Goal: Task Accomplishment & Management: Manage account settings

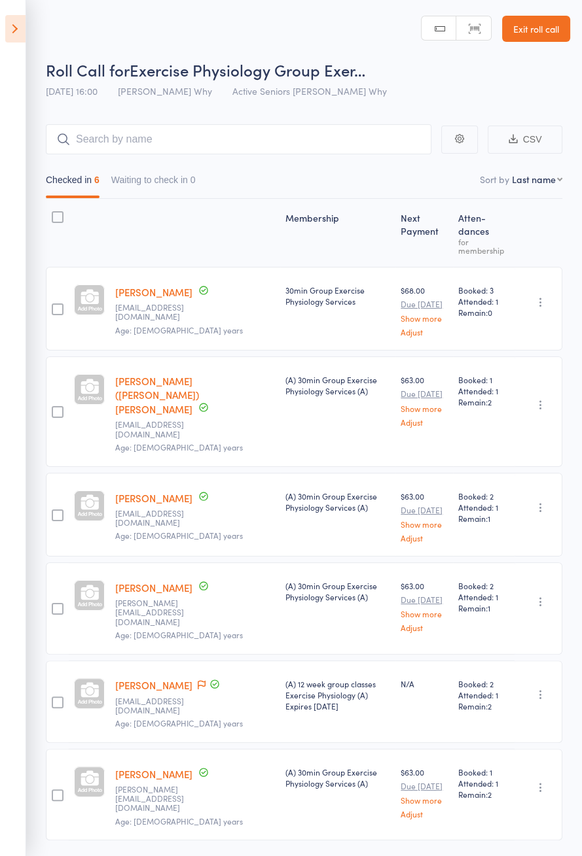
click at [20, 38] on icon at bounding box center [15, 28] width 20 height 27
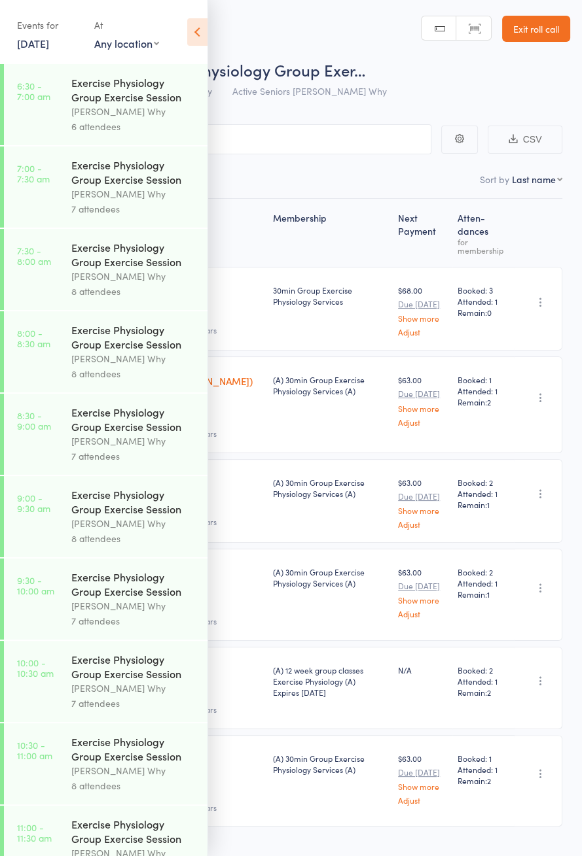
click at [29, 37] on link "[DATE]" at bounding box center [33, 43] width 32 height 14
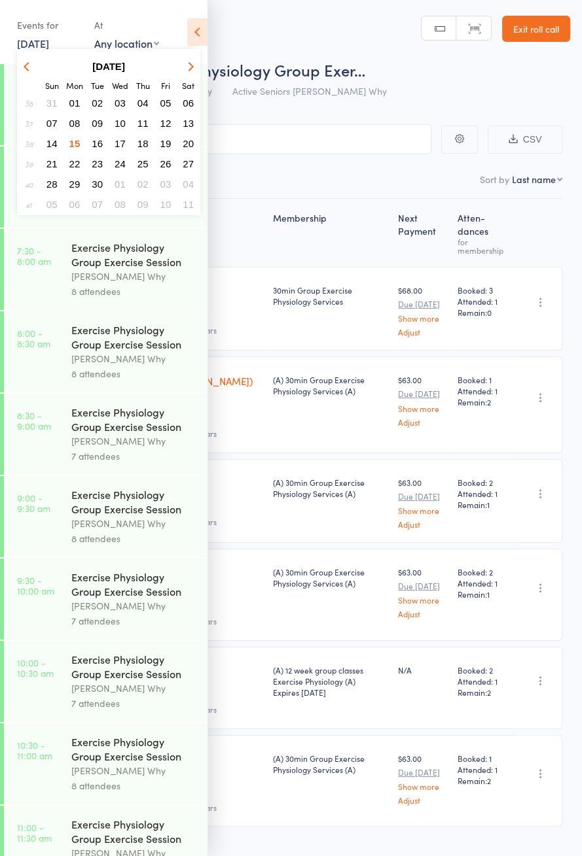
click at [94, 144] on span "16" at bounding box center [97, 143] width 11 height 11
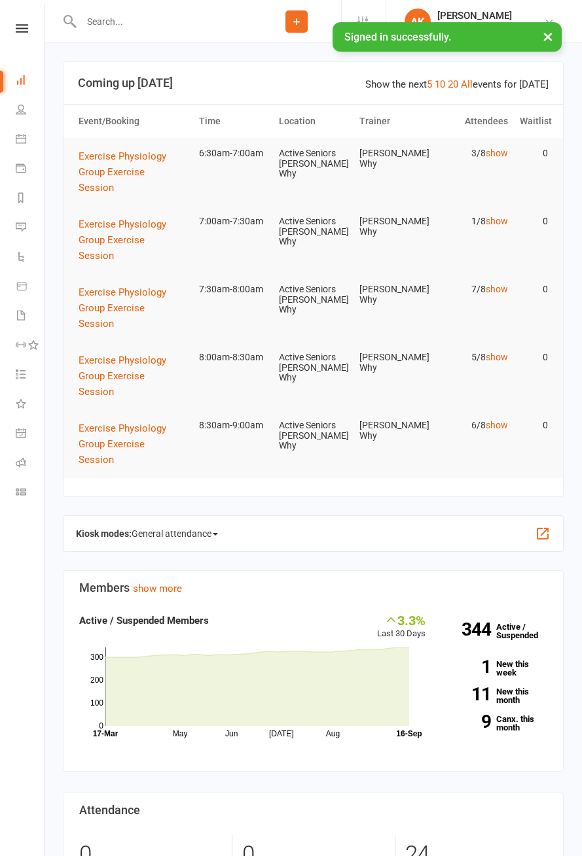
click at [19, 24] on icon at bounding box center [22, 28] width 12 height 9
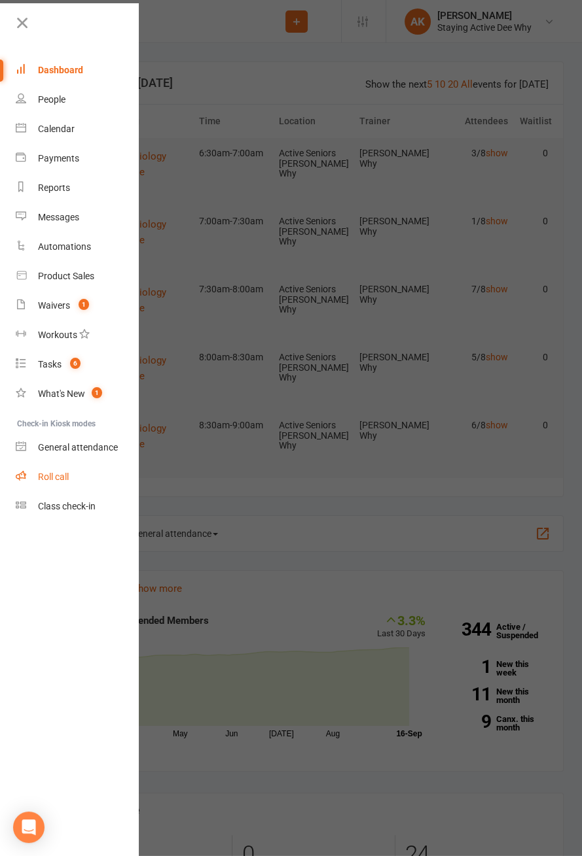
click at [48, 470] on link "Roll call" at bounding box center [78, 476] width 124 height 29
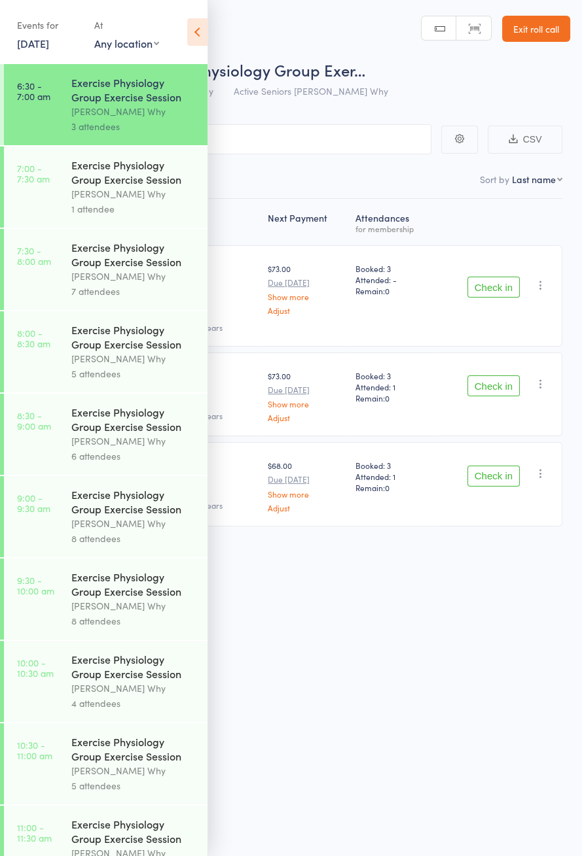
click at [199, 25] on icon at bounding box center [197, 31] width 20 height 27
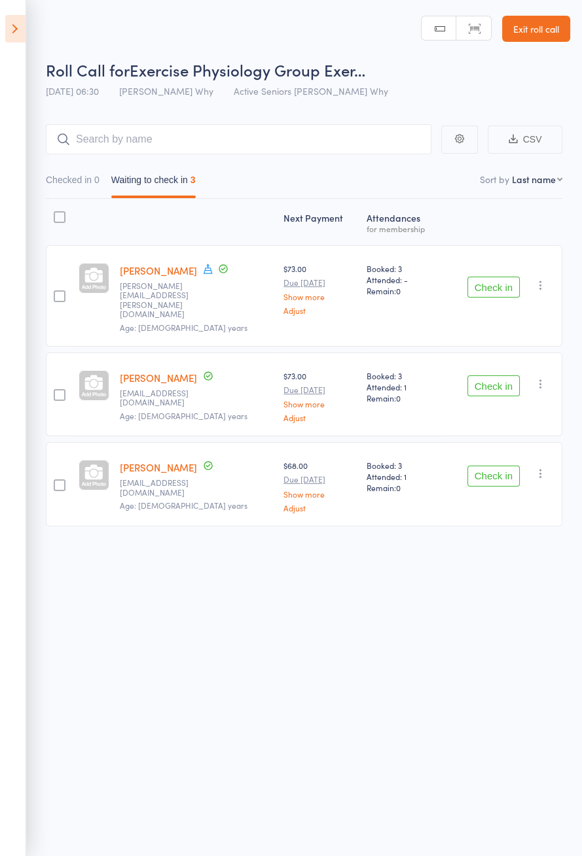
click at [207, 267] on icon at bounding box center [208, 269] width 12 height 12
click at [495, 277] on button "Check in" at bounding box center [493, 287] width 52 height 21
click at [498, 277] on button "Check in" at bounding box center [493, 287] width 52 height 21
click at [489, 277] on button "Check in" at bounding box center [493, 287] width 52 height 21
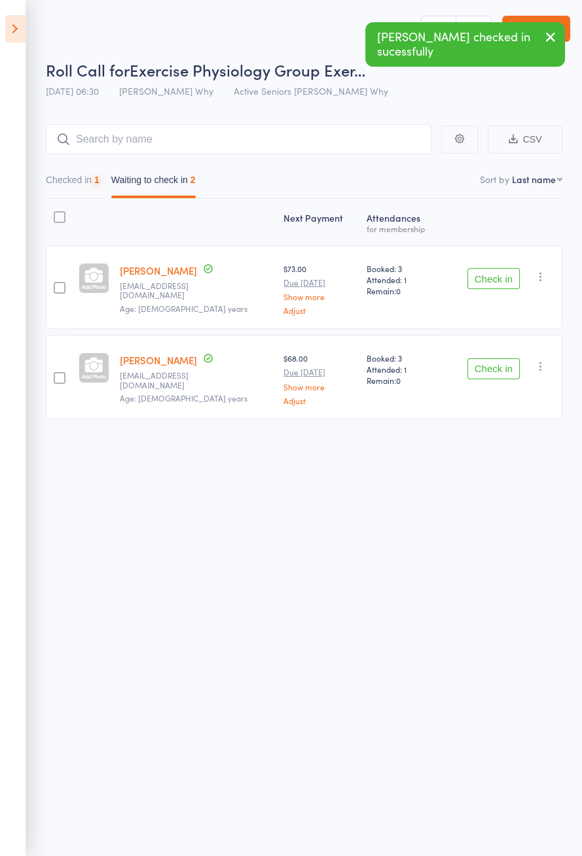
click at [487, 277] on button "Check in" at bounding box center [493, 278] width 52 height 21
click at [484, 276] on button "Check in" at bounding box center [493, 278] width 52 height 21
click at [484, 283] on button "Check in" at bounding box center [493, 278] width 52 height 21
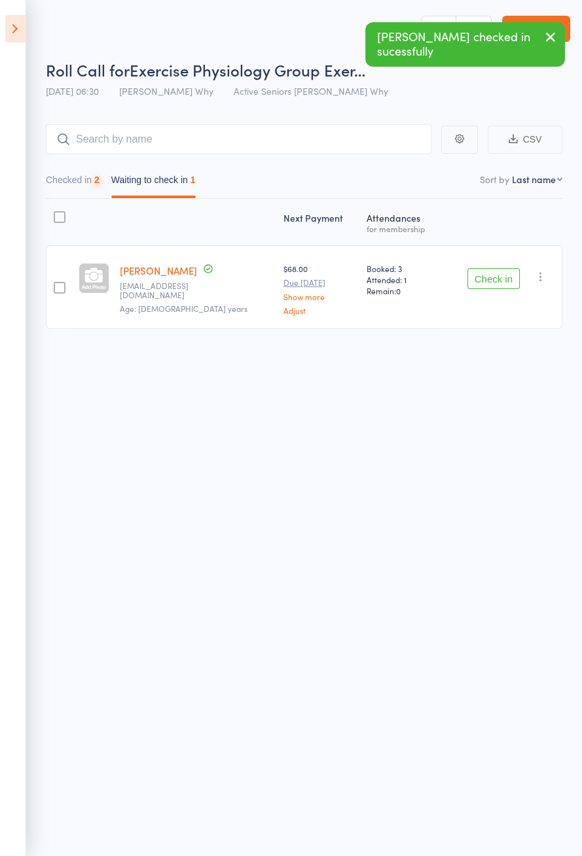
click at [488, 280] on button "Check in" at bounding box center [493, 278] width 52 height 21
click at [487, 278] on button "Check in" at bounding box center [493, 278] width 52 height 21
click at [491, 279] on button "Check in" at bounding box center [493, 278] width 52 height 21
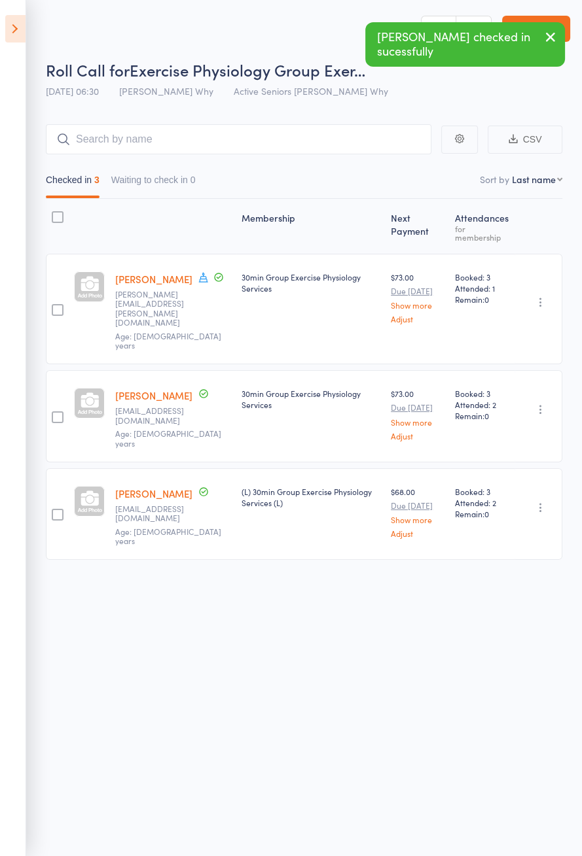
click at [11, 42] on icon at bounding box center [15, 28] width 20 height 27
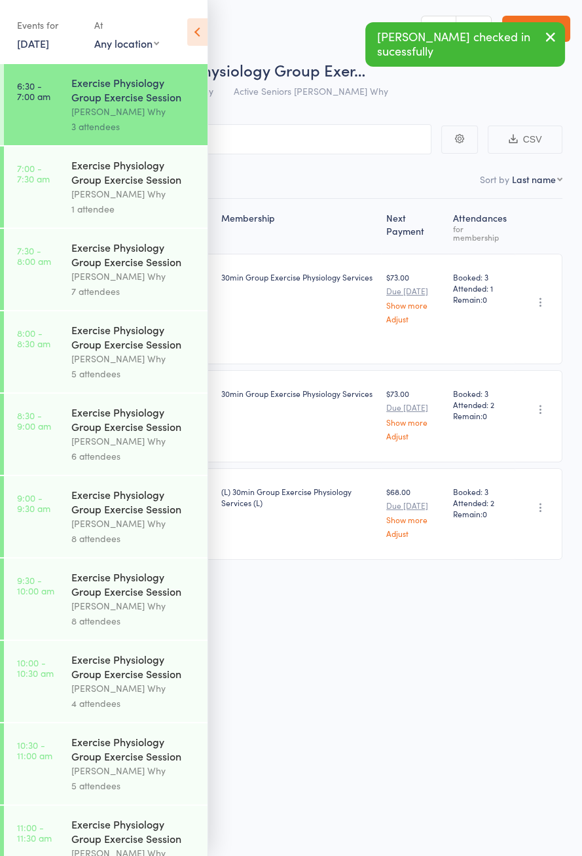
click at [94, 234] on div "Exercise Physiology Group Exercise Session Dee Why 7 attendees" at bounding box center [139, 269] width 136 height 81
click at [99, 191] on div "[PERSON_NAME] Why" at bounding box center [133, 193] width 125 height 15
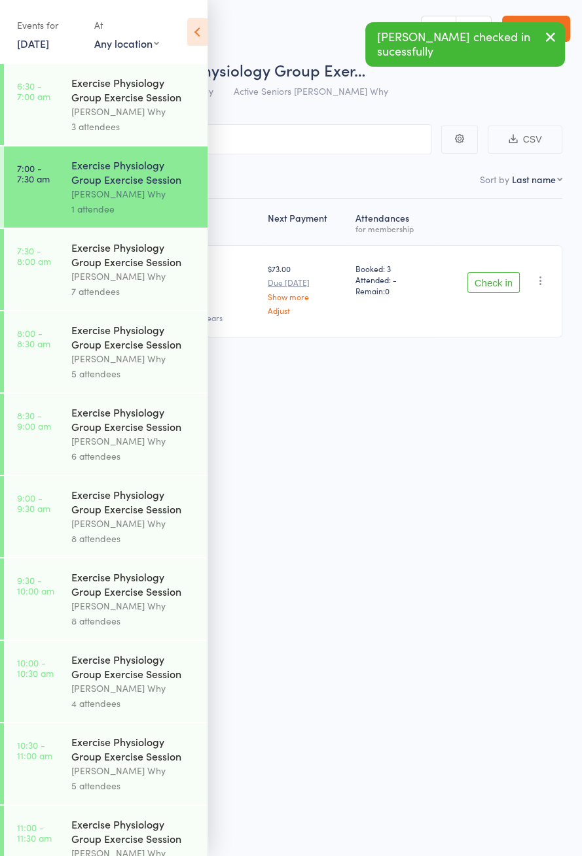
click at [204, 43] on icon at bounding box center [197, 31] width 20 height 27
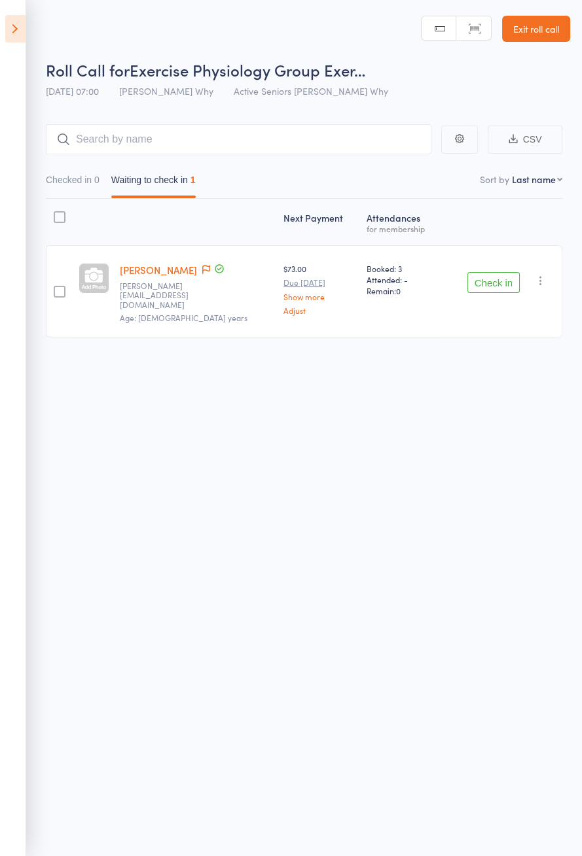
click at [202, 272] on icon at bounding box center [206, 269] width 8 height 9
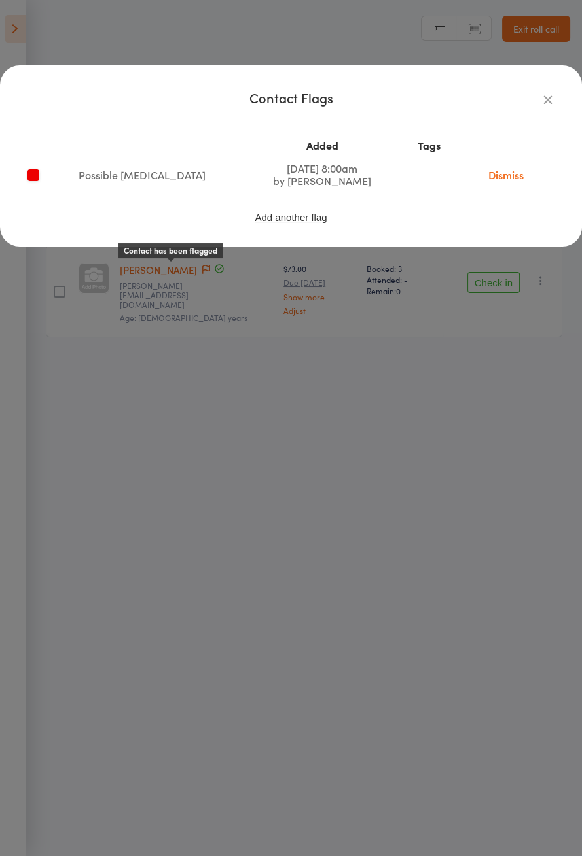
click at [230, 552] on div "Contact Flags Added Tags Possible patellar tendinopathy Aug 30, 2025 8:00am by …" at bounding box center [291, 428] width 582 height 856
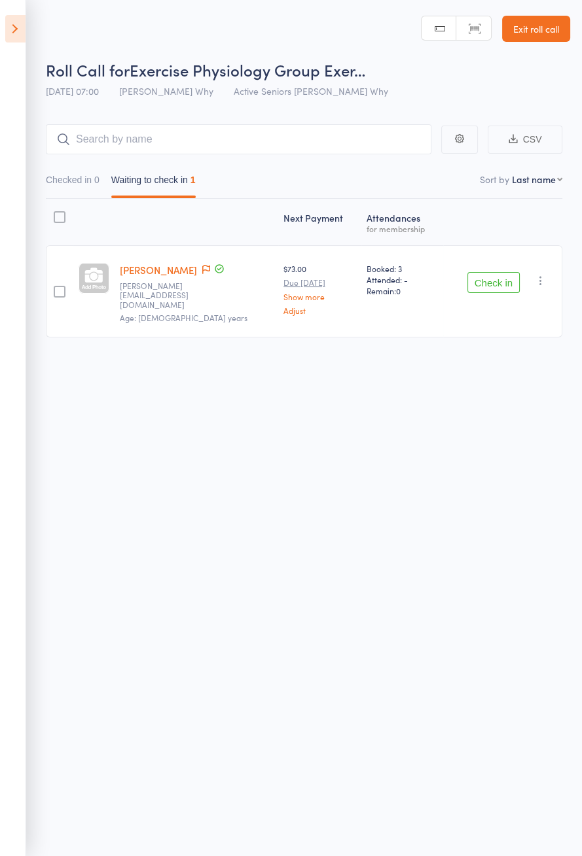
click at [202, 267] on icon at bounding box center [206, 269] width 8 height 9
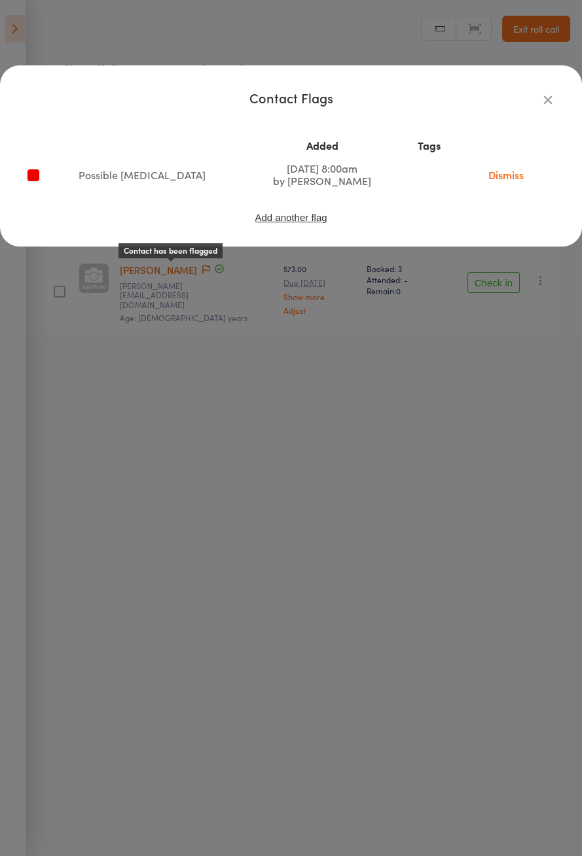
click at [507, 178] on link "Dismiss" at bounding box center [505, 174] width 55 height 14
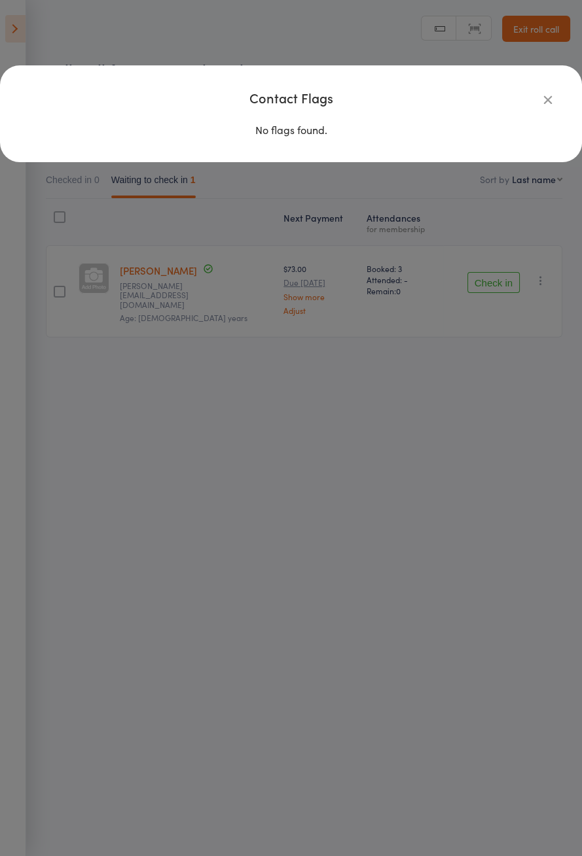
click at [383, 595] on div "Contact Flags No flags found." at bounding box center [291, 428] width 582 height 856
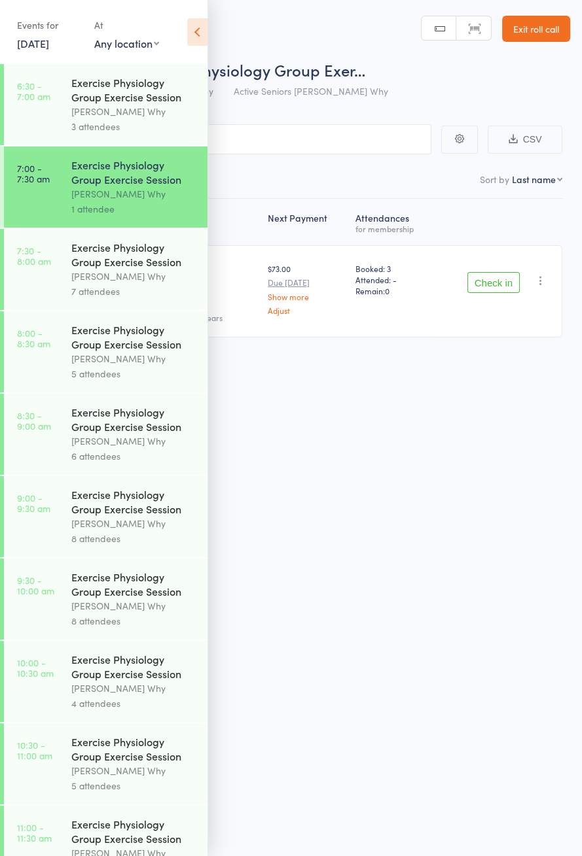
click at [195, 32] on icon at bounding box center [197, 31] width 20 height 27
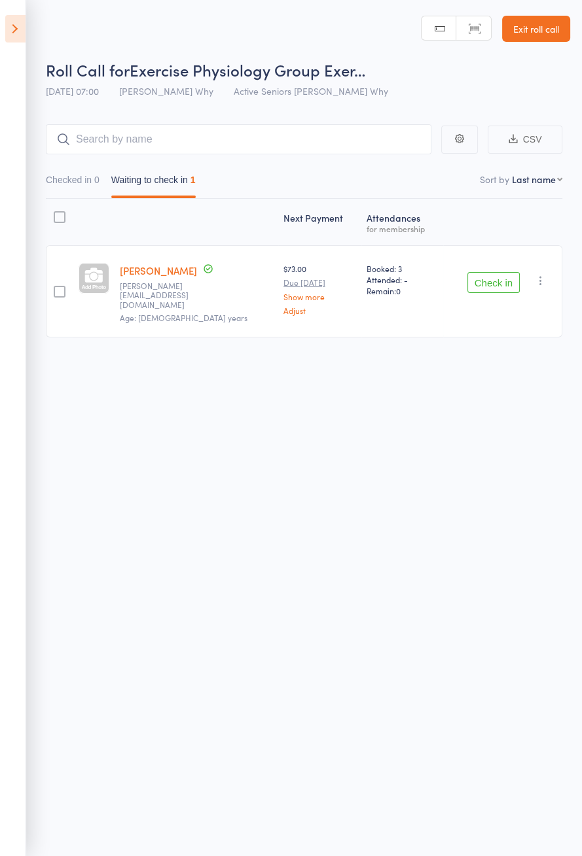
click at [18, 39] on icon at bounding box center [15, 28] width 20 height 27
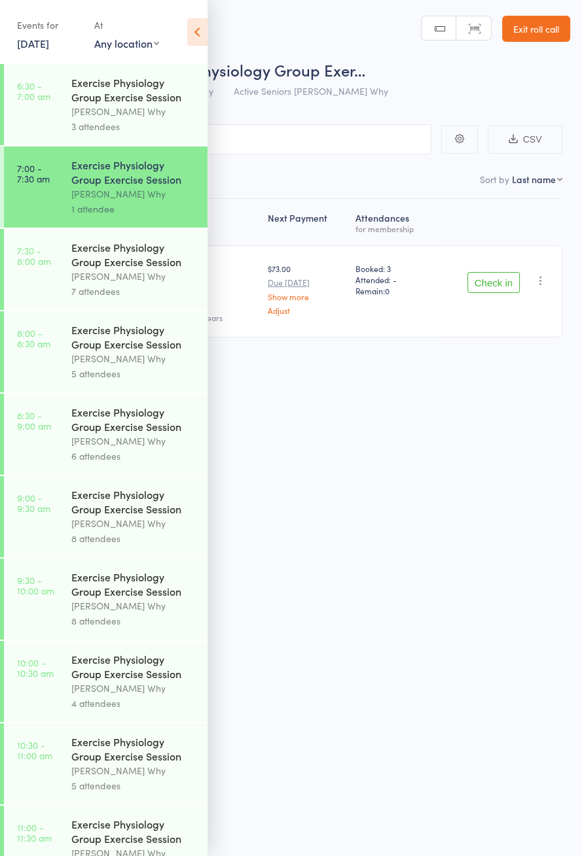
click at [198, 41] on icon at bounding box center [197, 31] width 20 height 27
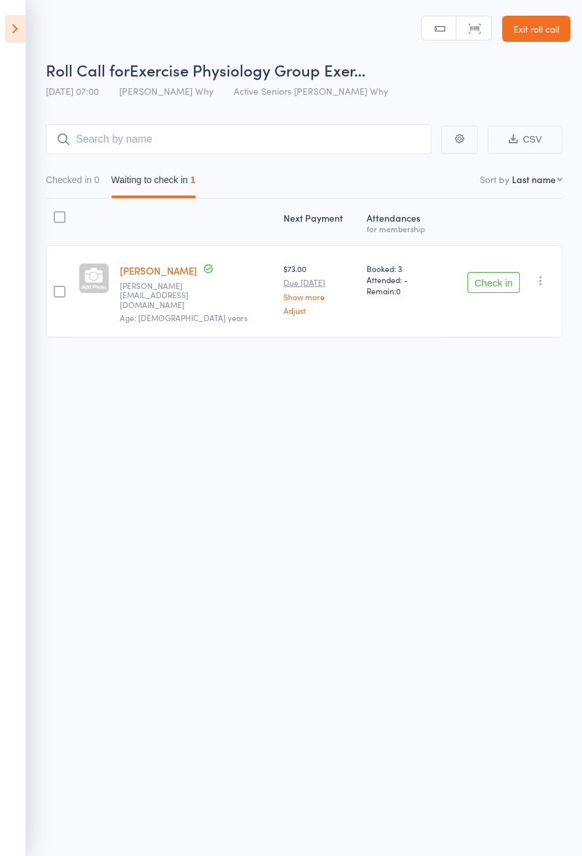
click at [494, 273] on button "Check in" at bounding box center [493, 282] width 52 height 21
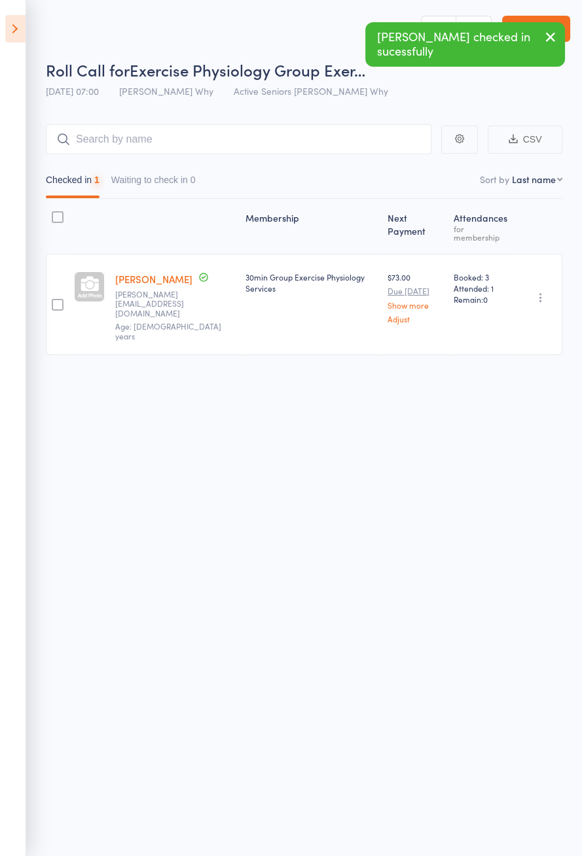
click at [16, 31] on icon at bounding box center [15, 28] width 20 height 27
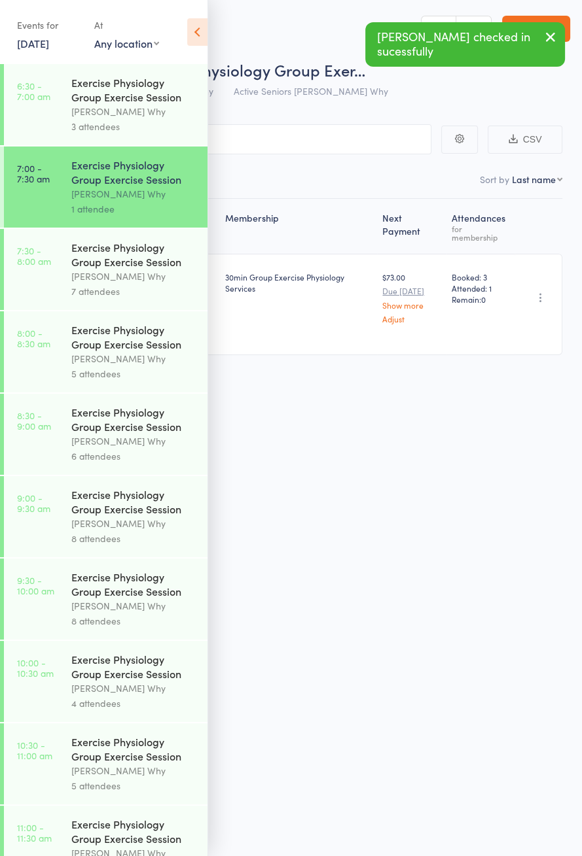
click at [61, 264] on link "7:30 - 8:00 am Exercise Physiology Group Exercise Session Dee Why 7 attendees" at bounding box center [105, 269] width 203 height 81
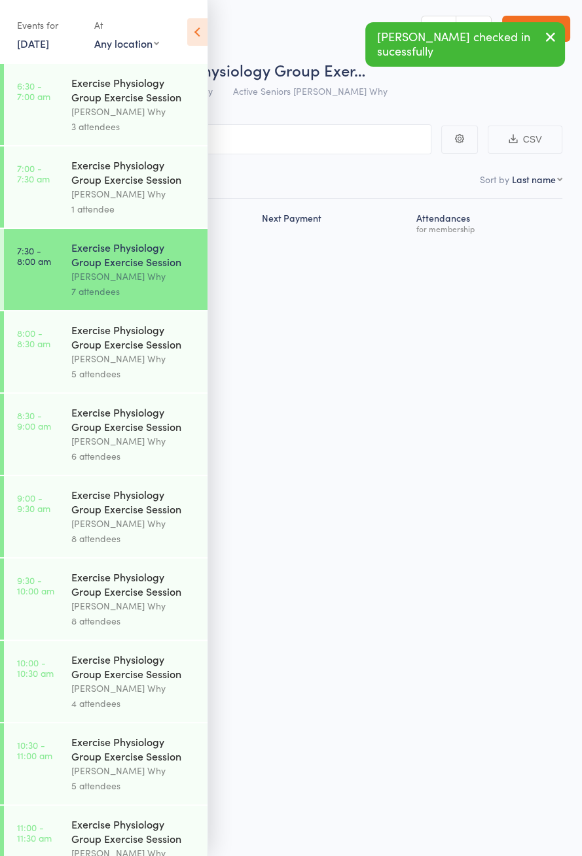
click at [195, 43] on icon at bounding box center [197, 31] width 20 height 27
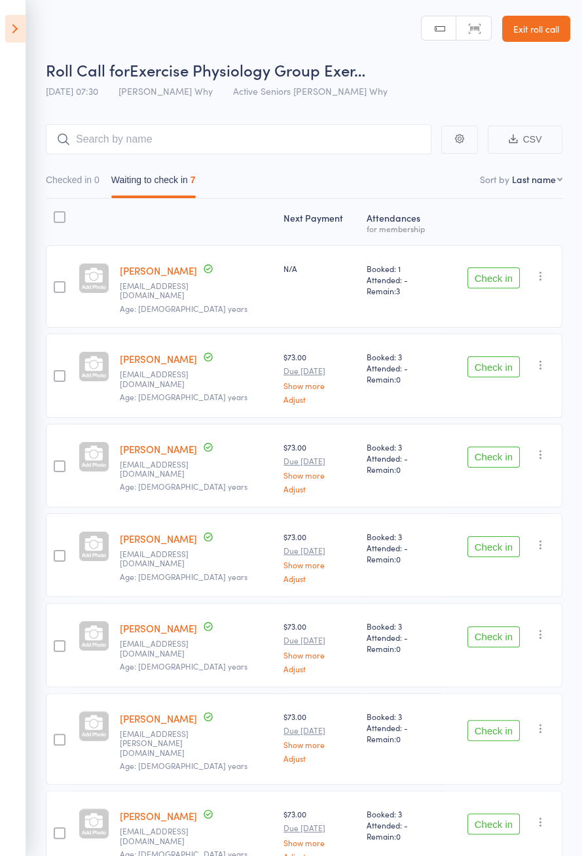
click at [211, 19] on header "Roll Call for Exercise Physiology Group Exer… 16 Sep 07:30 Dee Why Active Senio…" at bounding box center [291, 52] width 582 height 105
click at [476, 448] on button "Check in" at bounding box center [493, 457] width 52 height 21
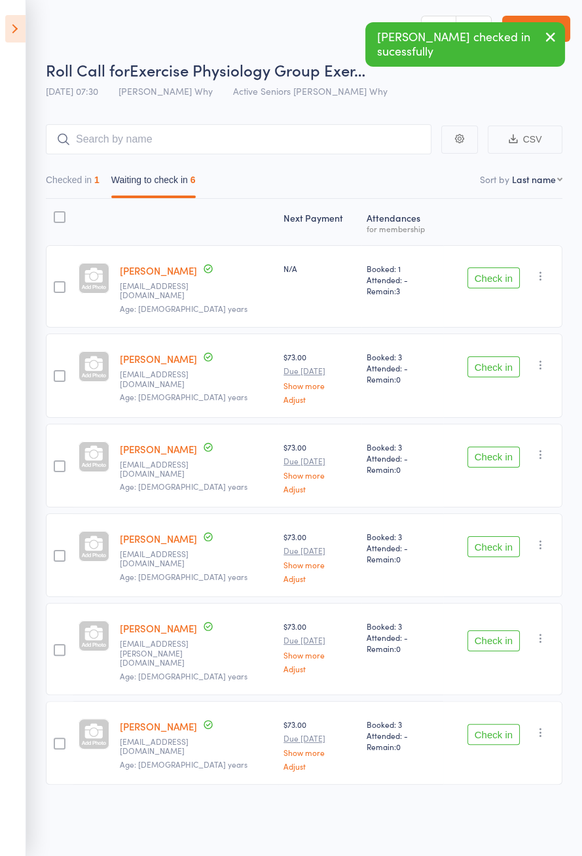
click at [474, 447] on button "Check in" at bounding box center [493, 457] width 52 height 21
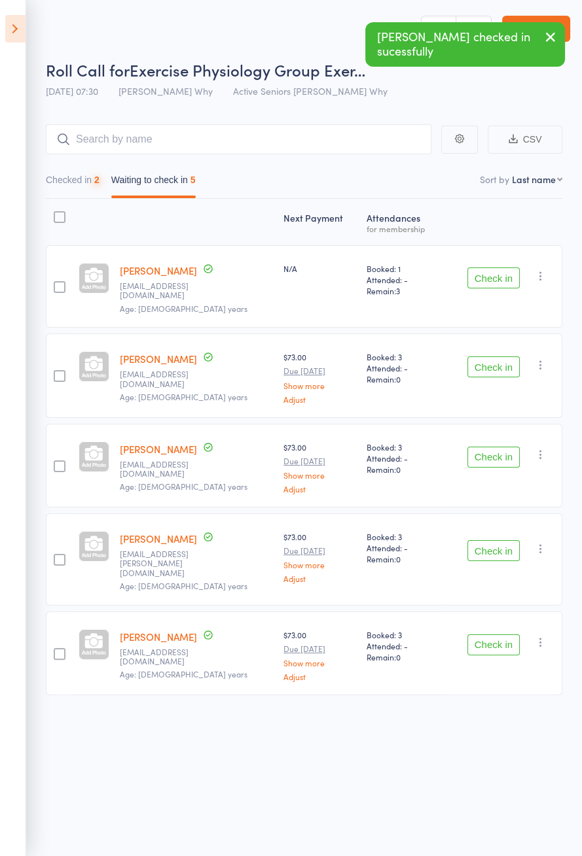
click at [470, 447] on button "Check in" at bounding box center [493, 457] width 52 height 21
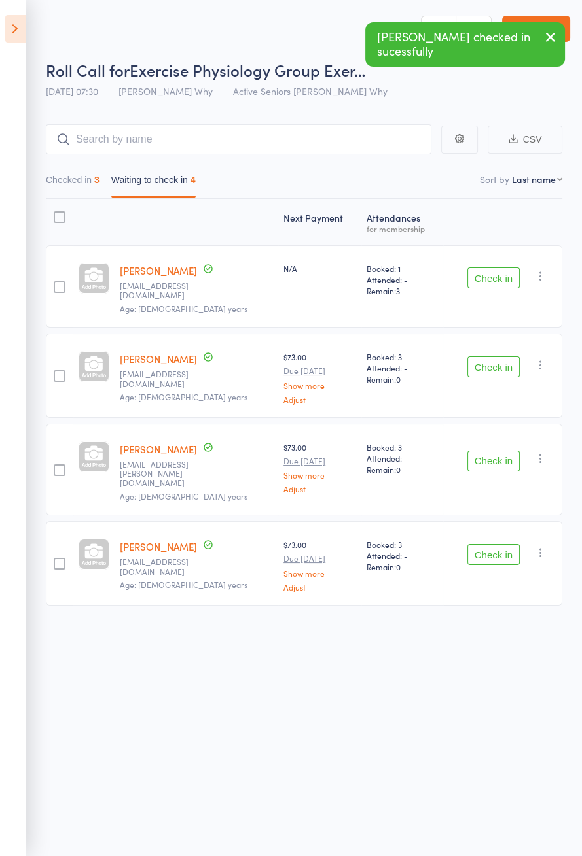
click at [477, 544] on button "Check in" at bounding box center [493, 554] width 52 height 21
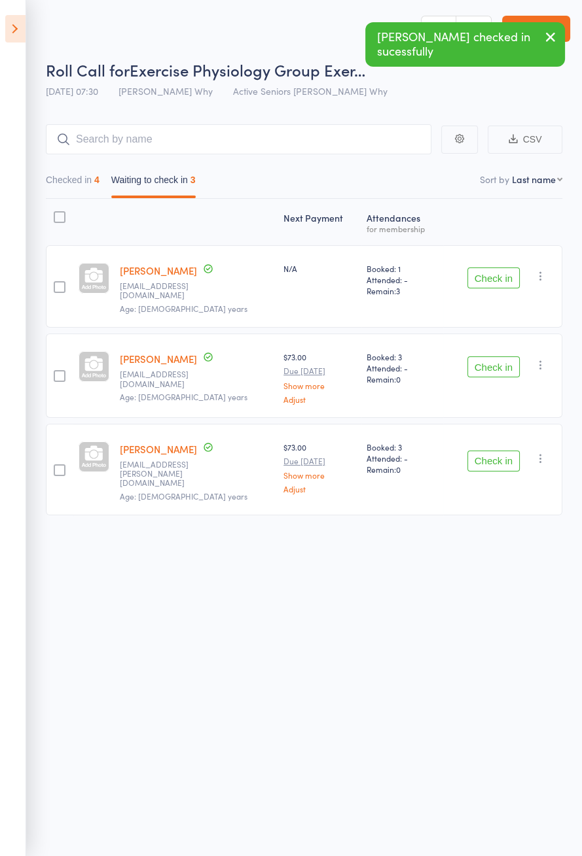
click at [474, 356] on button "Check in" at bounding box center [493, 366] width 52 height 21
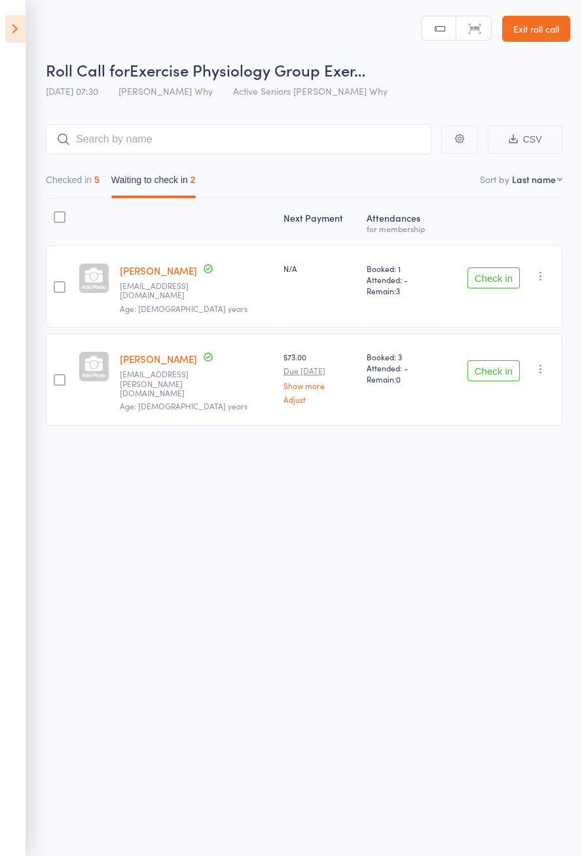
click at [477, 273] on button "Check in" at bounding box center [493, 278] width 52 height 21
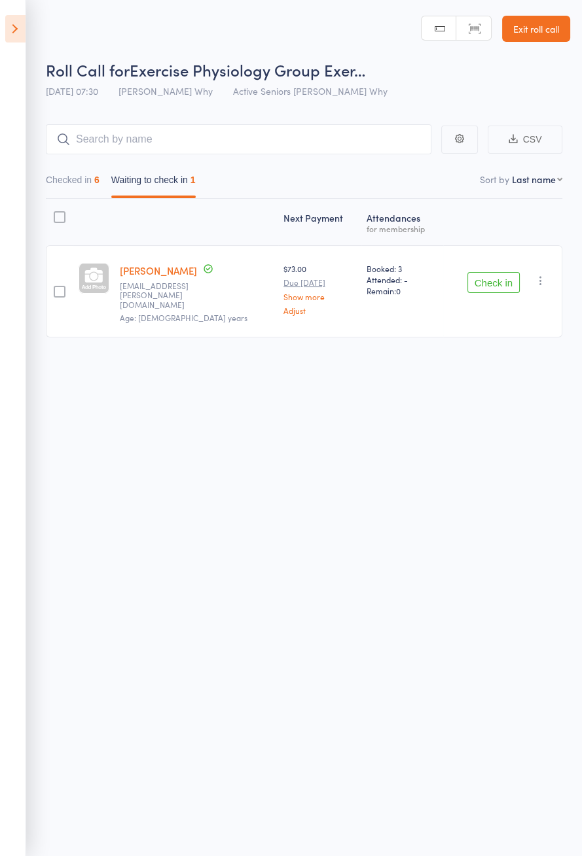
click at [495, 281] on button "Check in" at bounding box center [493, 282] width 52 height 21
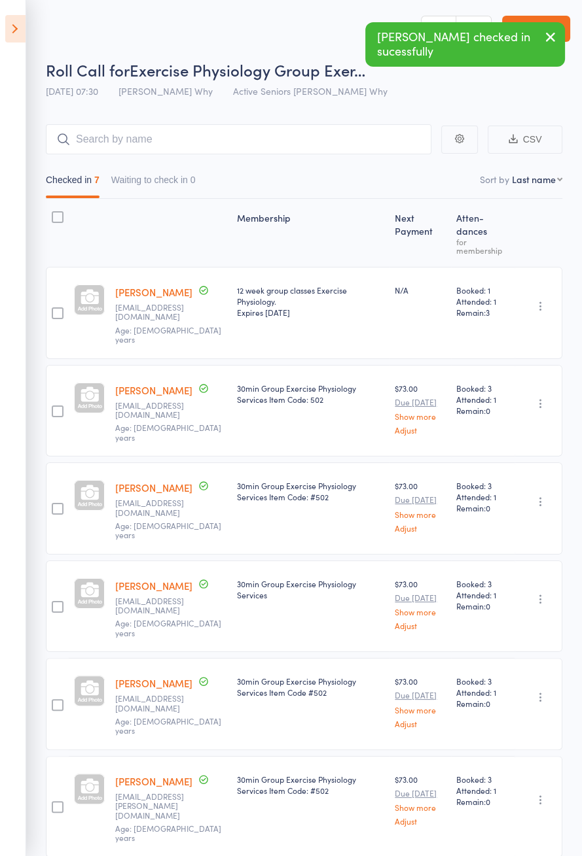
scroll to position [5, 0]
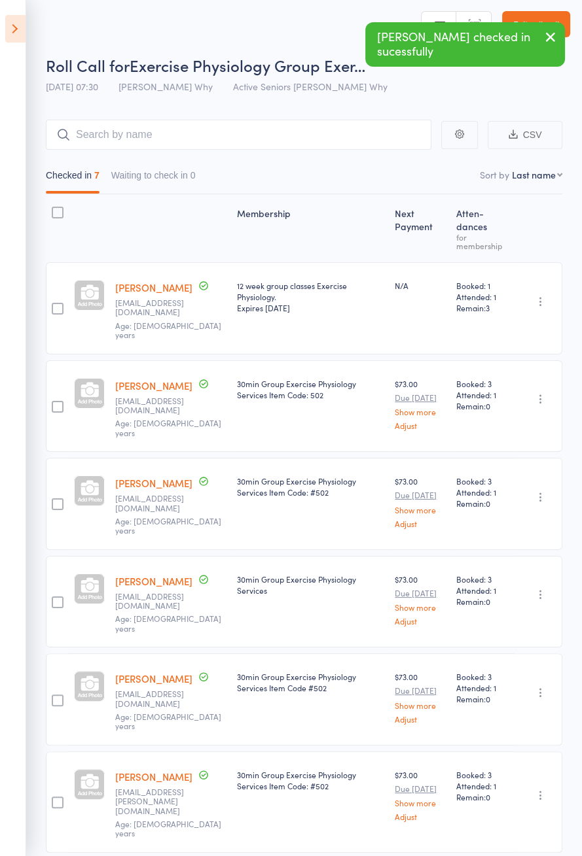
click at [9, 34] on icon at bounding box center [15, 28] width 20 height 27
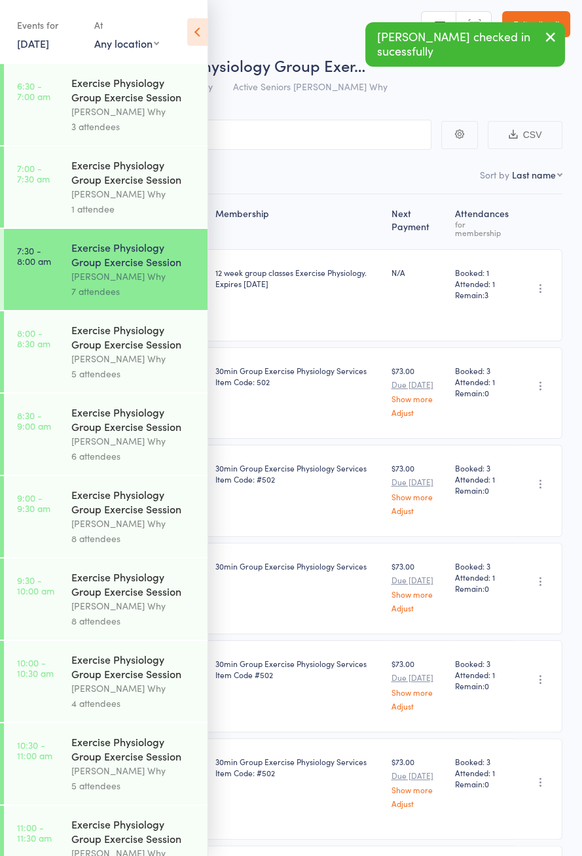
click at [49, 48] on link "16 Sep, 2025" at bounding box center [33, 43] width 32 height 14
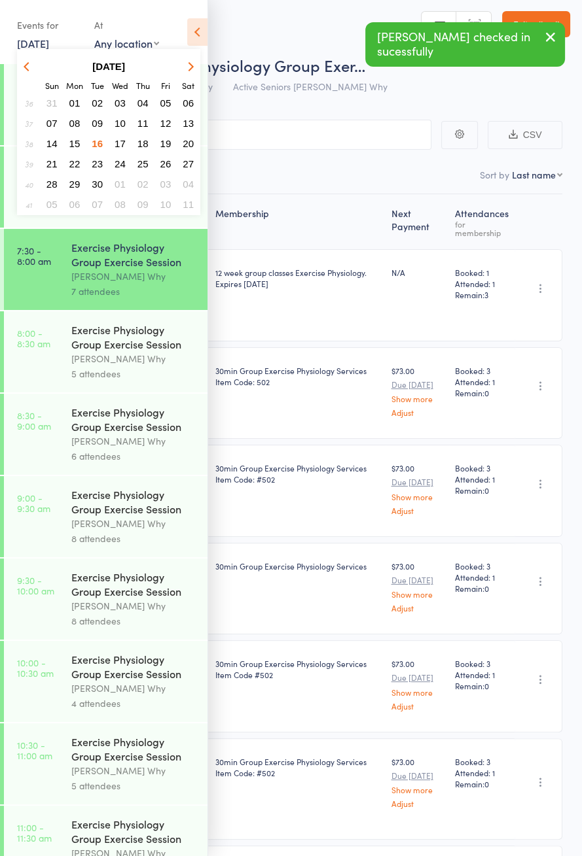
click at [147, 146] on span "18" at bounding box center [142, 143] width 11 height 11
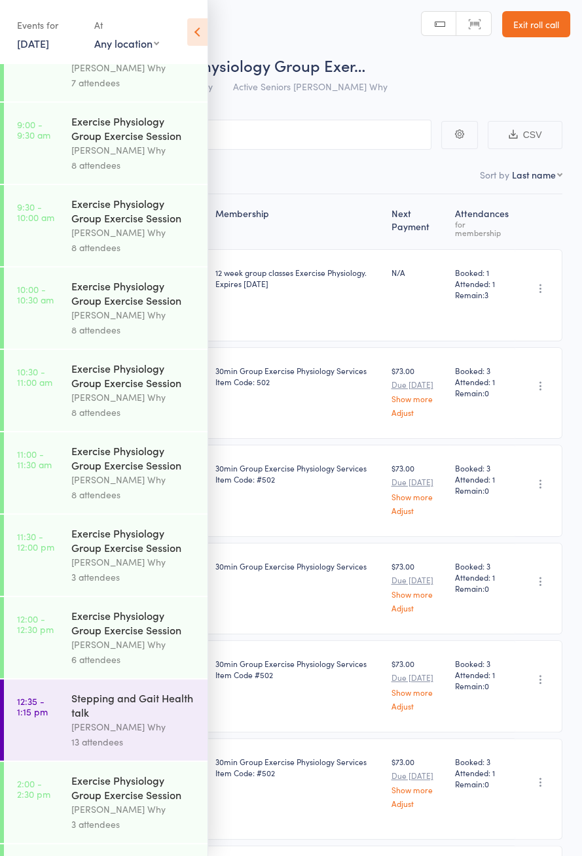
scroll to position [0, 0]
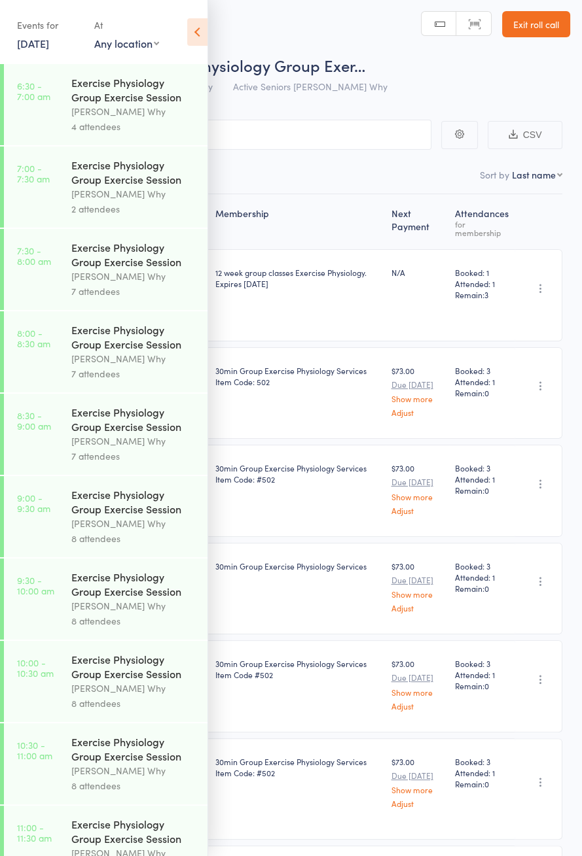
click at [43, 40] on link "18 Sep, 2025" at bounding box center [33, 43] width 32 height 14
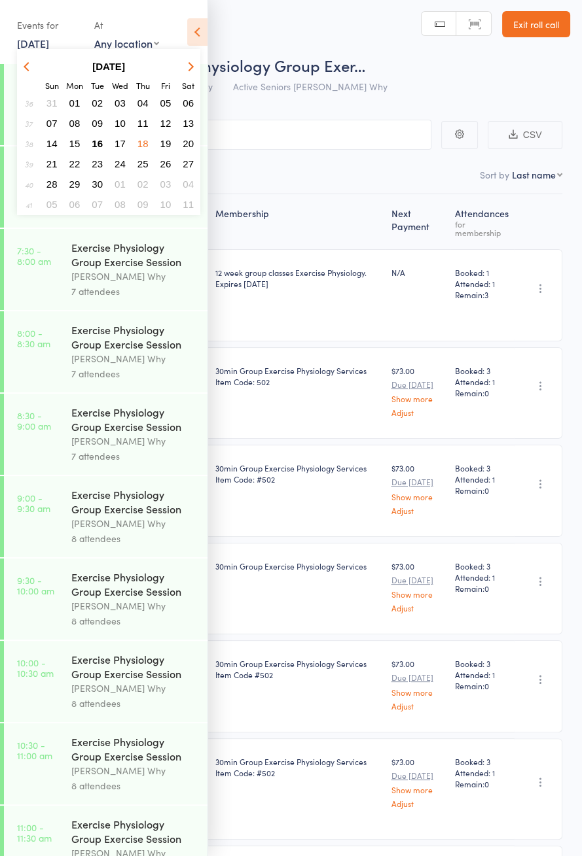
click at [103, 147] on button "16" at bounding box center [97, 144] width 20 height 18
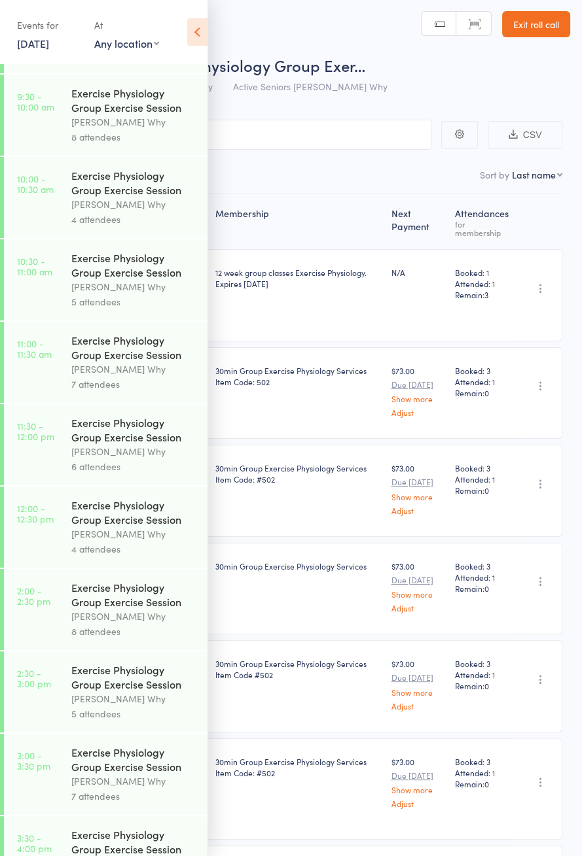
scroll to position [568, 0]
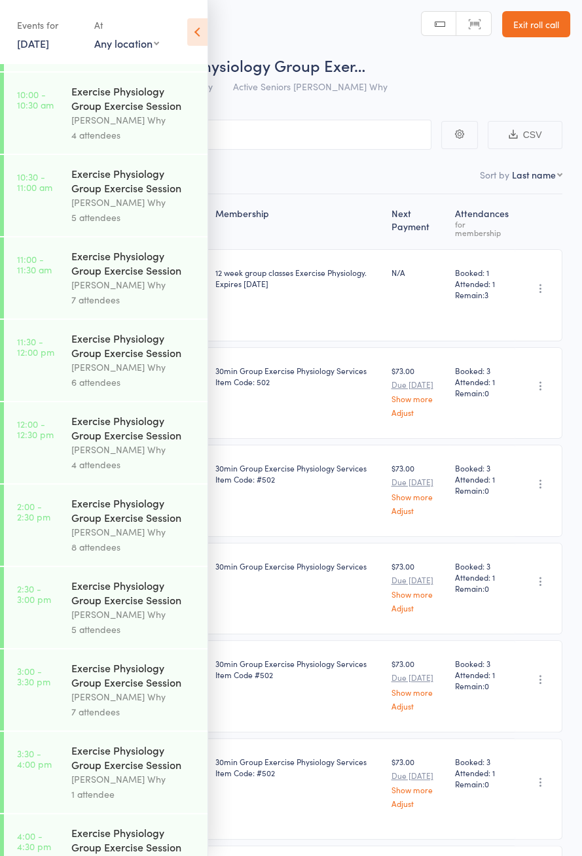
click at [406, 495] on div "$73.00 Due Sep 29 Show more Adjust" at bounding box center [416, 491] width 63 height 92
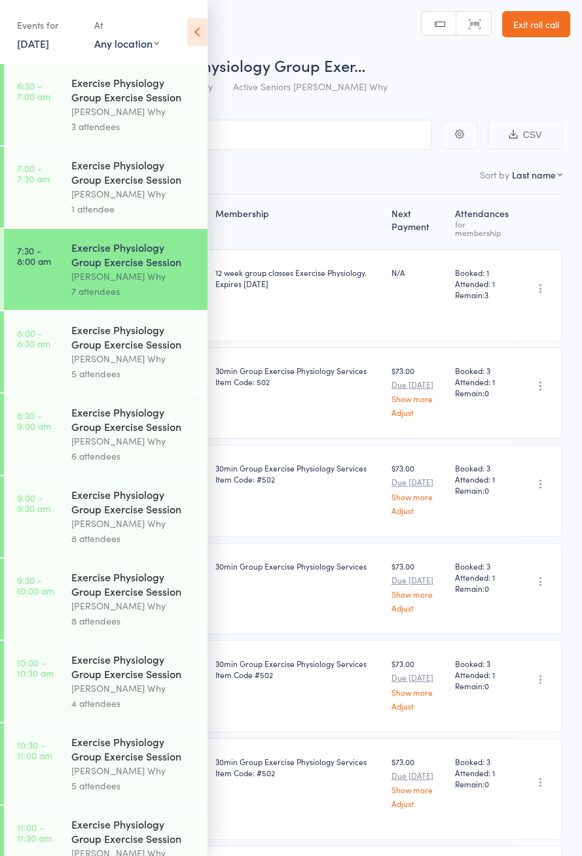
click at [200, 41] on icon at bounding box center [197, 31] width 20 height 27
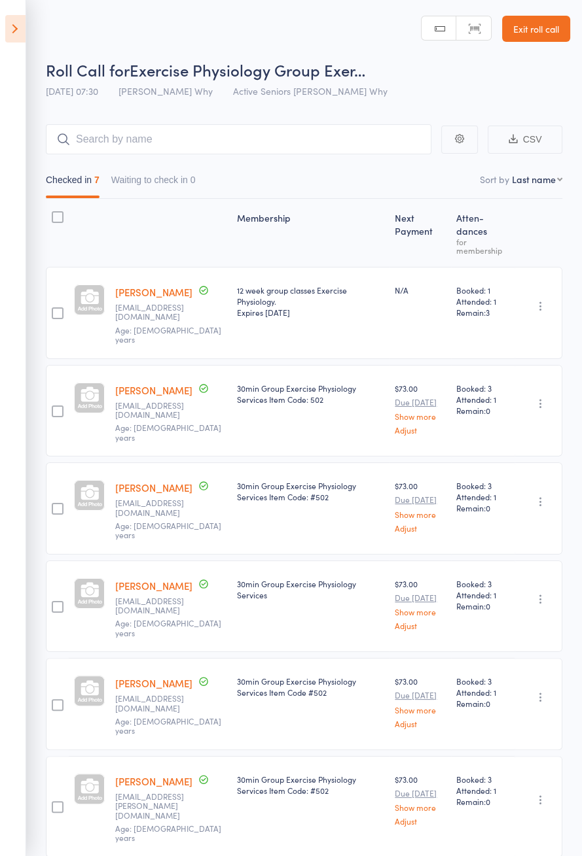
click at [16, 36] on icon at bounding box center [15, 28] width 20 height 27
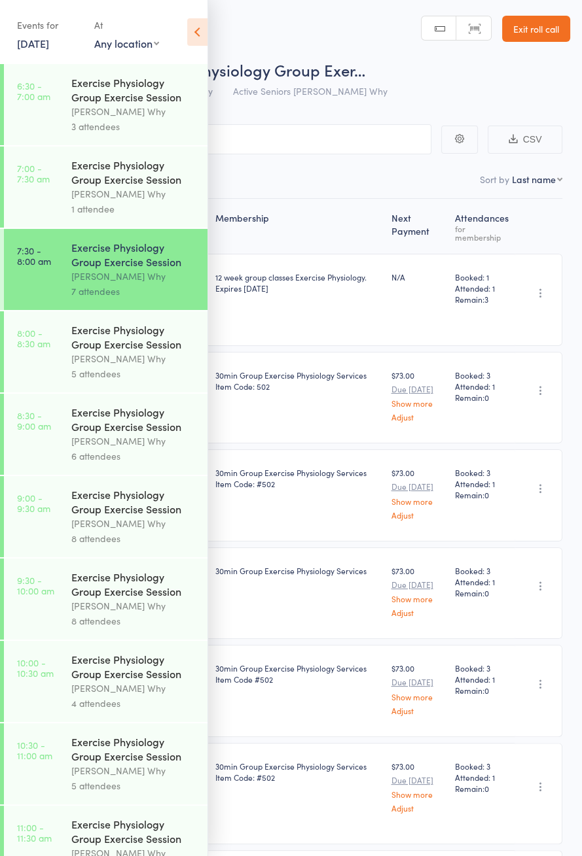
click at [61, 362] on link "8:00 - 8:30 am Exercise Physiology Group Exercise Session Dee Why 5 attendees" at bounding box center [105, 351] width 203 height 81
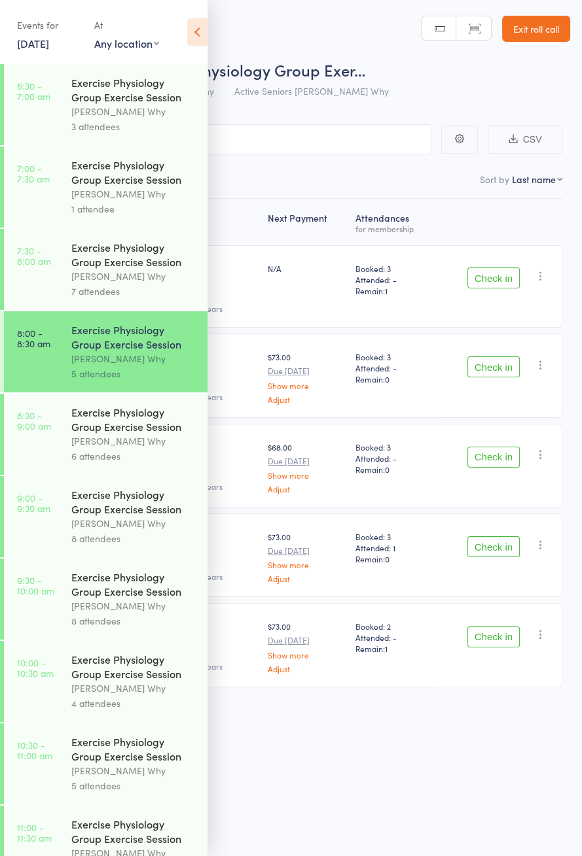
click at [194, 41] on icon at bounding box center [197, 31] width 20 height 27
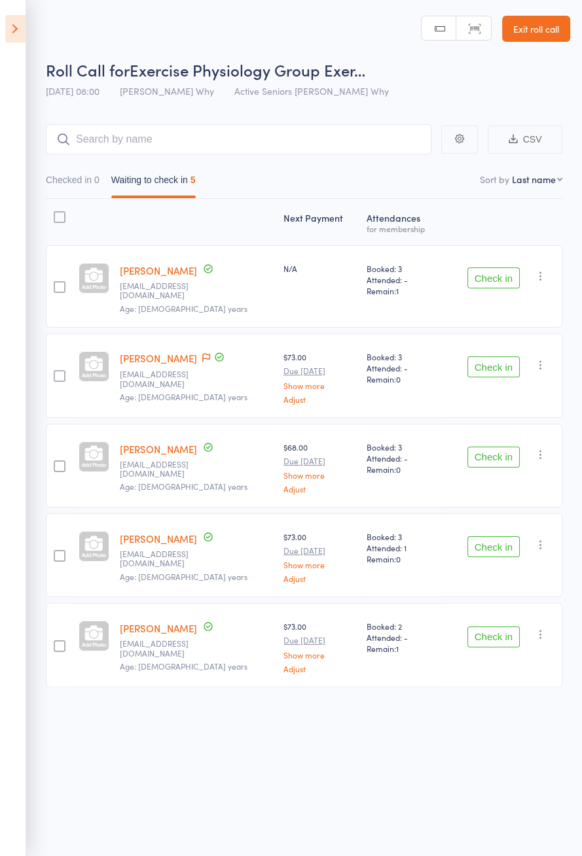
click at [202, 353] on span at bounding box center [206, 358] width 8 height 13
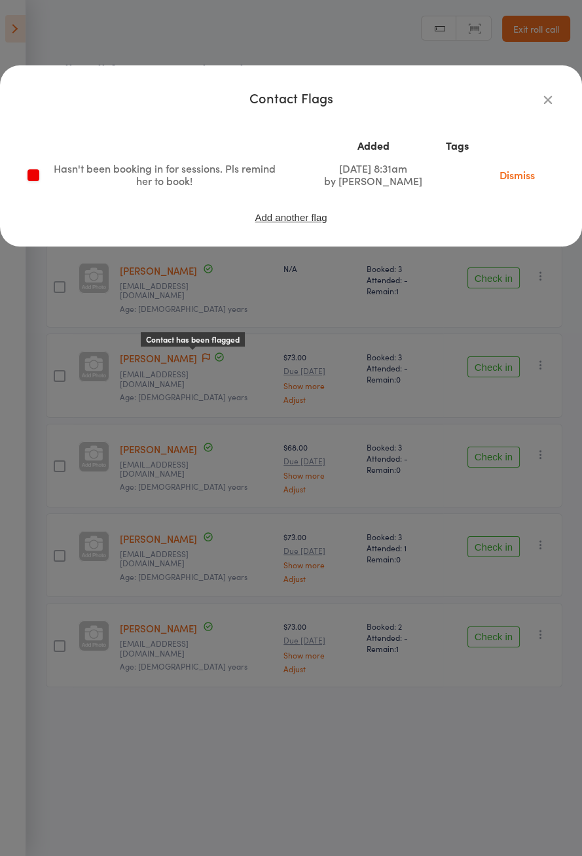
click at [548, 105] on icon "button" at bounding box center [547, 99] width 14 height 14
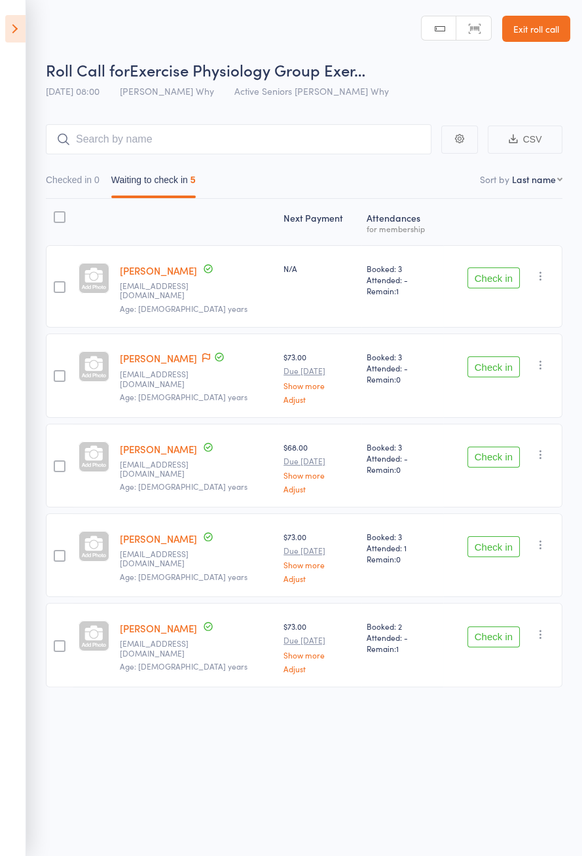
click at [168, 351] on link "Joan McComb" at bounding box center [158, 358] width 77 height 14
click at [17, 29] on icon at bounding box center [15, 28] width 20 height 27
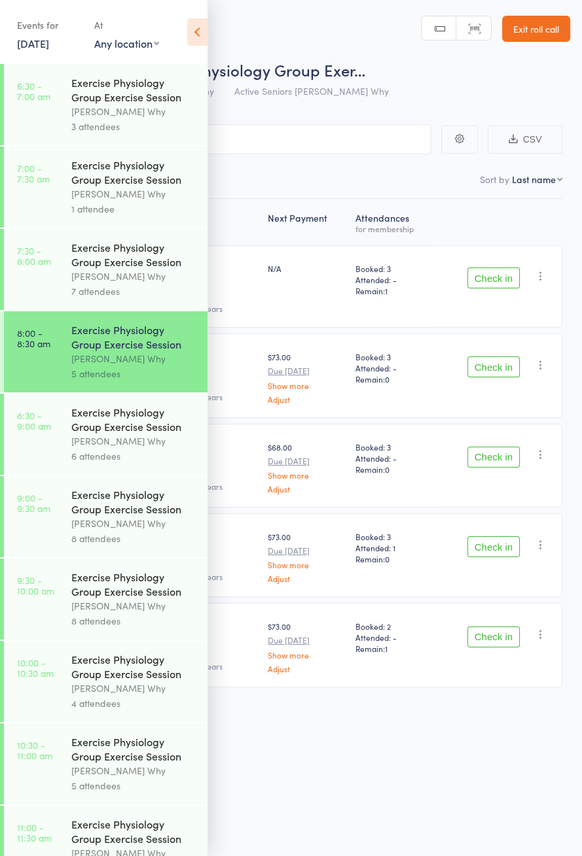
click at [49, 41] on link "16 Sep, 2025" at bounding box center [33, 43] width 32 height 14
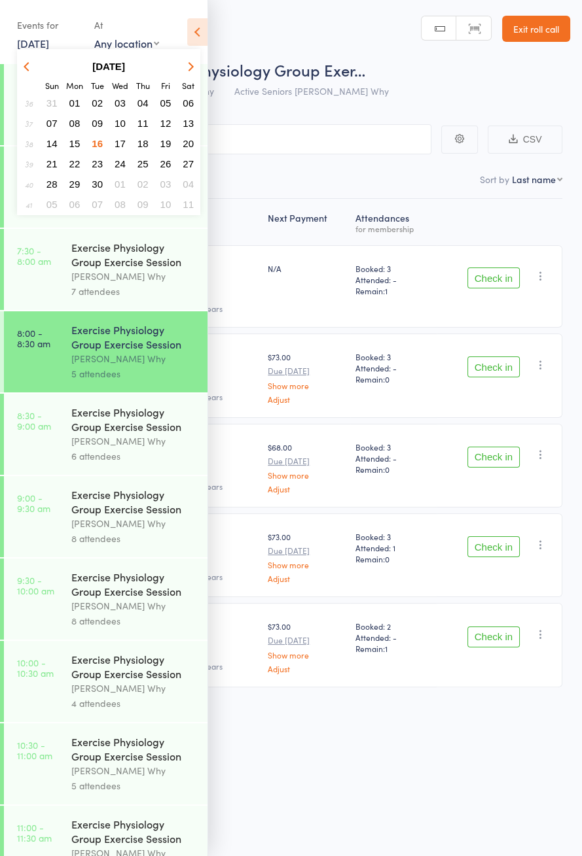
click at [165, 162] on span "26" at bounding box center [165, 163] width 11 height 11
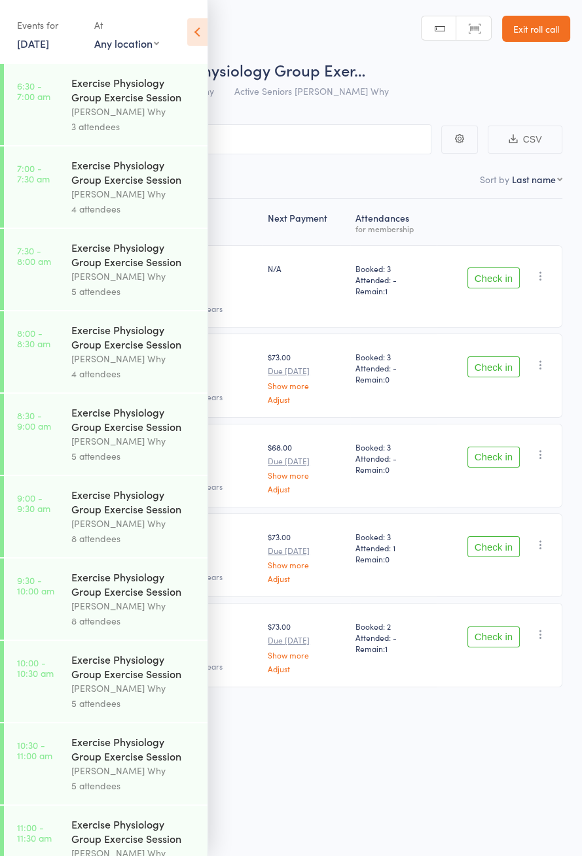
click at [49, 50] on link "26 Sep, 2025" at bounding box center [33, 43] width 32 height 14
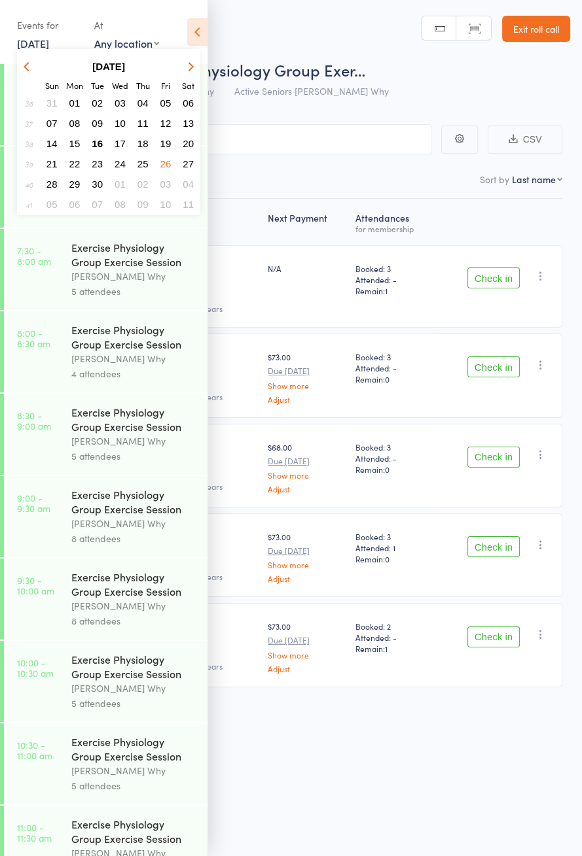
click at [100, 147] on span "16" at bounding box center [97, 143] width 11 height 11
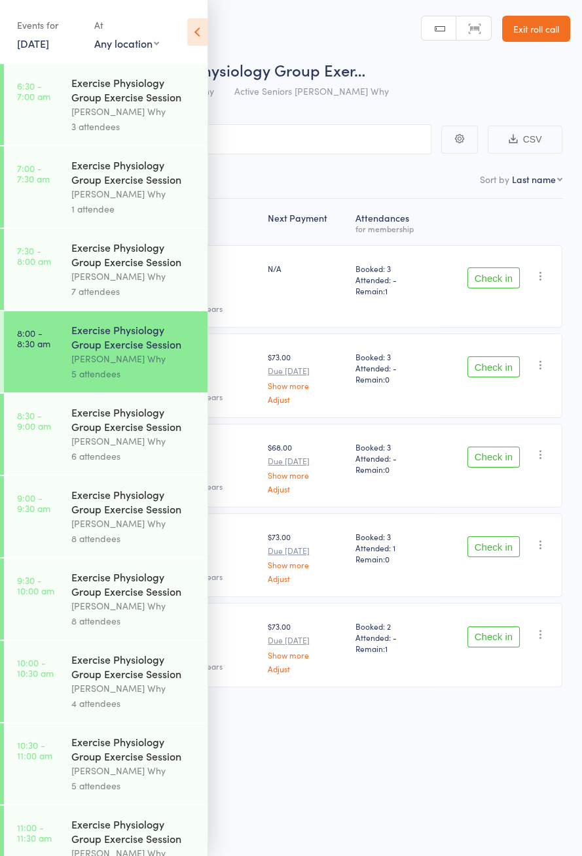
click at [201, 24] on icon at bounding box center [197, 31] width 20 height 27
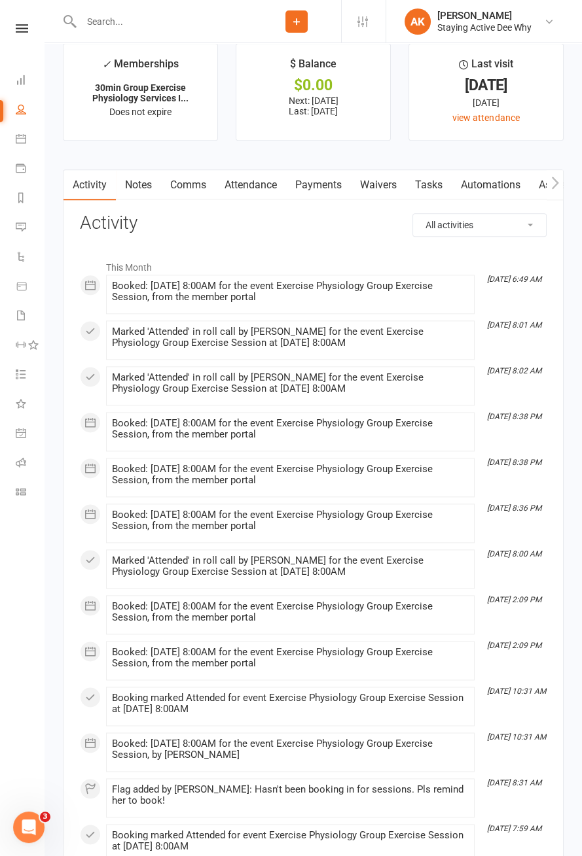
click at [254, 183] on link "Attendance" at bounding box center [250, 185] width 71 height 30
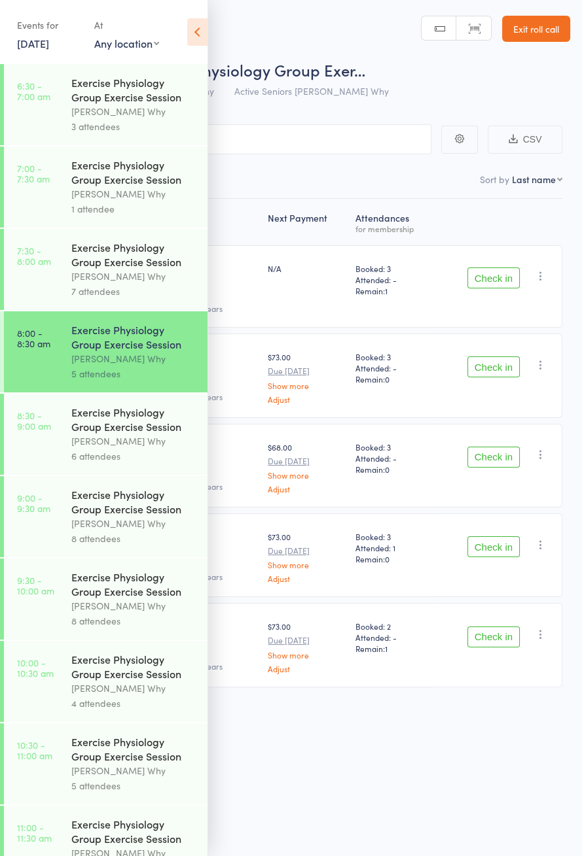
click at [203, 34] on icon at bounding box center [197, 31] width 20 height 27
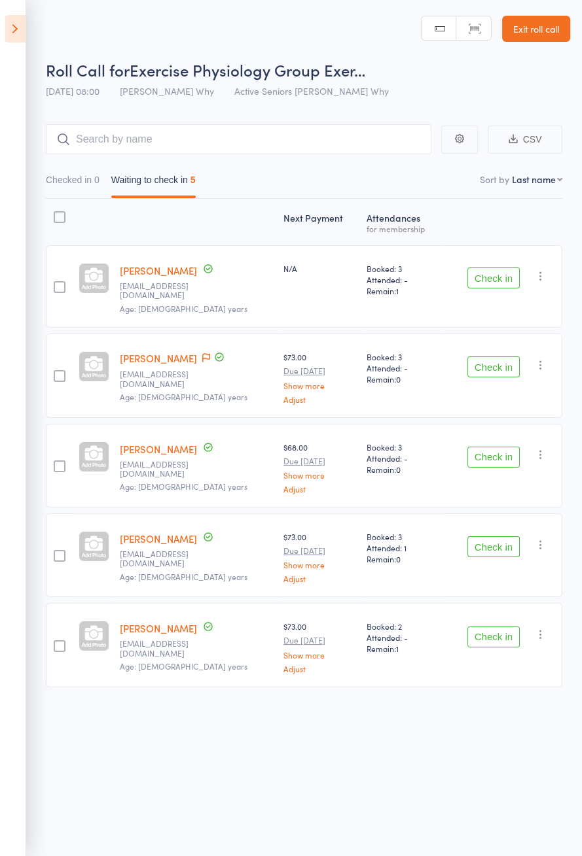
click at [484, 277] on button "Check in" at bounding box center [493, 278] width 52 height 21
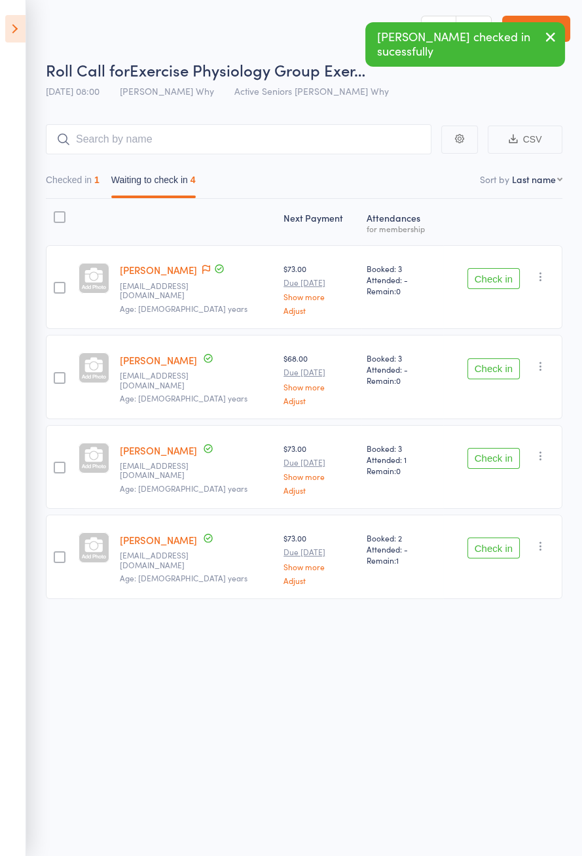
click at [487, 282] on button "Check in" at bounding box center [493, 278] width 52 height 21
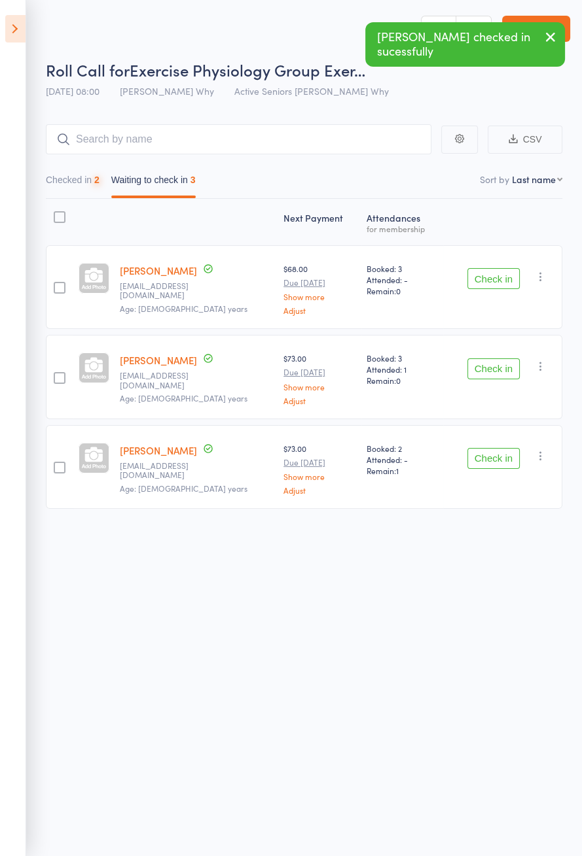
click at [492, 459] on button "Check in" at bounding box center [493, 458] width 52 height 21
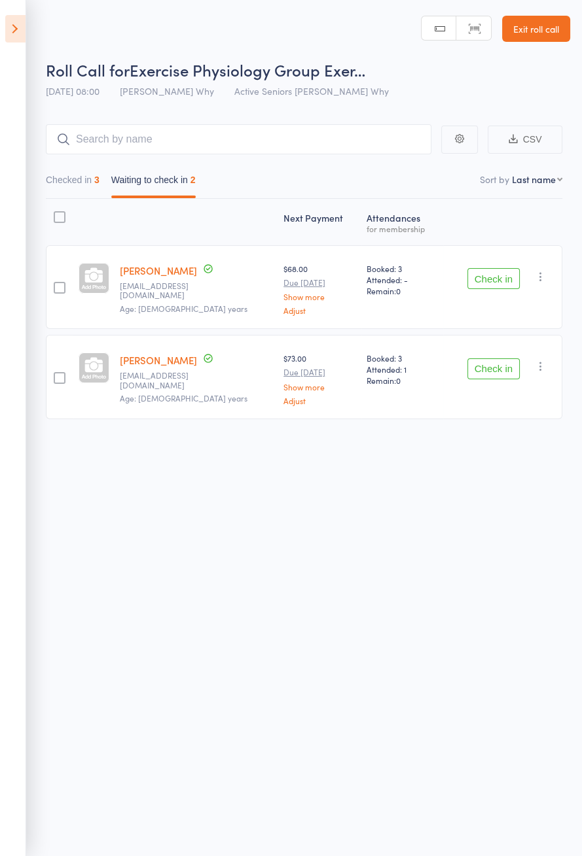
click at [491, 282] on button "Check in" at bounding box center [493, 278] width 52 height 21
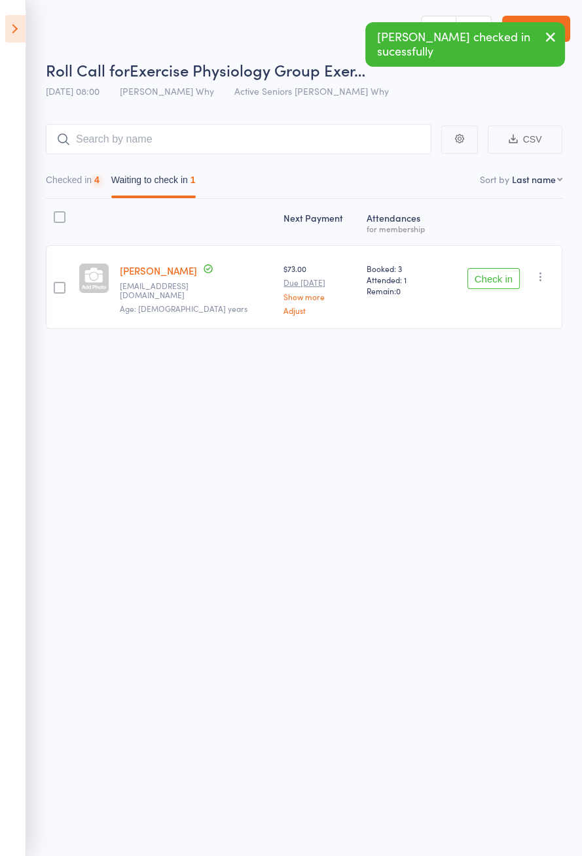
click at [493, 280] on button "Check in" at bounding box center [493, 278] width 52 height 21
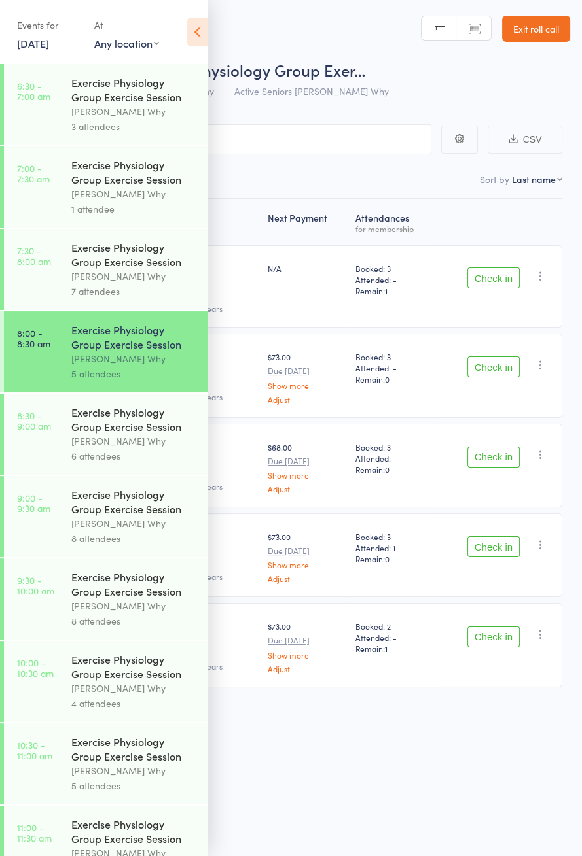
click at [122, 448] on div "Dee Why" at bounding box center [133, 441] width 125 height 15
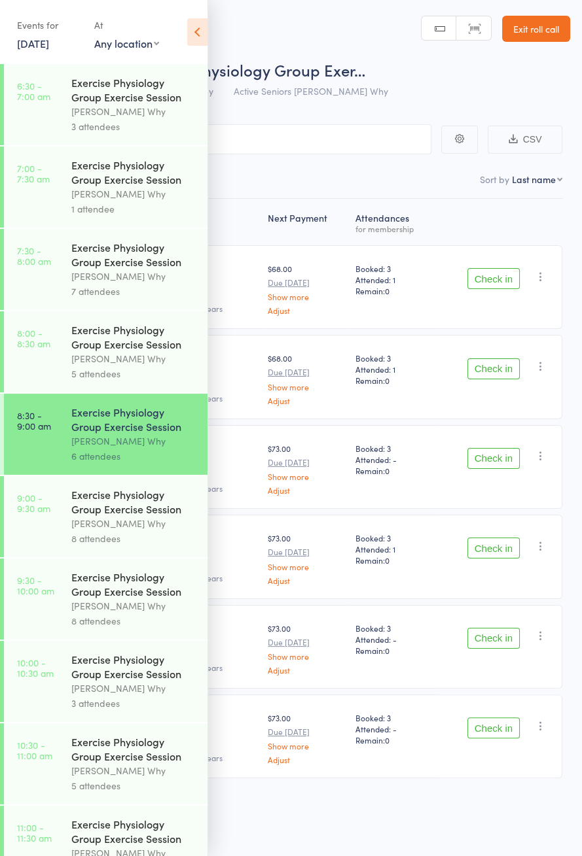
click at [202, 39] on icon at bounding box center [197, 31] width 20 height 27
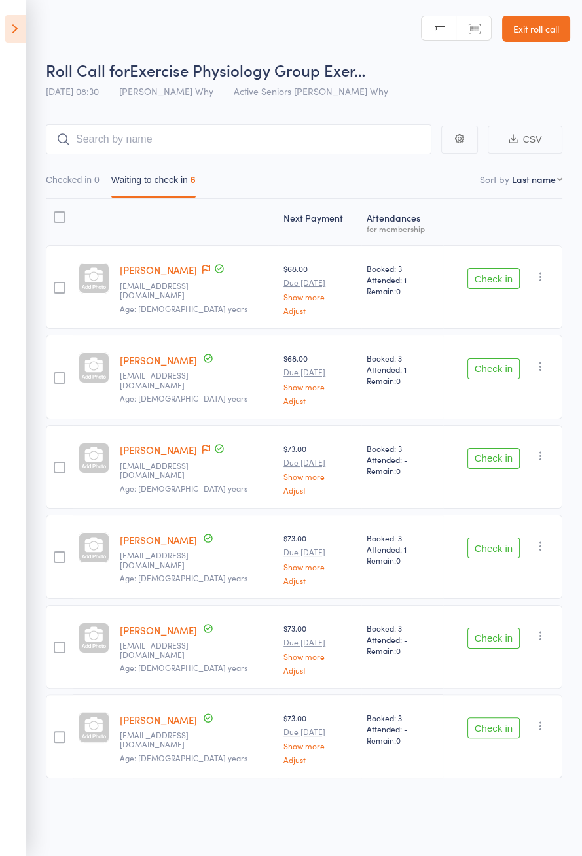
click at [482, 280] on button "Check in" at bounding box center [493, 278] width 52 height 21
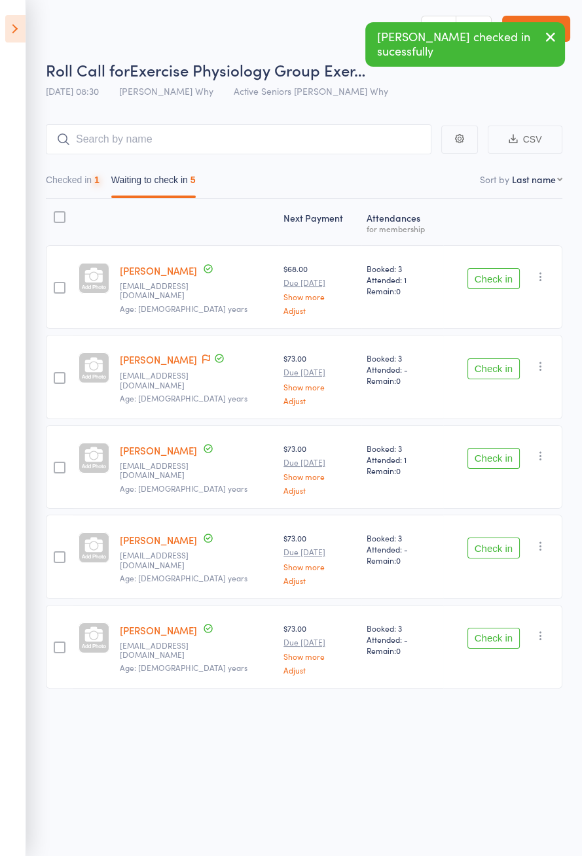
click at [495, 283] on button "Check in" at bounding box center [493, 278] width 52 height 21
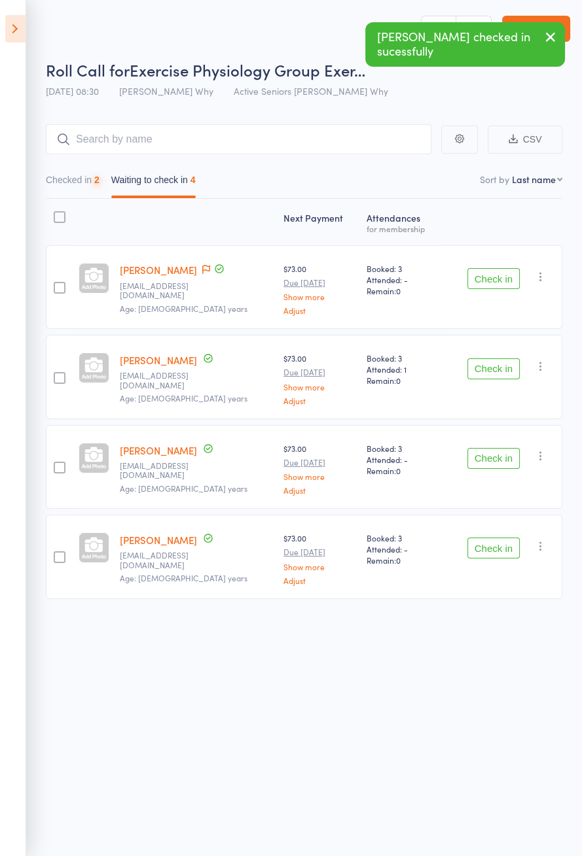
click at [503, 282] on button "Check in" at bounding box center [493, 278] width 52 height 21
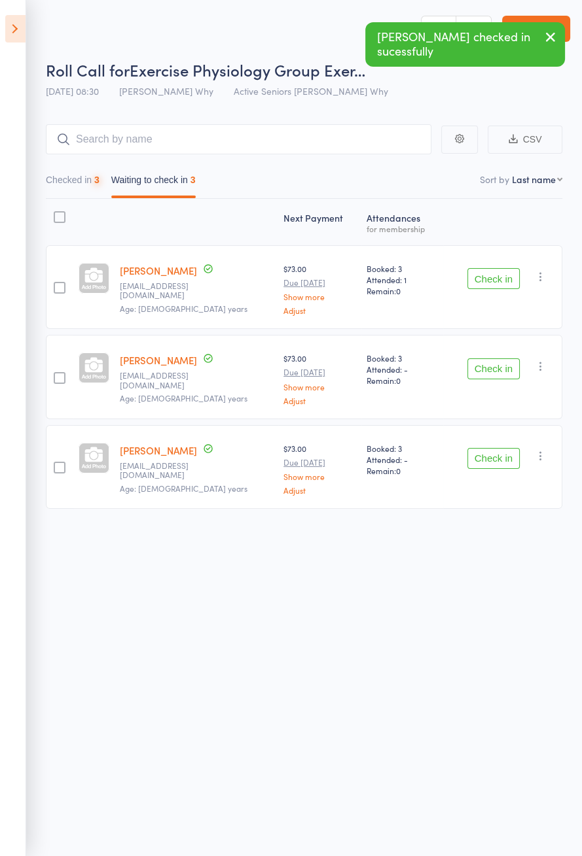
click at [504, 281] on button "Check in" at bounding box center [493, 278] width 52 height 21
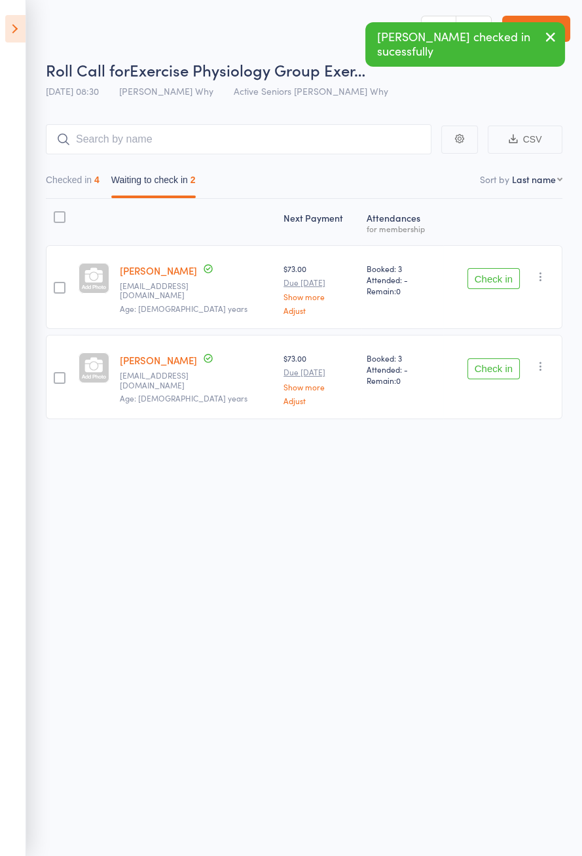
click at [502, 280] on button "Check in" at bounding box center [493, 278] width 52 height 21
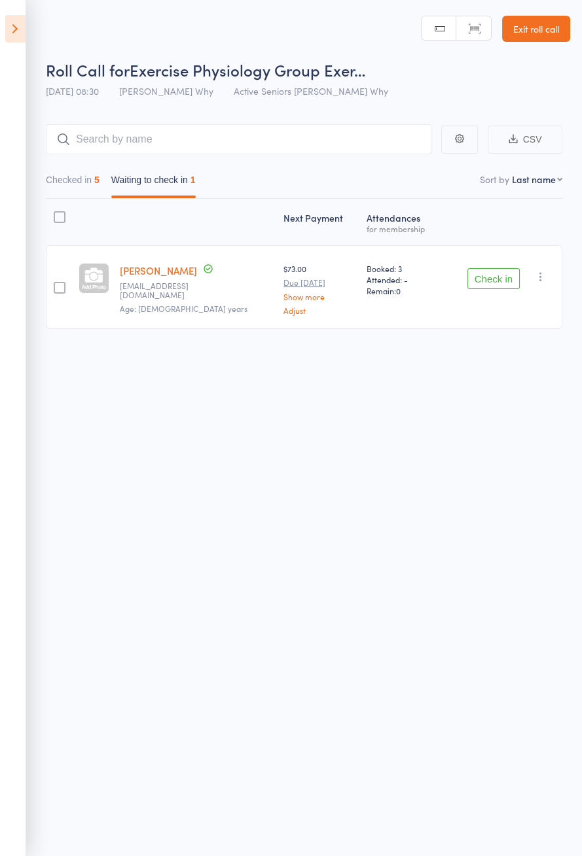
click at [484, 283] on button "Check in" at bounding box center [493, 278] width 52 height 21
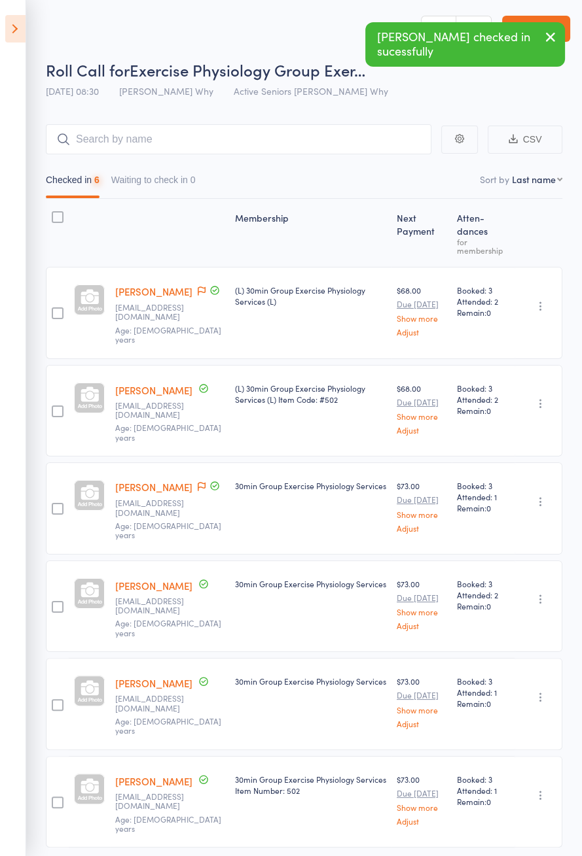
click at [16, 31] on icon at bounding box center [15, 28] width 20 height 27
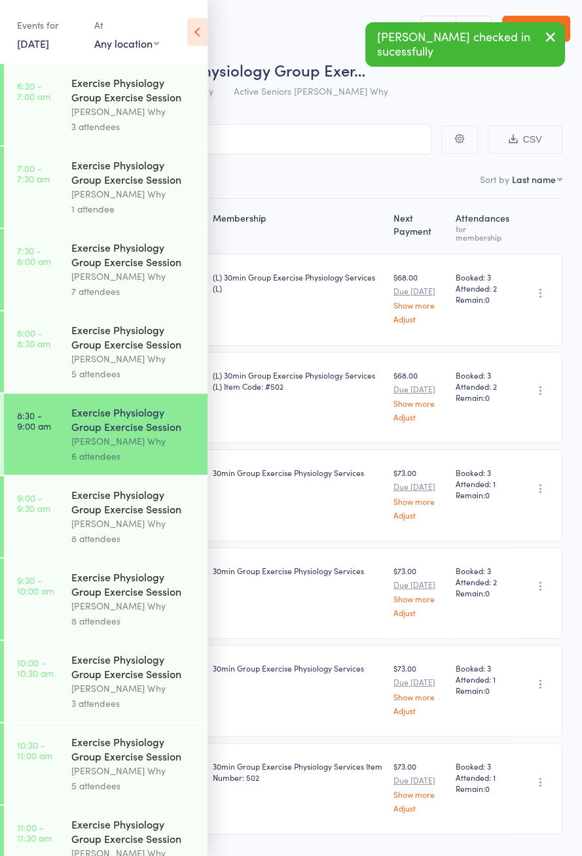
click at [67, 532] on link "9:00 - 9:30 am Exercise Physiology Group Exercise Session Dee Why 8 attendees" at bounding box center [105, 516] width 203 height 81
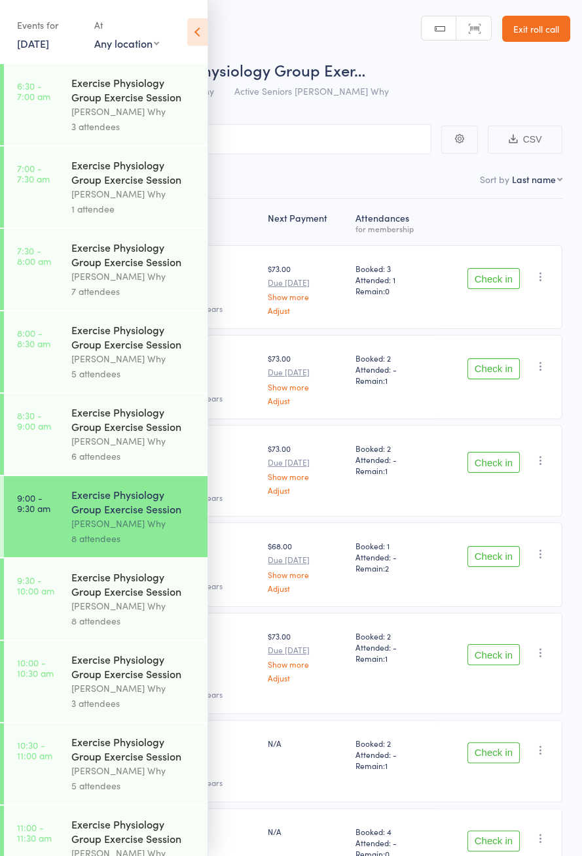
click at [205, 41] on icon at bounding box center [197, 31] width 20 height 27
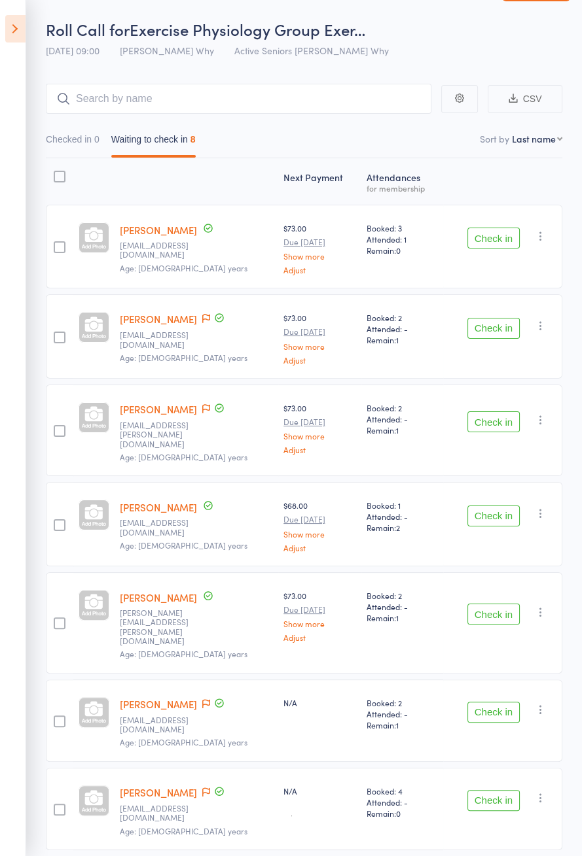
scroll to position [71, 0]
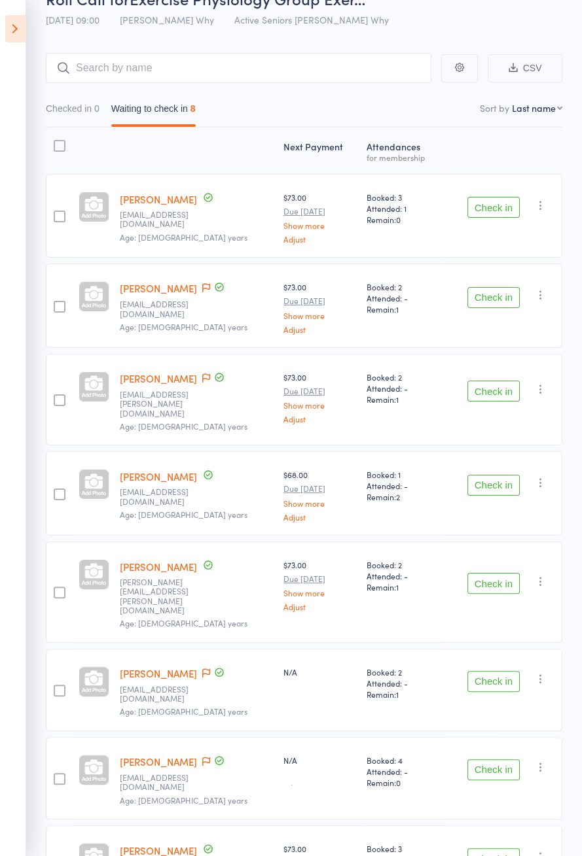
click at [202, 284] on icon at bounding box center [206, 287] width 8 height 9
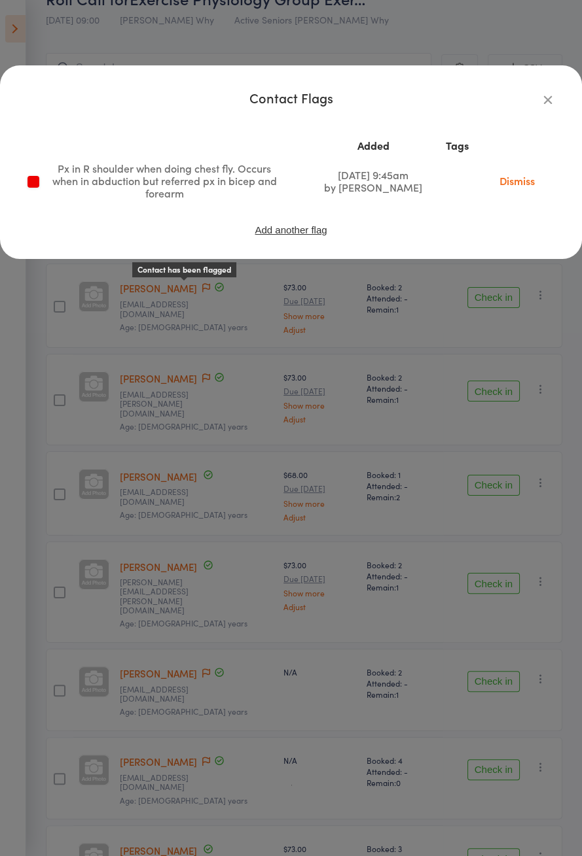
click at [519, 187] on link "Dismiss" at bounding box center [516, 180] width 55 height 14
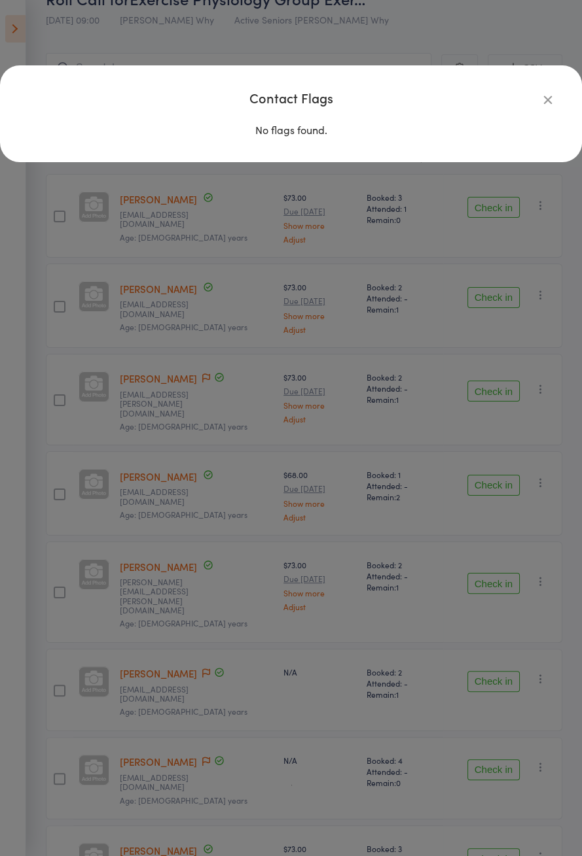
click at [550, 104] on icon "button" at bounding box center [547, 99] width 14 height 14
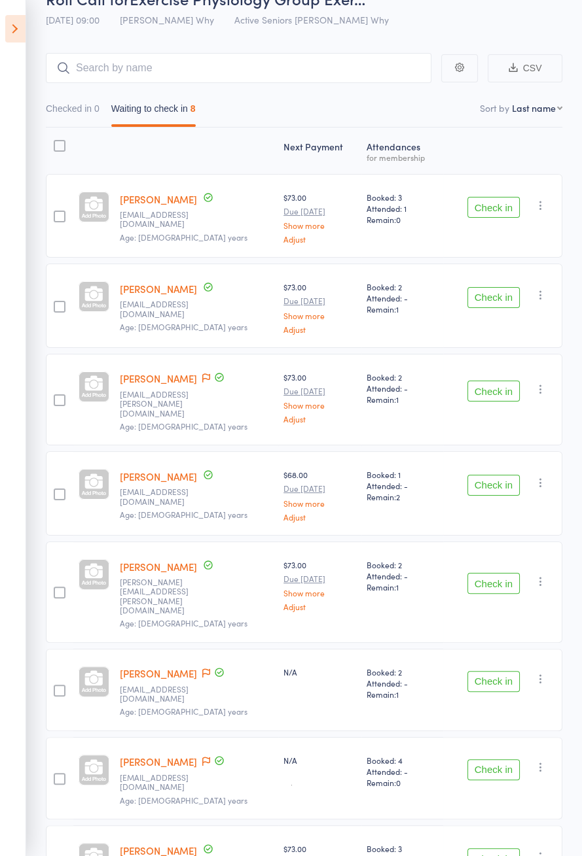
click at [210, 377] on icon at bounding box center [206, 378] width 8 height 9
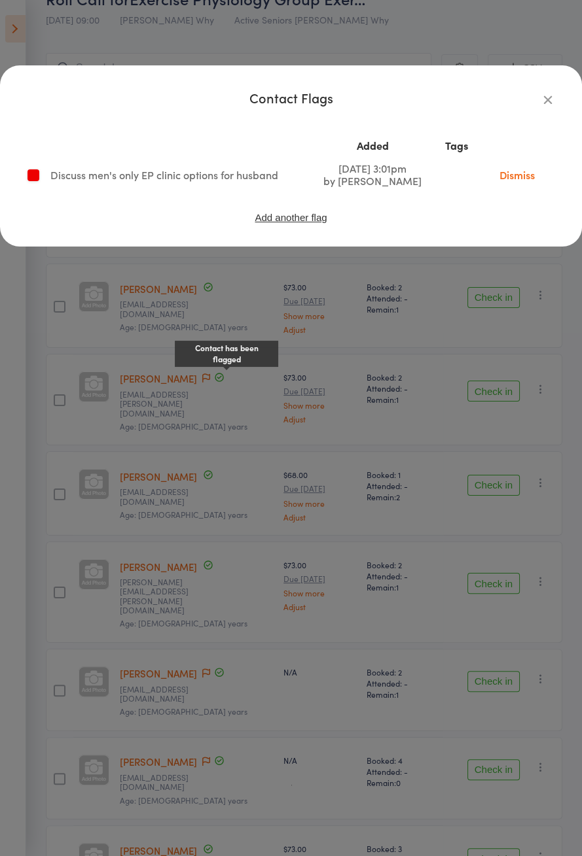
click at [525, 181] on link "Dismiss" at bounding box center [516, 174] width 55 height 14
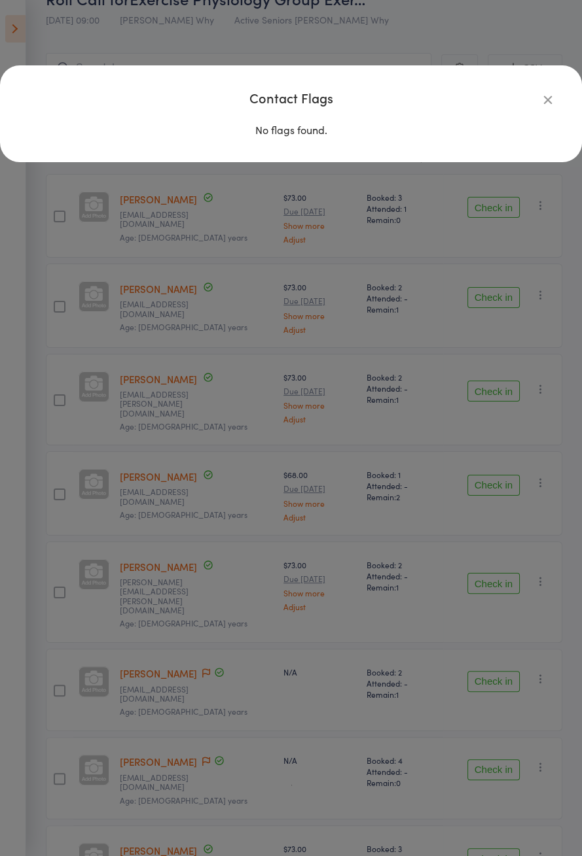
click at [551, 105] on icon "button" at bounding box center [547, 99] width 14 height 14
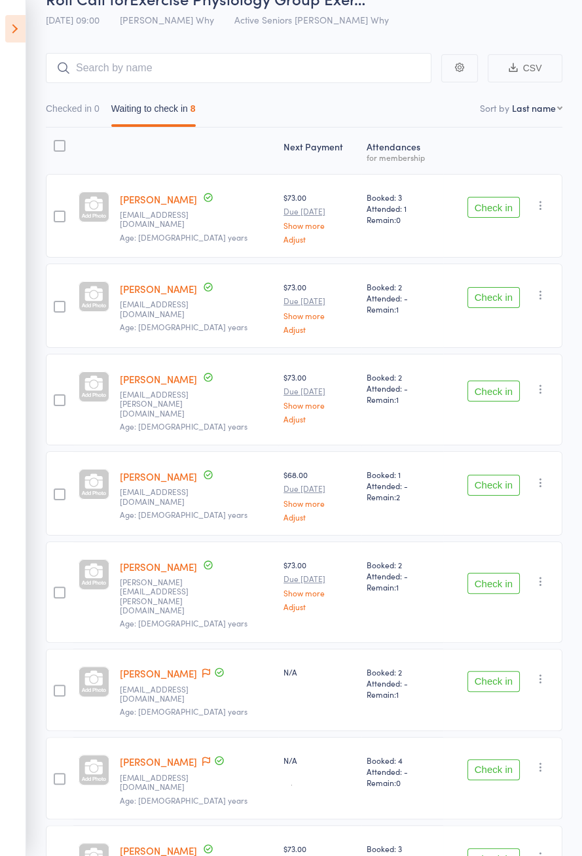
click at [202, 669] on icon at bounding box center [206, 673] width 8 height 9
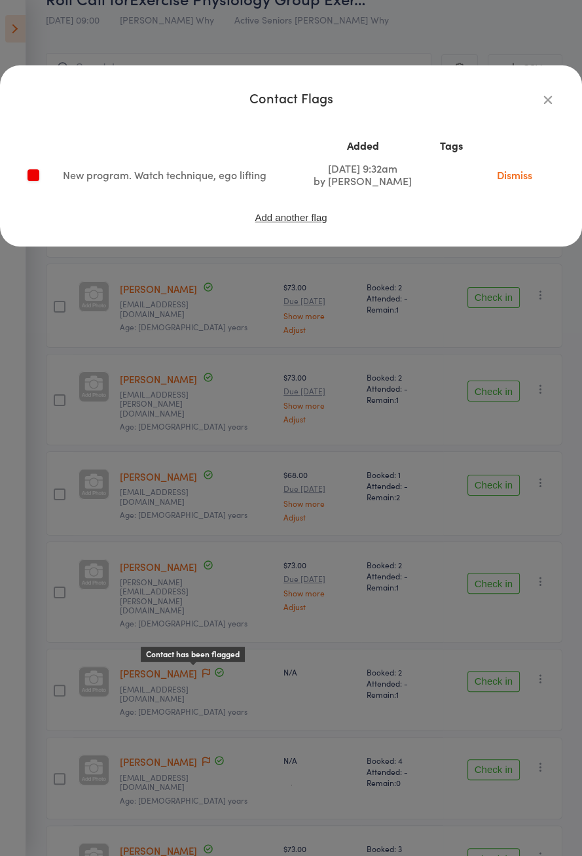
click at [547, 103] on icon "button" at bounding box center [547, 99] width 14 height 14
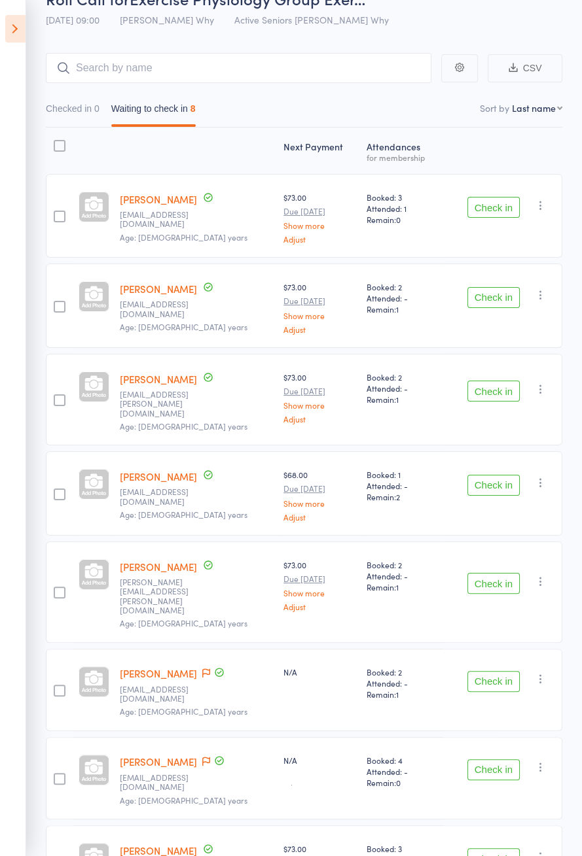
click at [202, 757] on icon at bounding box center [206, 761] width 8 height 9
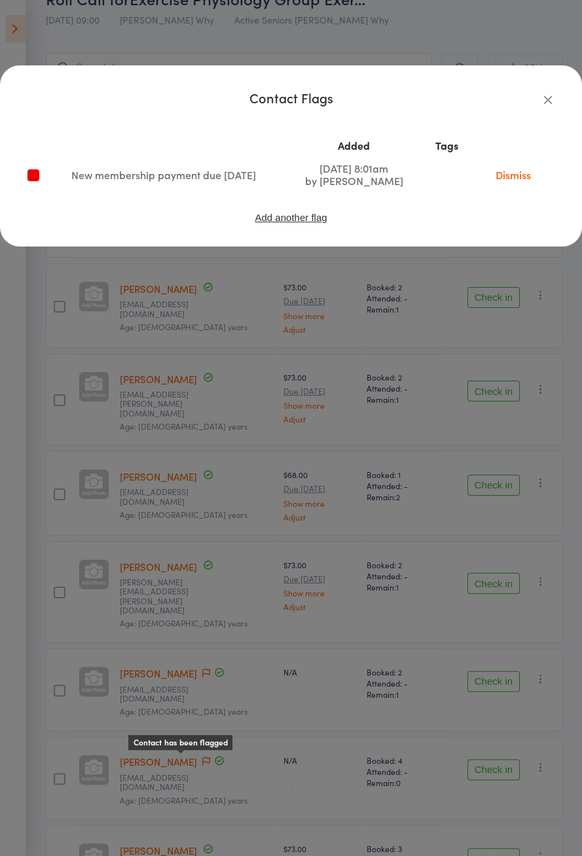
click at [546, 107] on button "button" at bounding box center [548, 100] width 16 height 16
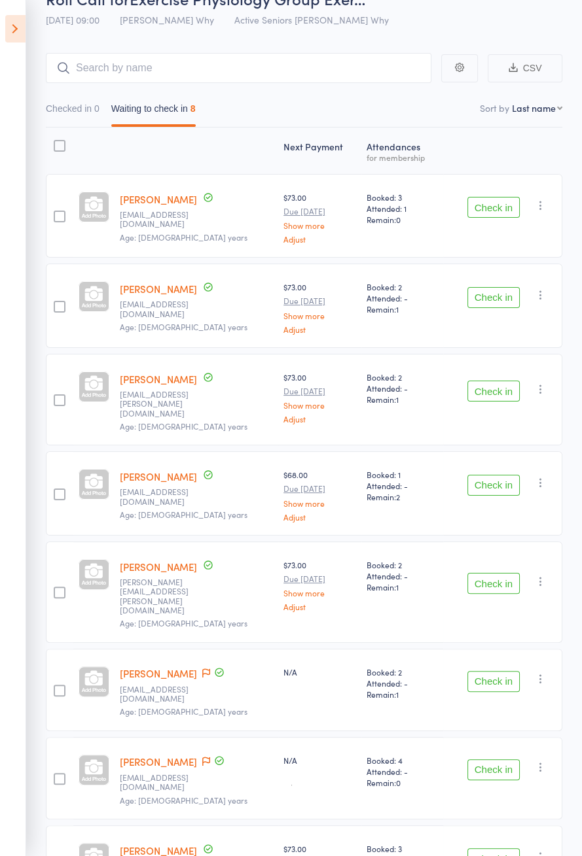
click at [148, 755] on link "Nicki Wiebe" at bounding box center [158, 762] width 77 height 14
click at [202, 756] on span at bounding box center [206, 762] width 8 height 13
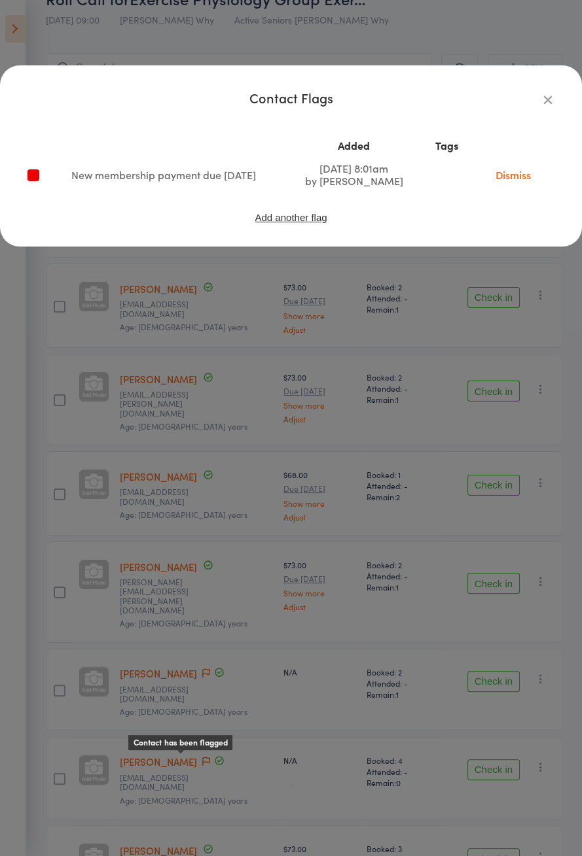
click at [514, 179] on link "Dismiss" at bounding box center [512, 174] width 55 height 14
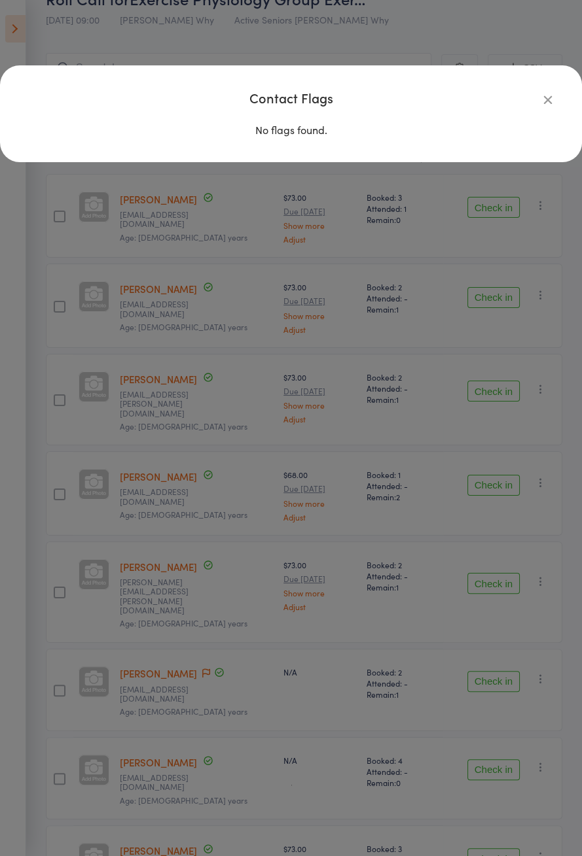
click at [551, 103] on icon "button" at bounding box center [547, 99] width 14 height 14
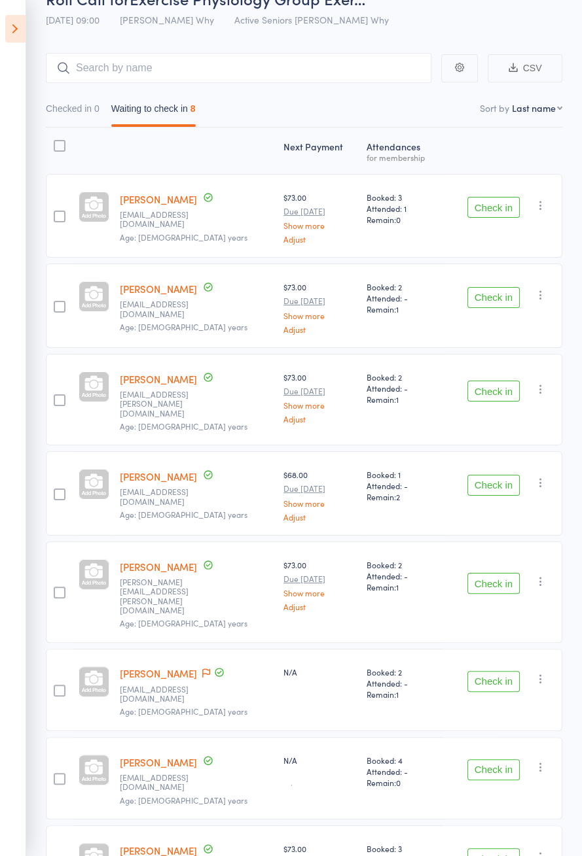
scroll to position [0, 0]
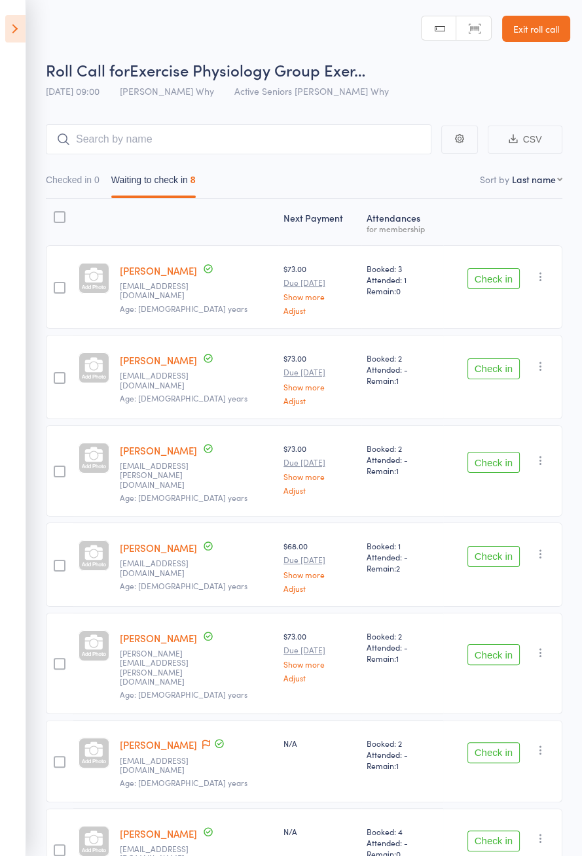
click at [163, 274] on link "Christine Faulks" at bounding box center [158, 271] width 77 height 14
click at [495, 281] on button "Check in" at bounding box center [493, 278] width 52 height 21
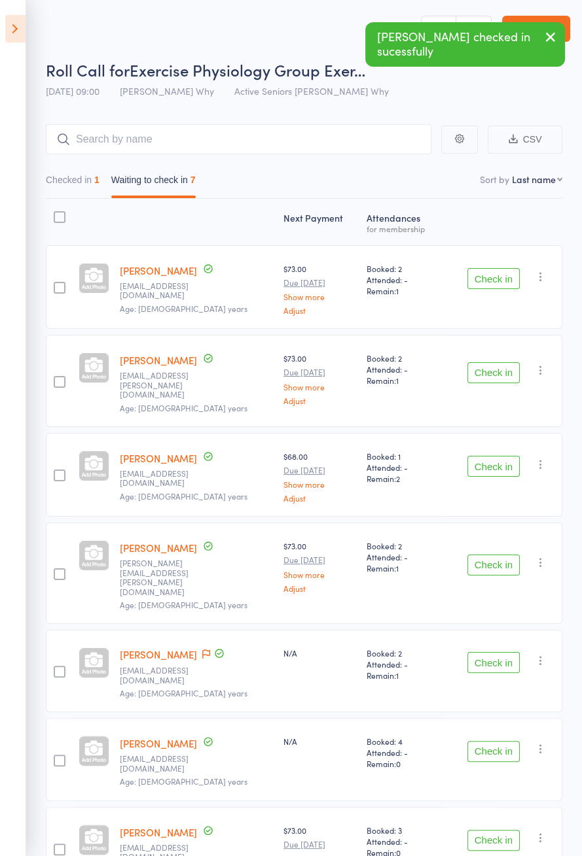
click at [490, 830] on button "Check in" at bounding box center [493, 840] width 52 height 21
click at [497, 741] on button "Check in" at bounding box center [493, 751] width 52 height 21
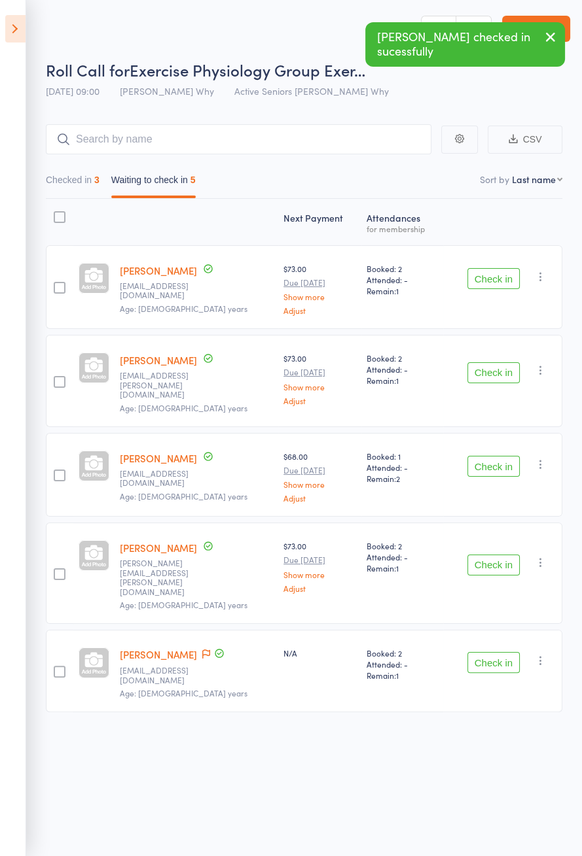
click at [494, 652] on button "Check in" at bounding box center [493, 662] width 52 height 21
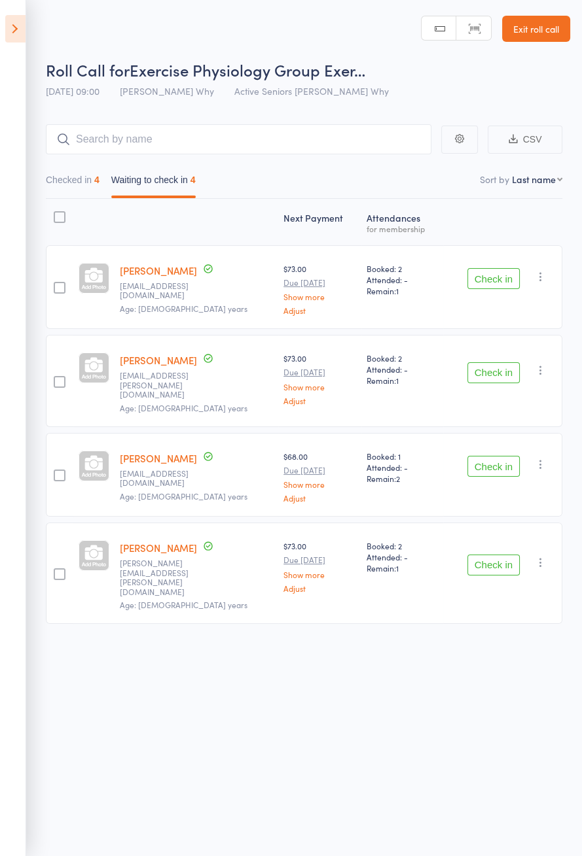
click at [495, 368] on button "Check in" at bounding box center [493, 372] width 52 height 21
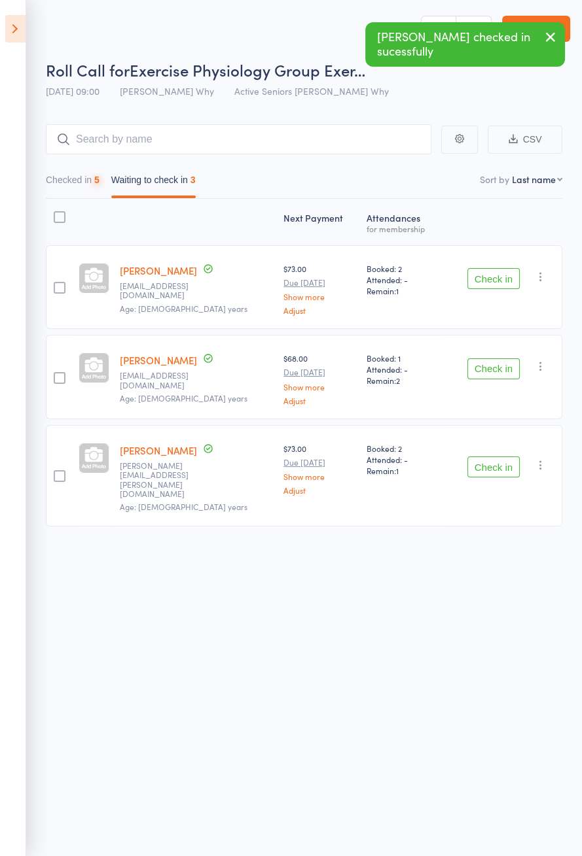
click at [503, 370] on button "Check in" at bounding box center [493, 368] width 52 height 21
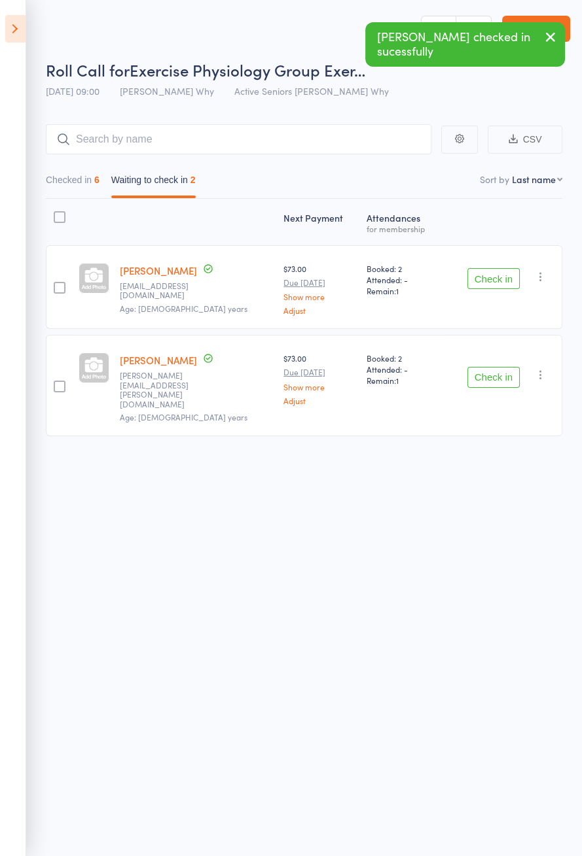
click at [504, 368] on button "Check in" at bounding box center [493, 377] width 52 height 21
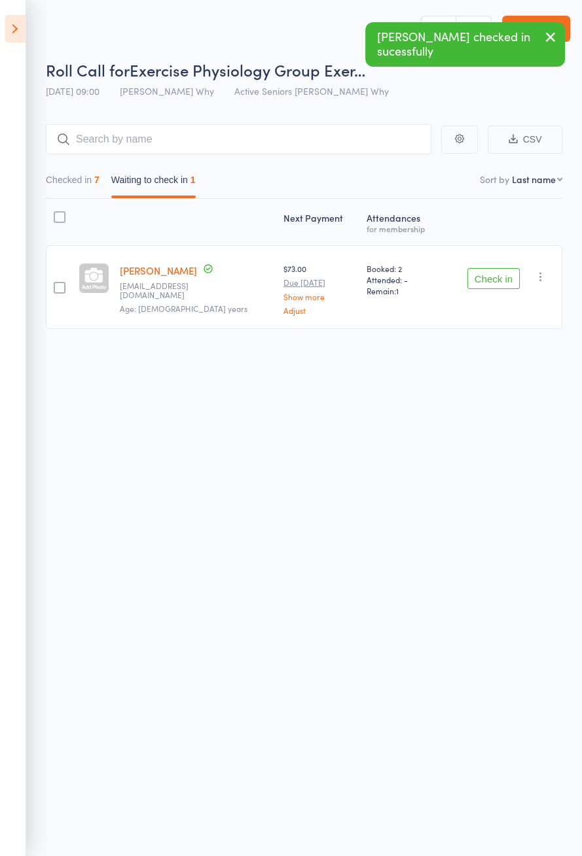
click at [10, 22] on icon at bounding box center [15, 28] width 20 height 27
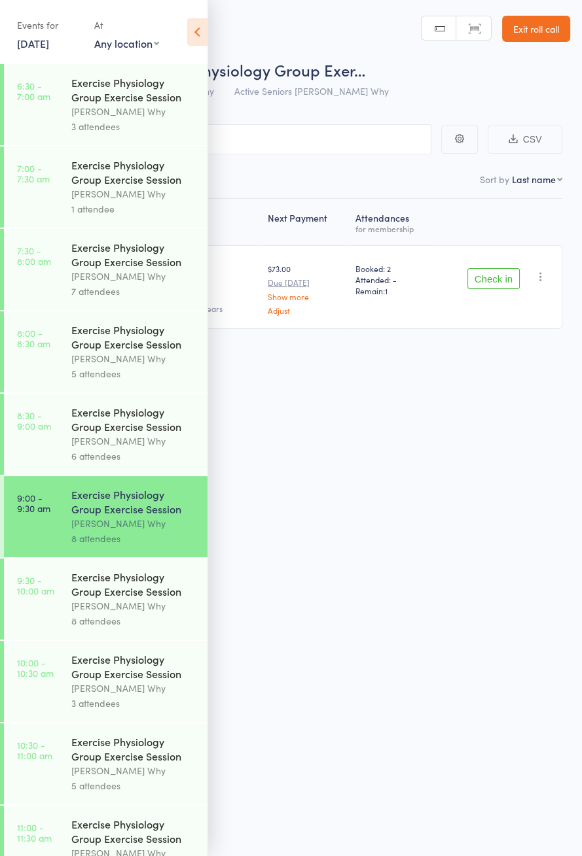
click at [201, 36] on icon at bounding box center [197, 31] width 20 height 27
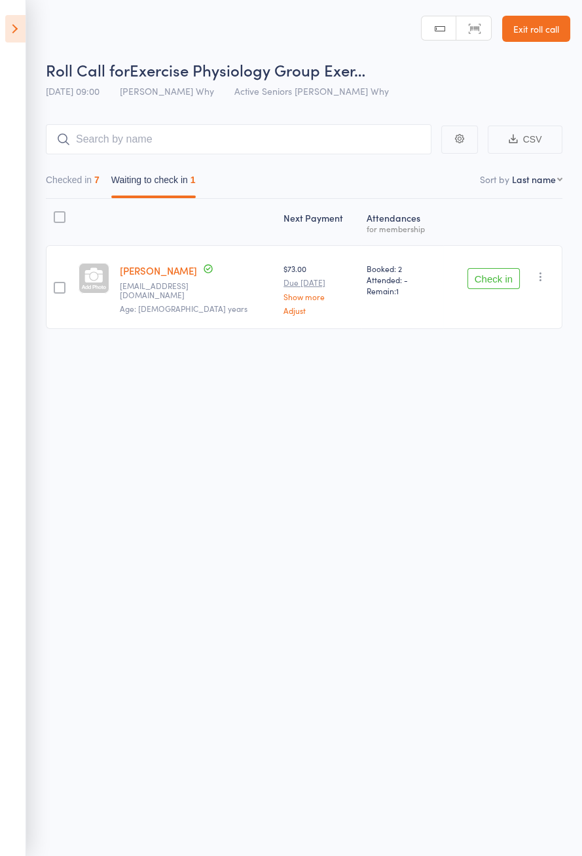
click at [20, 33] on icon at bounding box center [15, 28] width 20 height 27
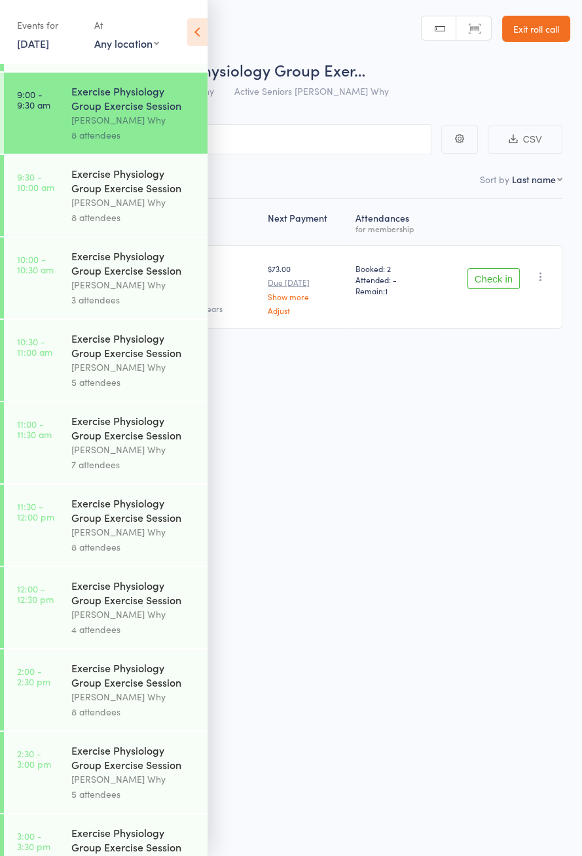
scroll to position [404, 0]
click at [199, 36] on icon at bounding box center [197, 31] width 20 height 27
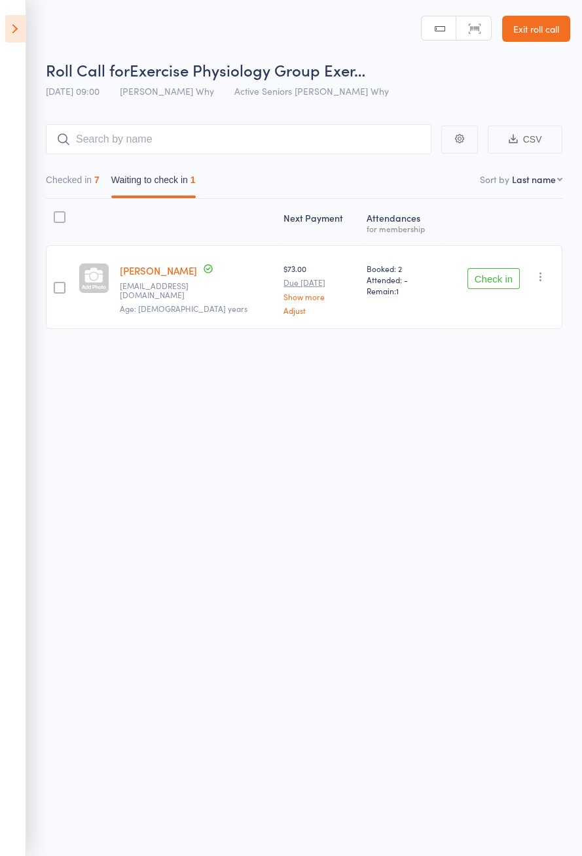
click at [163, 267] on link "Irith Gouiric" at bounding box center [158, 271] width 77 height 14
click at [17, 33] on icon at bounding box center [15, 28] width 20 height 27
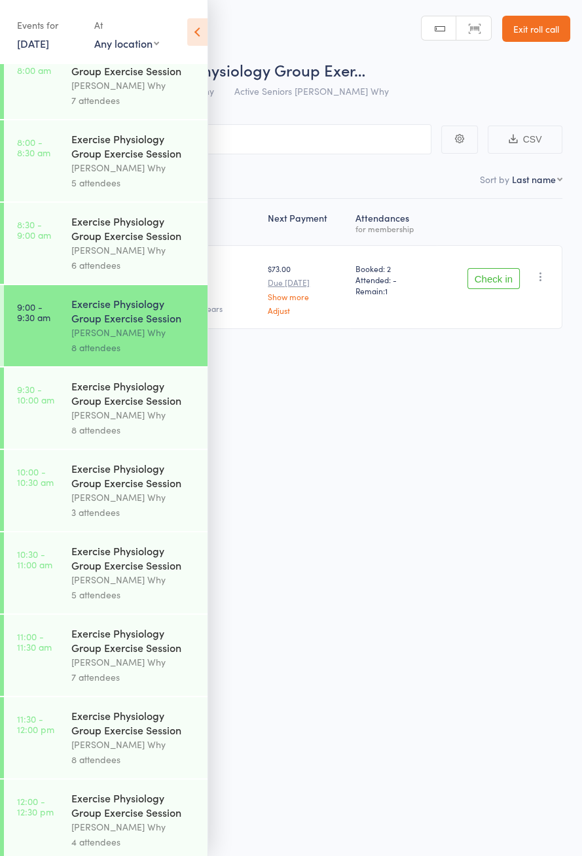
scroll to position [188, 0]
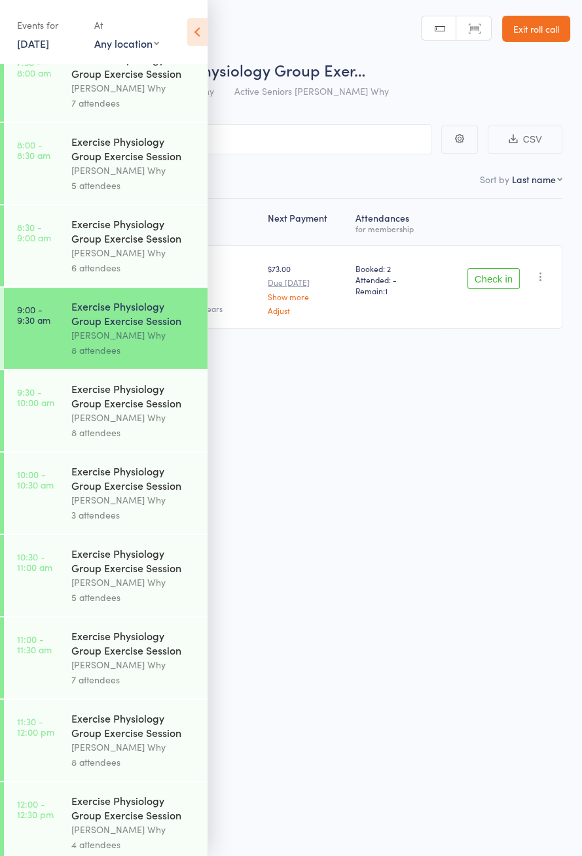
click at [87, 418] on div "Dee Why" at bounding box center [133, 417] width 125 height 15
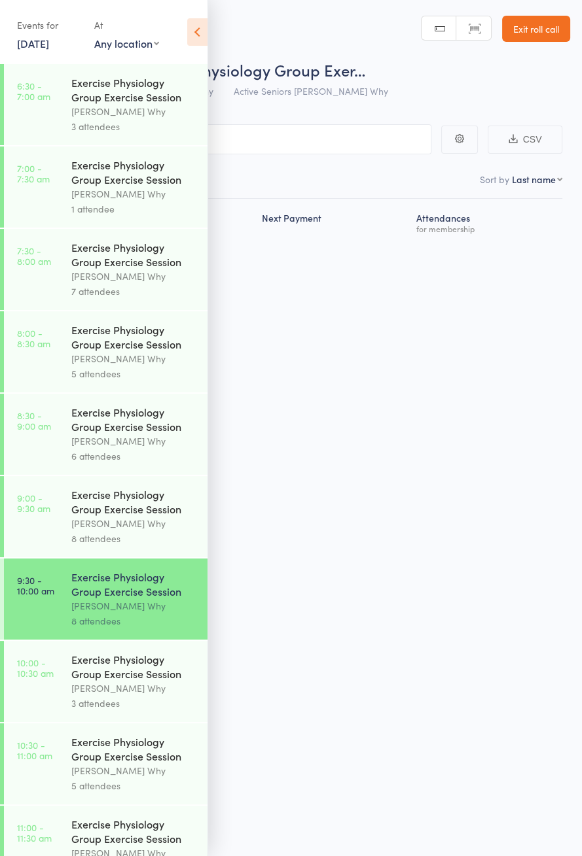
click at [197, 39] on icon at bounding box center [197, 31] width 20 height 27
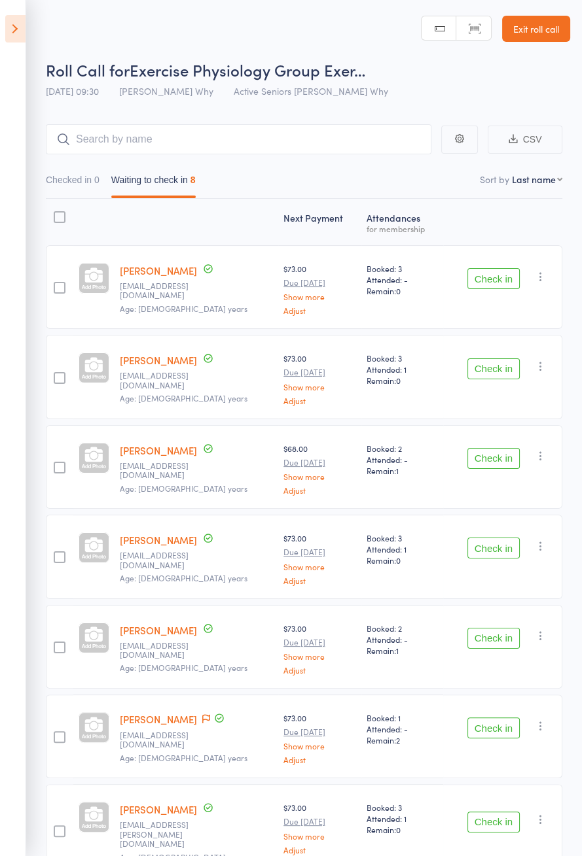
click at [16, 39] on icon at bounding box center [15, 28] width 20 height 27
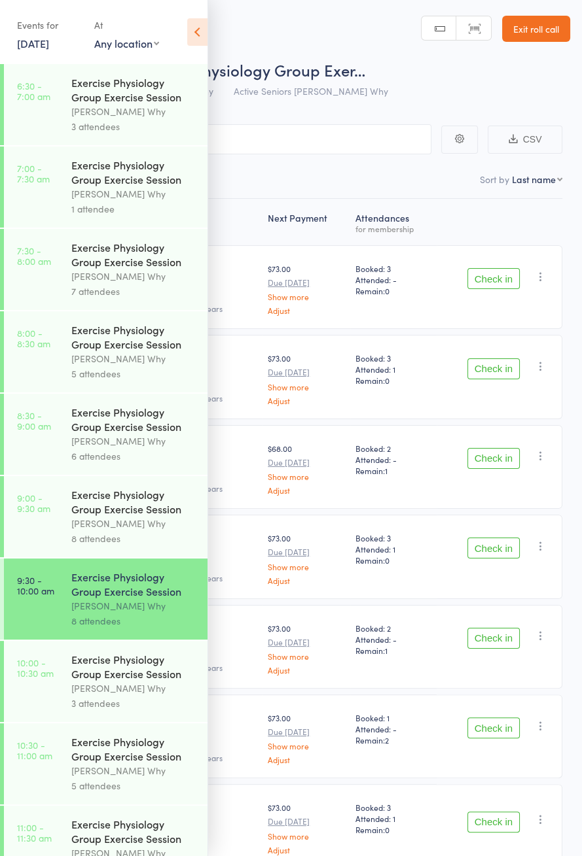
click at [204, 39] on icon at bounding box center [197, 31] width 20 height 27
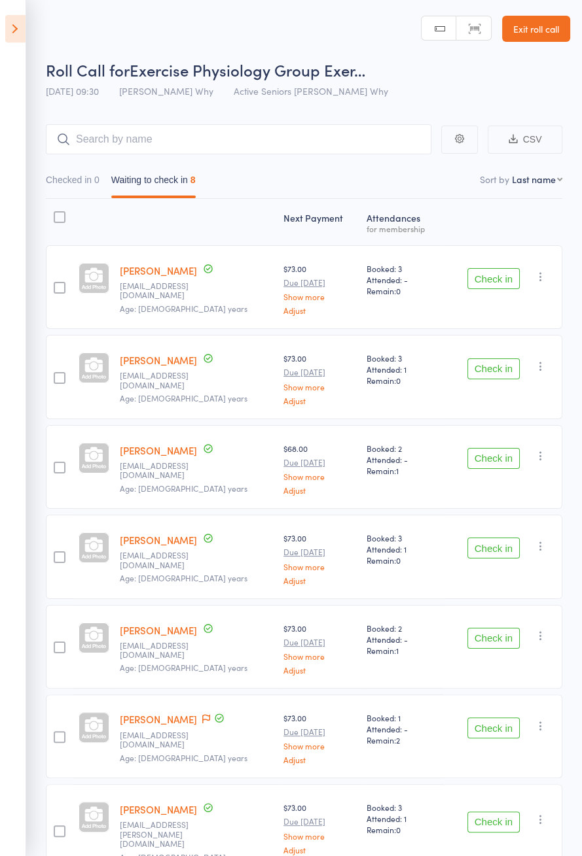
scroll to position [92, 0]
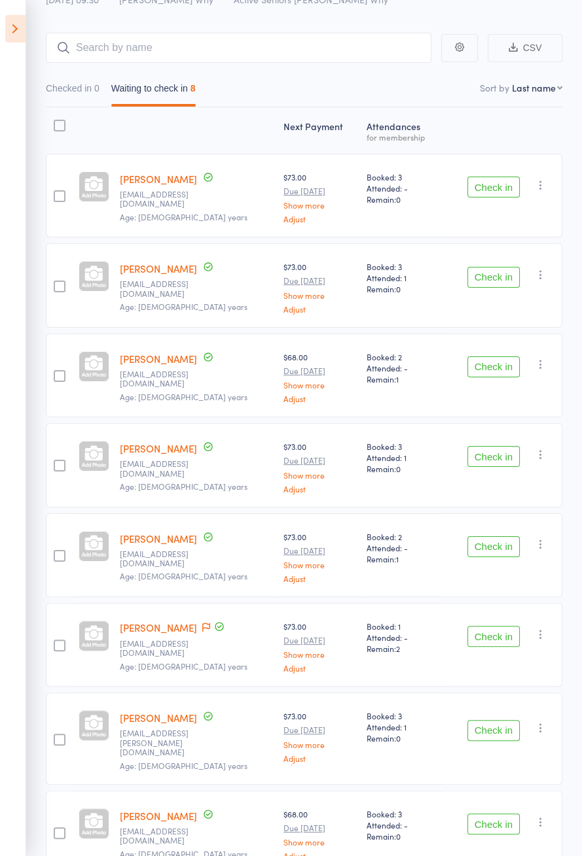
click at [202, 625] on icon at bounding box center [206, 627] width 8 height 9
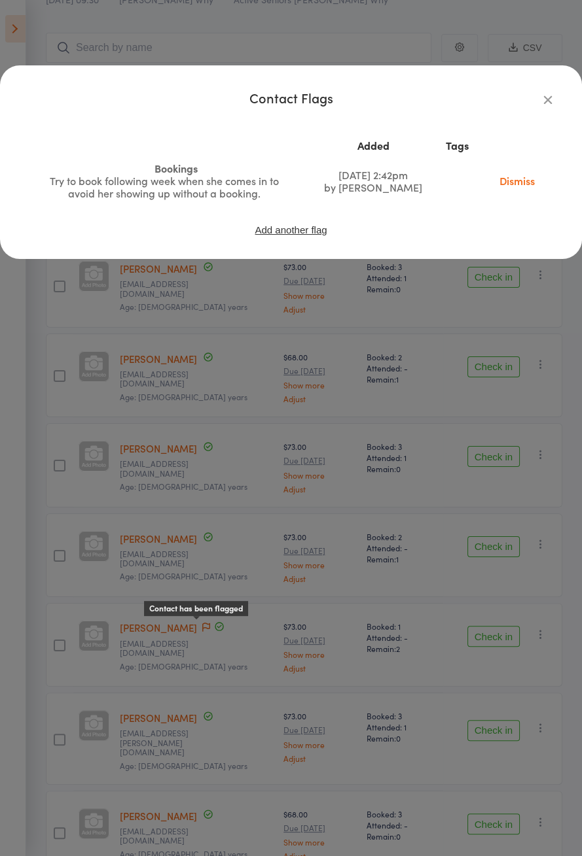
click at [553, 103] on icon "button" at bounding box center [547, 99] width 14 height 14
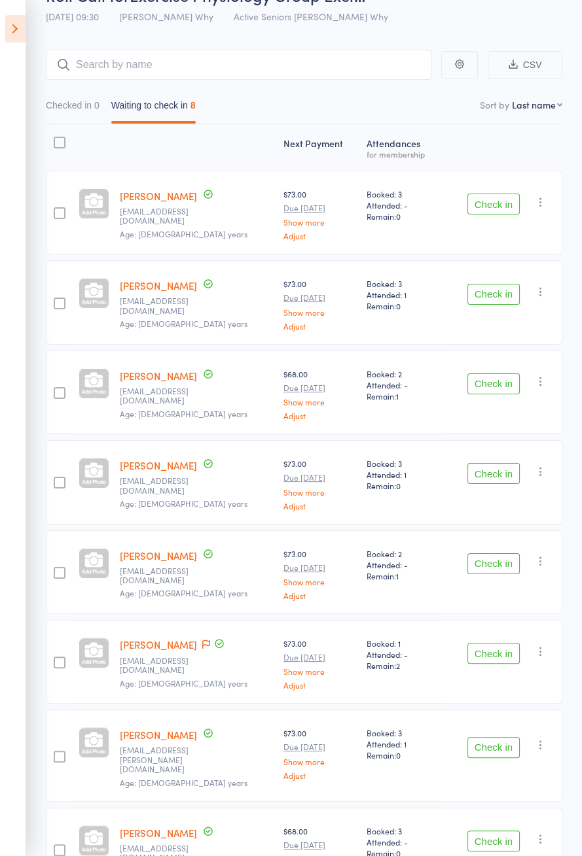
scroll to position [0, 0]
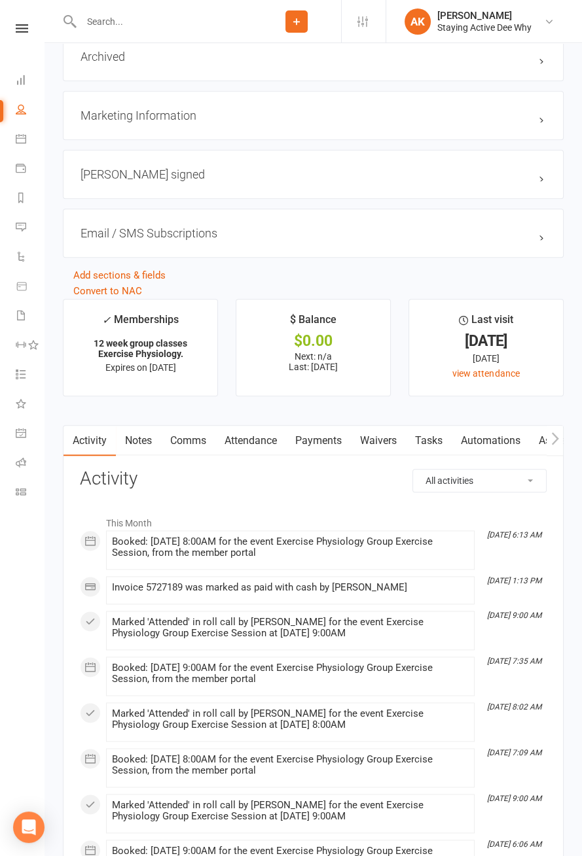
click at [321, 438] on link "Payments" at bounding box center [318, 441] width 65 height 30
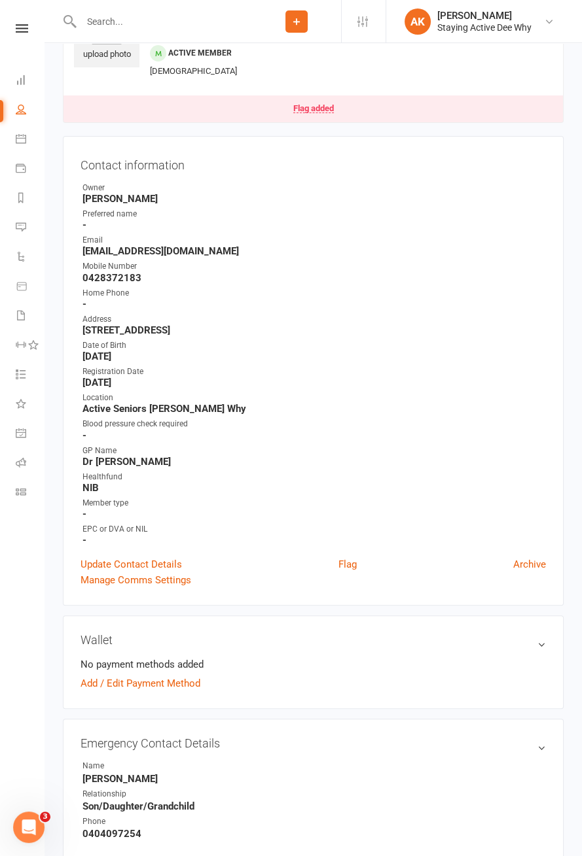
scroll to position [27, 0]
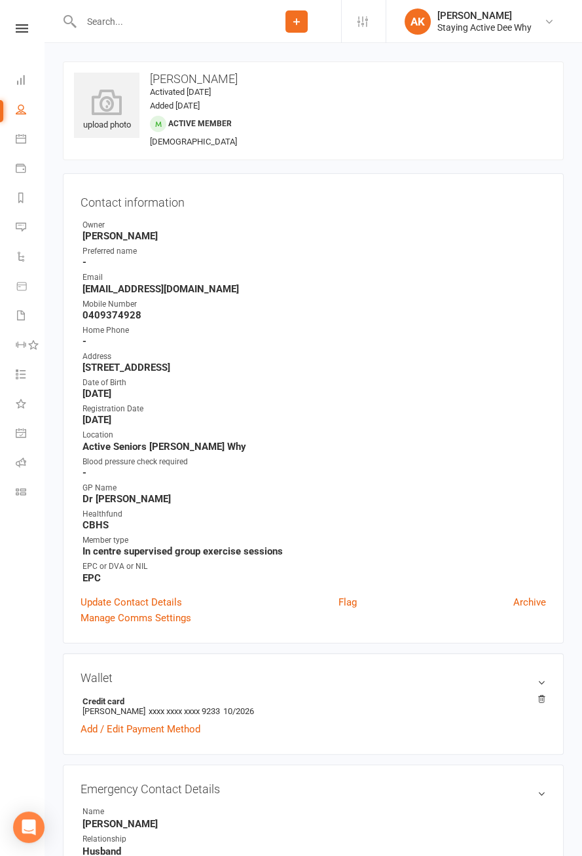
click at [209, 24] on input "text" at bounding box center [164, 21] width 175 height 18
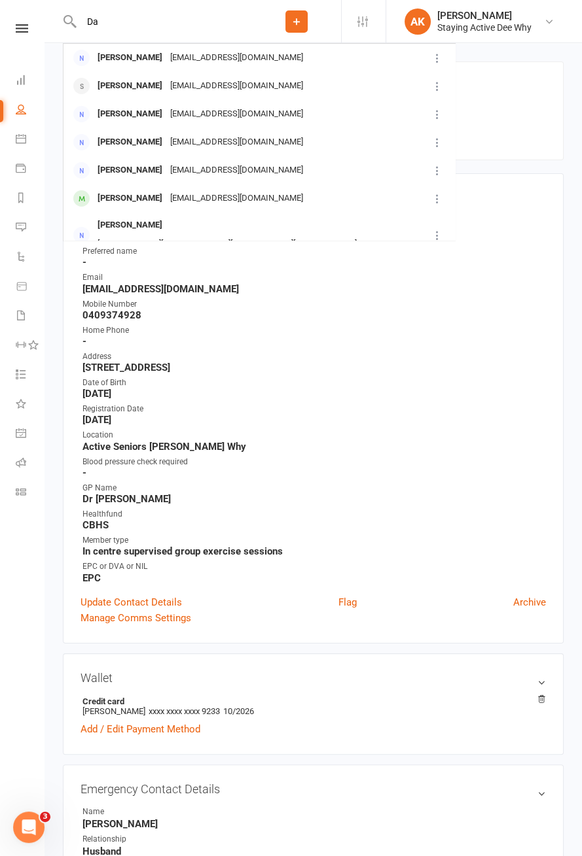
type input "D"
type input "Hunter"
click at [306, 120] on div "[PERSON_NAME] [EMAIL_ADDRESS][DOMAIN_NAME]" at bounding box center [246, 114] width 364 height 27
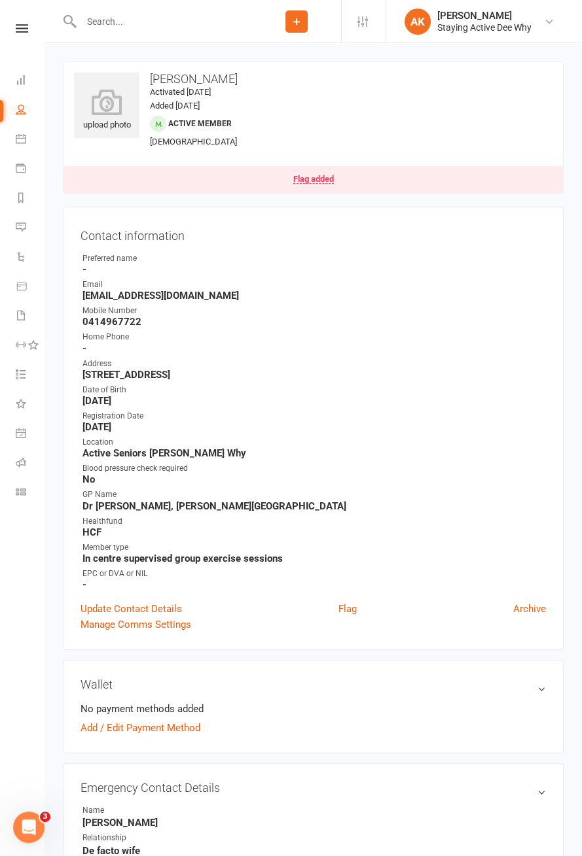
click at [325, 190] on link "Flag added" at bounding box center [312, 179] width 499 height 27
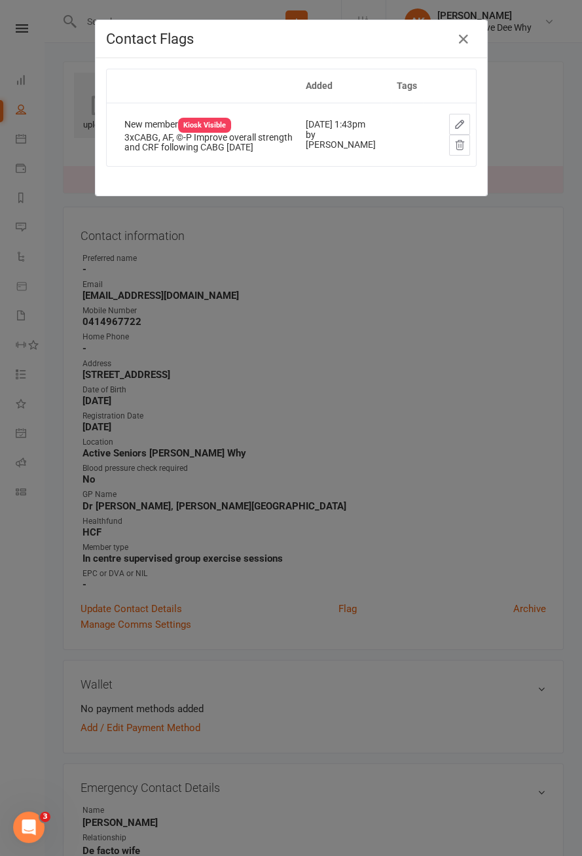
click at [424, 293] on div "Contact Flags Added Tags New member Kiosk Visible 3xCABG, AF, ©-P Improve overa…" at bounding box center [291, 428] width 582 height 856
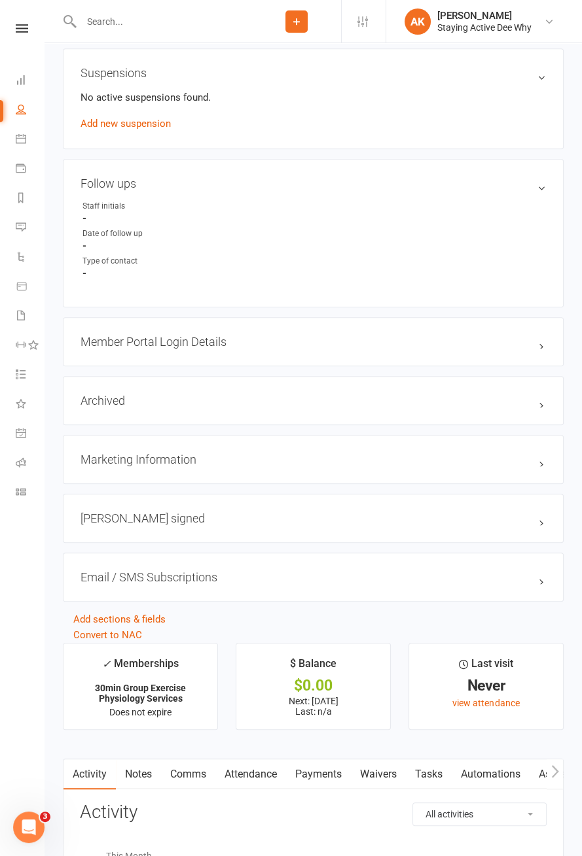
scroll to position [1011, 0]
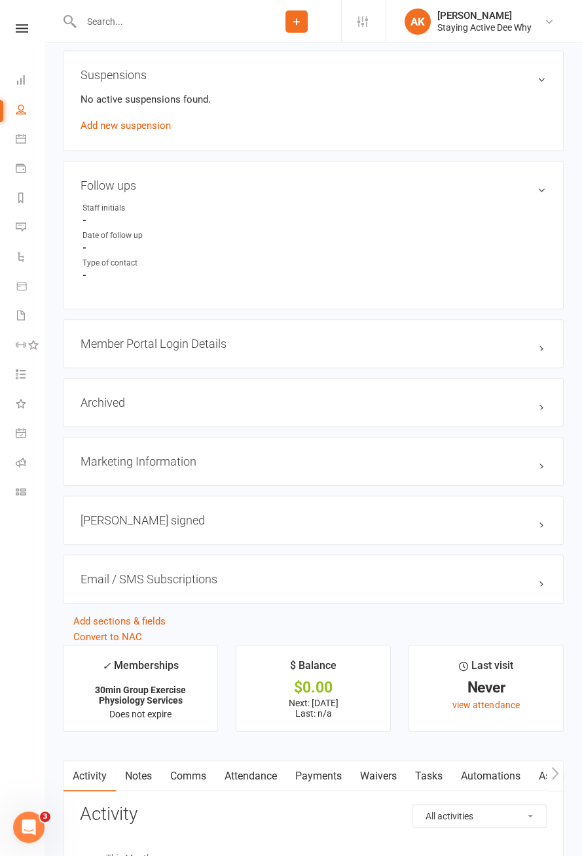
click at [537, 461] on h3 "Marketing Information edit" at bounding box center [312, 462] width 465 height 14
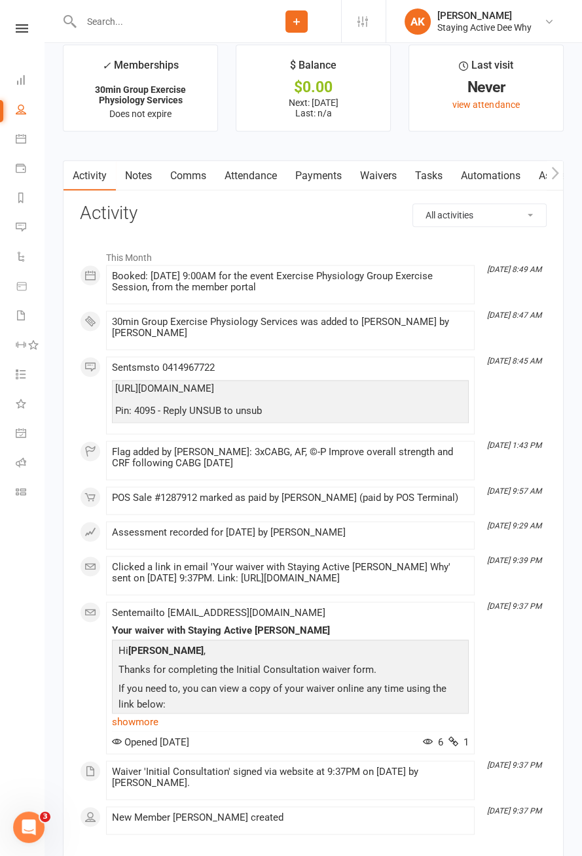
scroll to position [1676, 0]
click at [378, 173] on link "Waivers" at bounding box center [378, 176] width 55 height 30
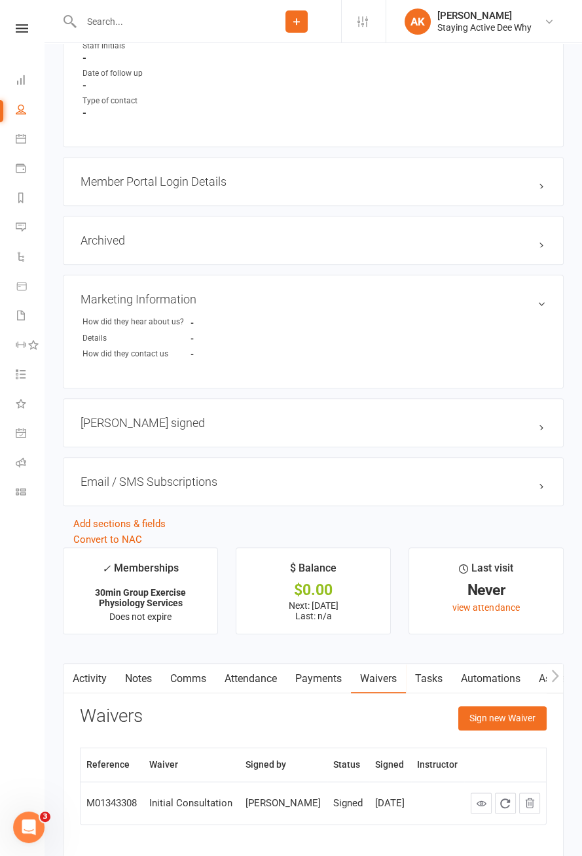
scroll to position [1183, 0]
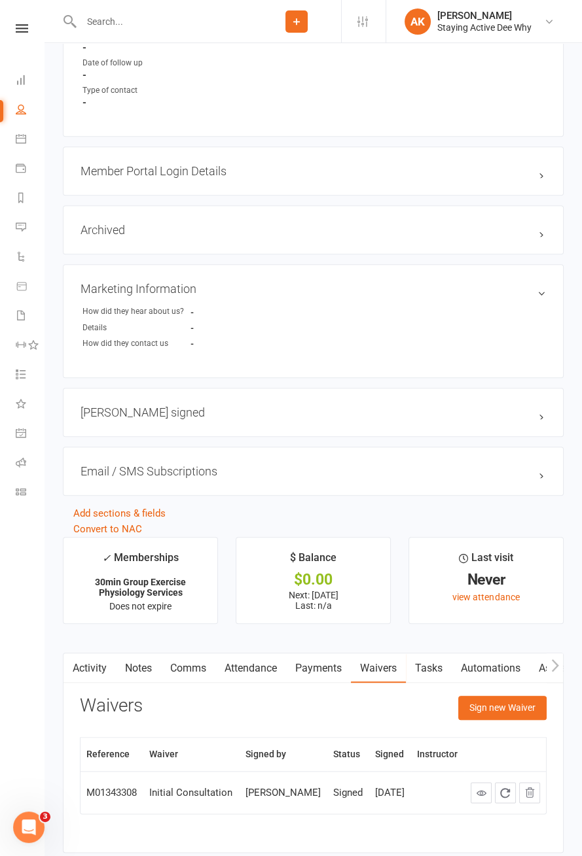
click at [474, 786] on link at bounding box center [480, 792] width 21 height 21
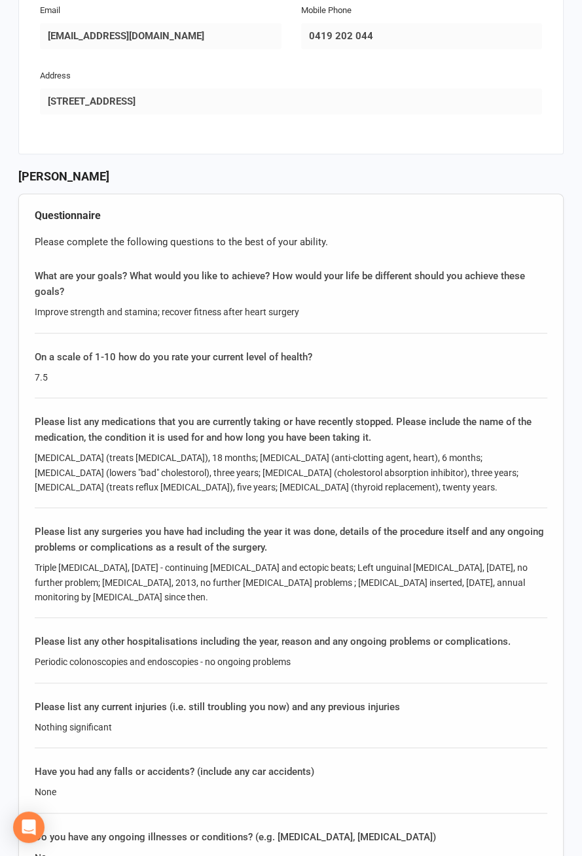
scroll to position [890, 0]
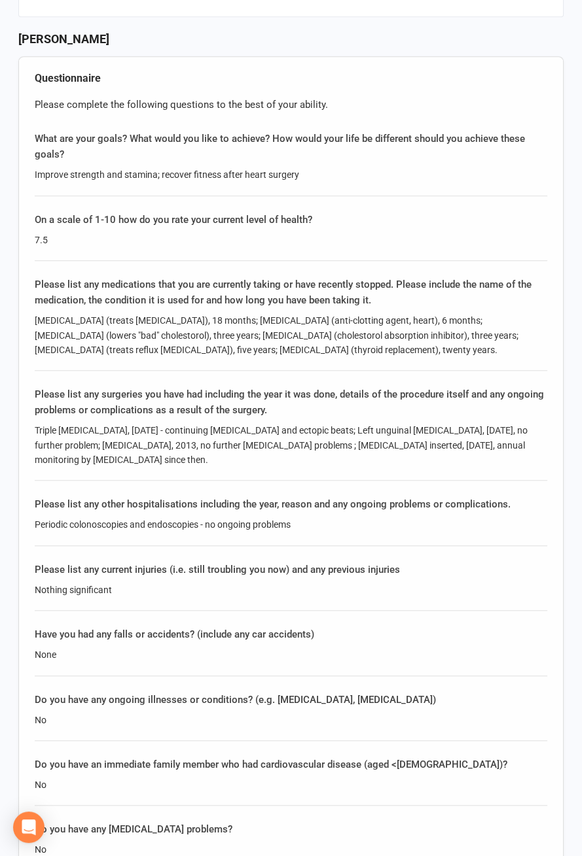
click at [528, 757] on div "Do you have an immediate family member who had cardiovascular disease (aged <[D…" at bounding box center [291, 765] width 512 height 16
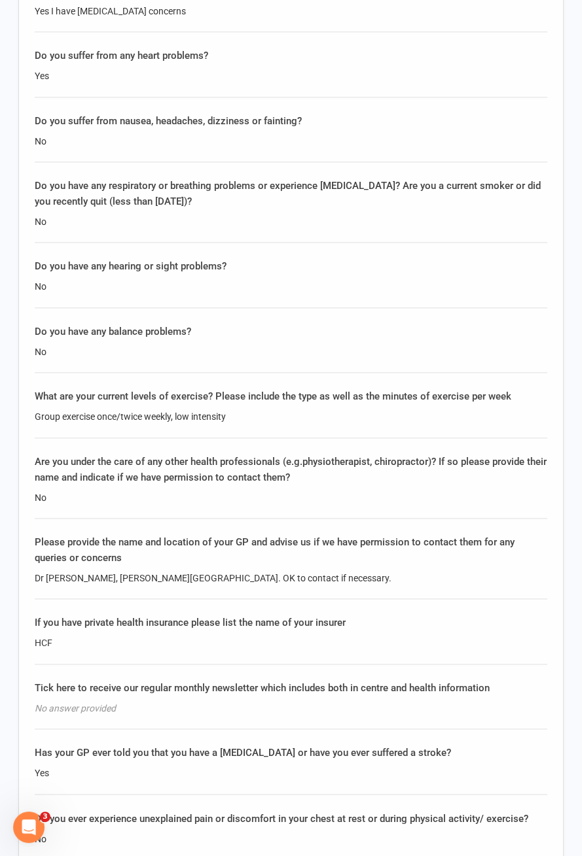
scroll to position [1773, 0]
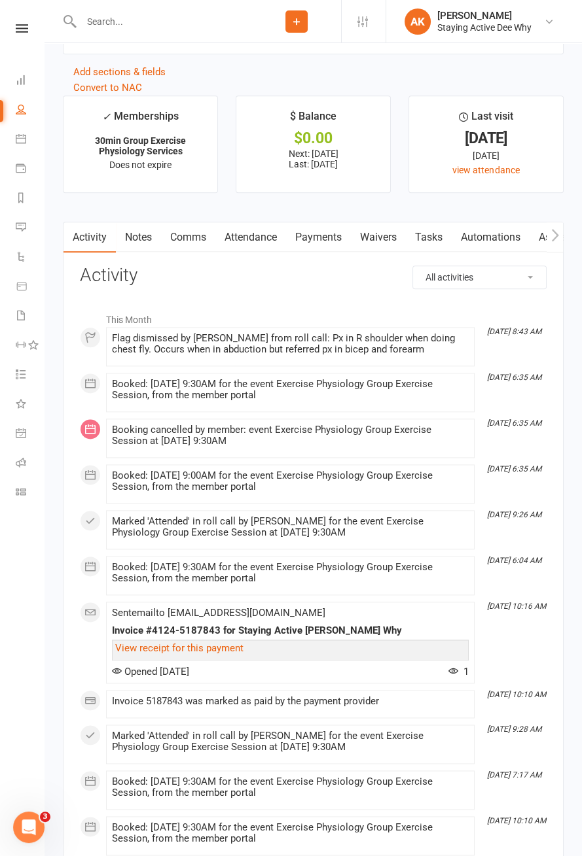
click at [248, 237] on link "Attendance" at bounding box center [250, 237] width 71 height 30
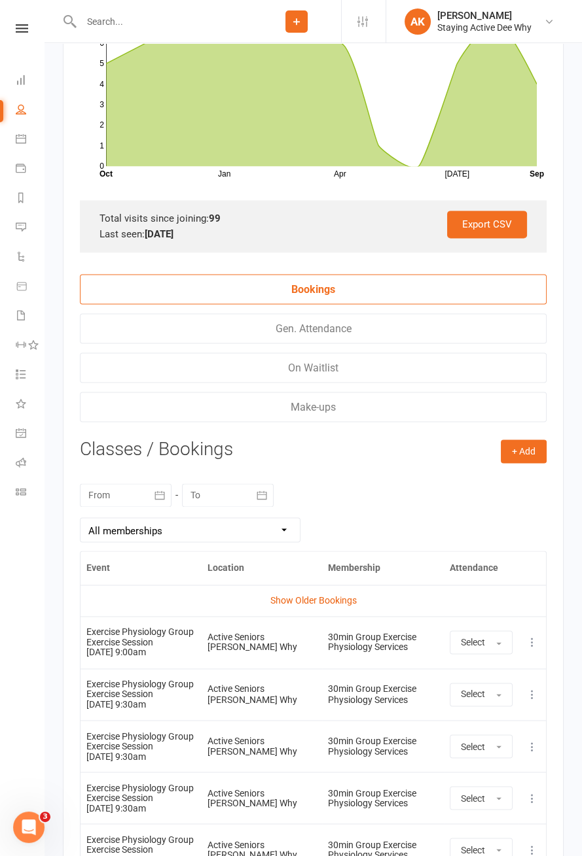
scroll to position [1917, 0]
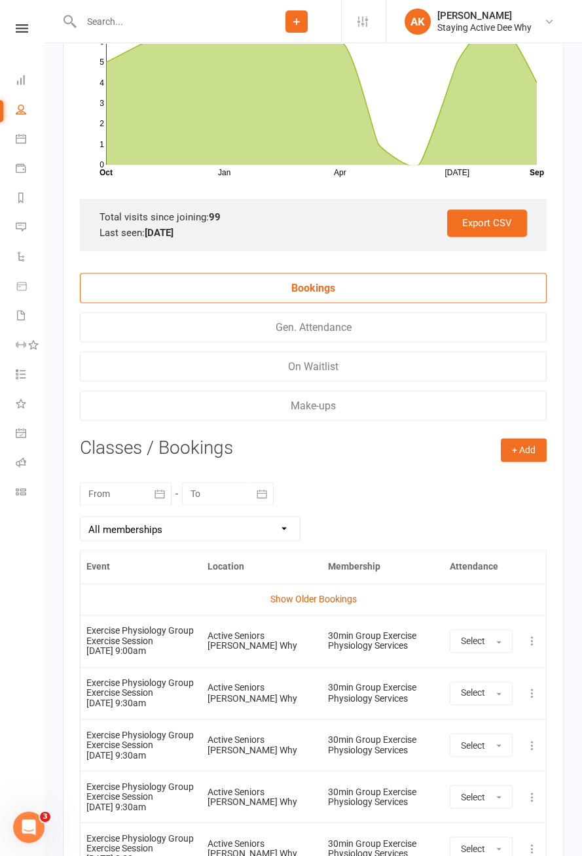
click at [334, 595] on link "Show Older Bookings" at bounding box center [313, 599] width 86 height 10
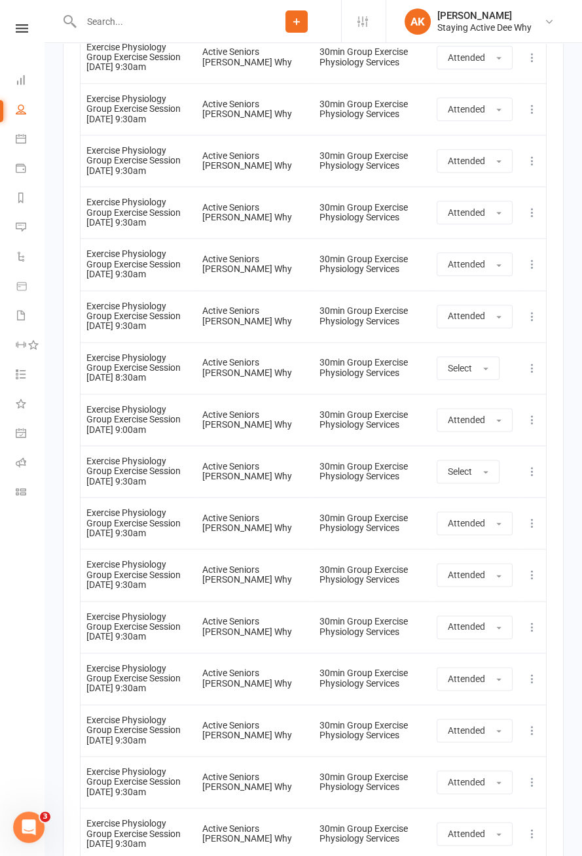
scroll to position [6793, 0]
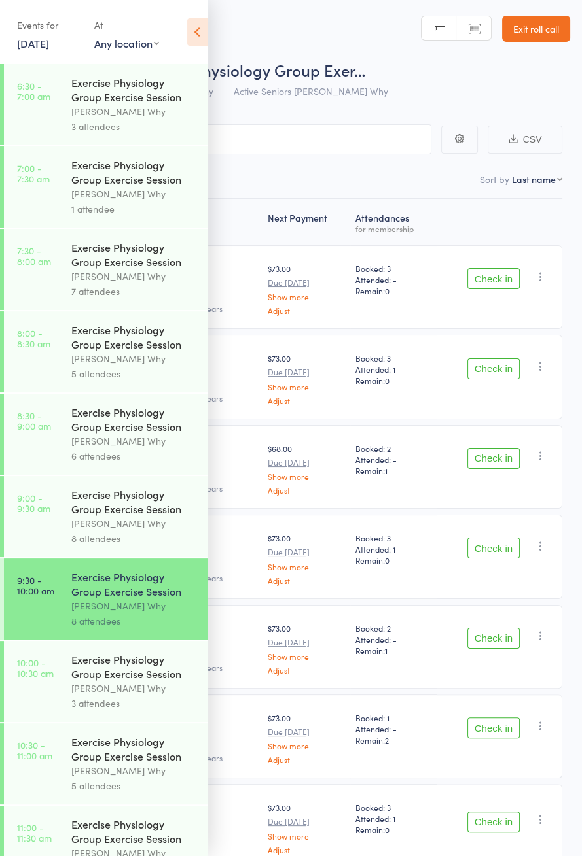
click at [136, 516] on div "Exercise Physiology Group Exercise Session" at bounding box center [133, 501] width 125 height 29
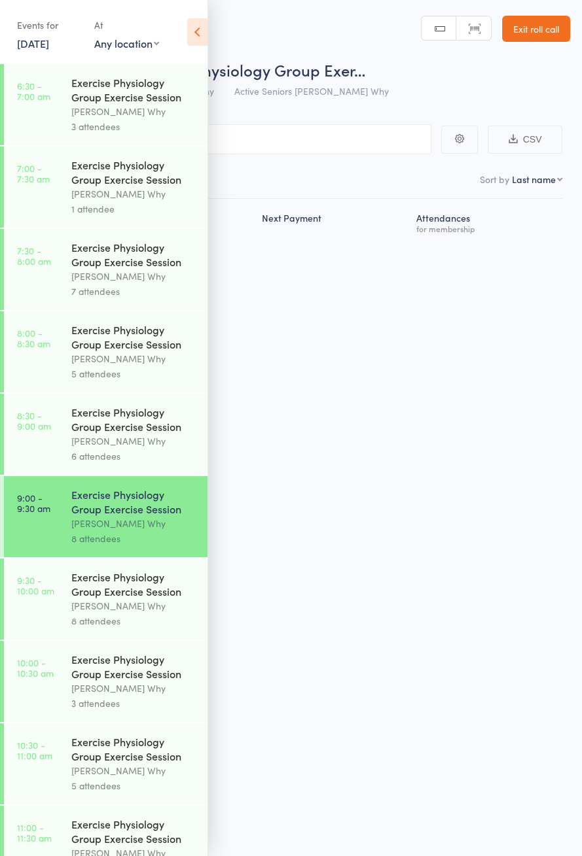
click at [200, 37] on icon at bounding box center [197, 31] width 20 height 27
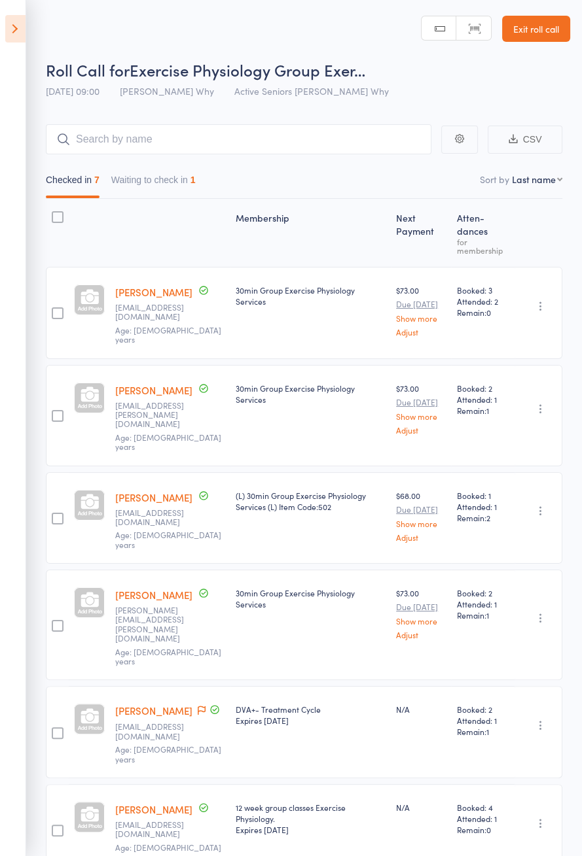
click at [184, 184] on button "Waiting to check in 1" at bounding box center [153, 183] width 84 height 30
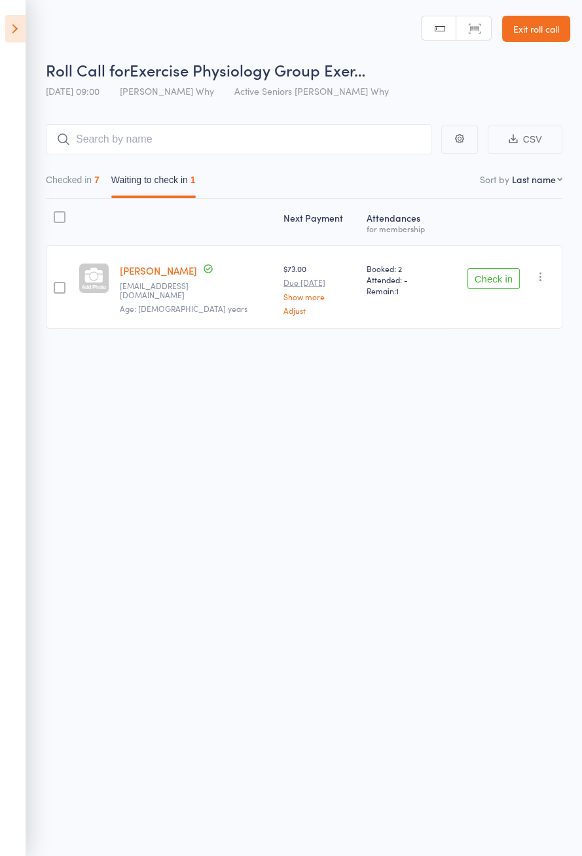
click at [548, 282] on div "Check in Send message Add Note Add Task Add Flag Remove Mark absent" at bounding box center [540, 277] width 16 height 16
click at [544, 278] on icon "button" at bounding box center [540, 276] width 13 height 13
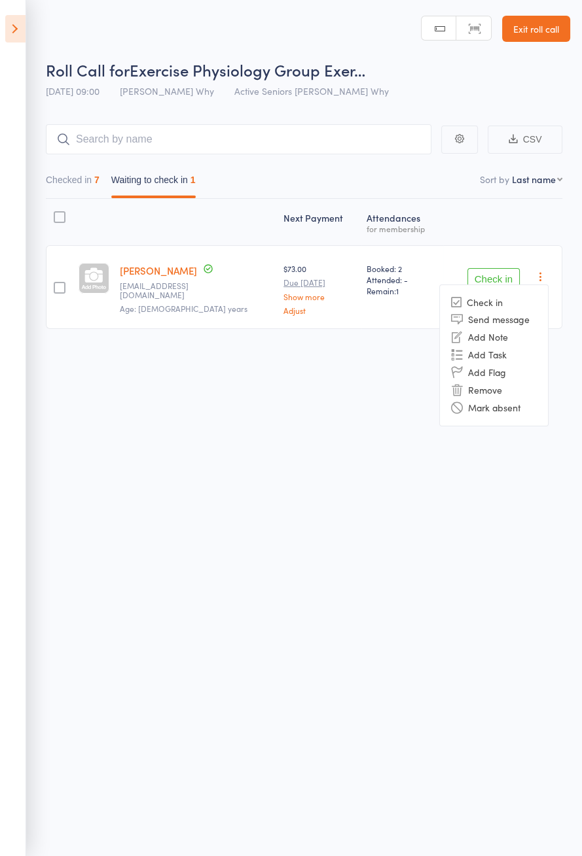
click at [515, 387] on li "Remove" at bounding box center [494, 390] width 108 height 18
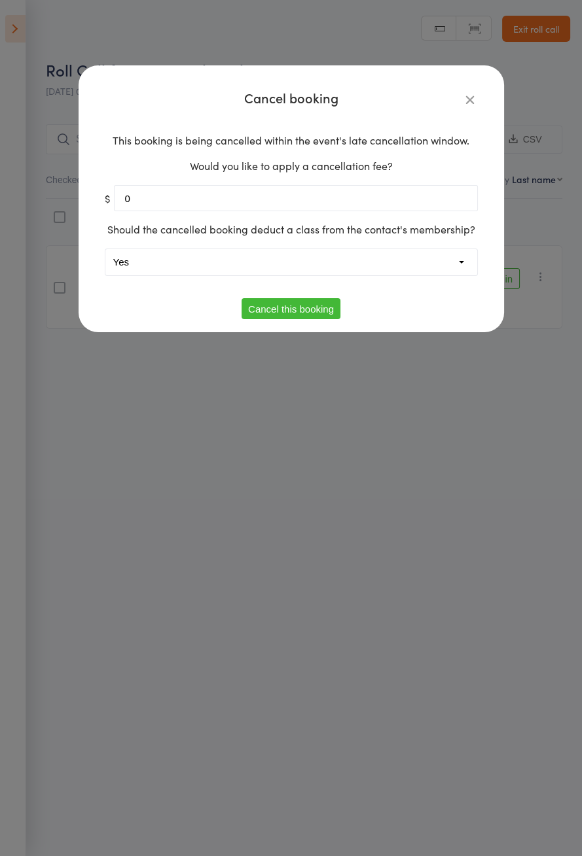
click at [355, 261] on select "Yes No" at bounding box center [291, 262] width 372 height 26
select select "1"
click at [311, 311] on button "Cancel this booking" at bounding box center [290, 308] width 99 height 21
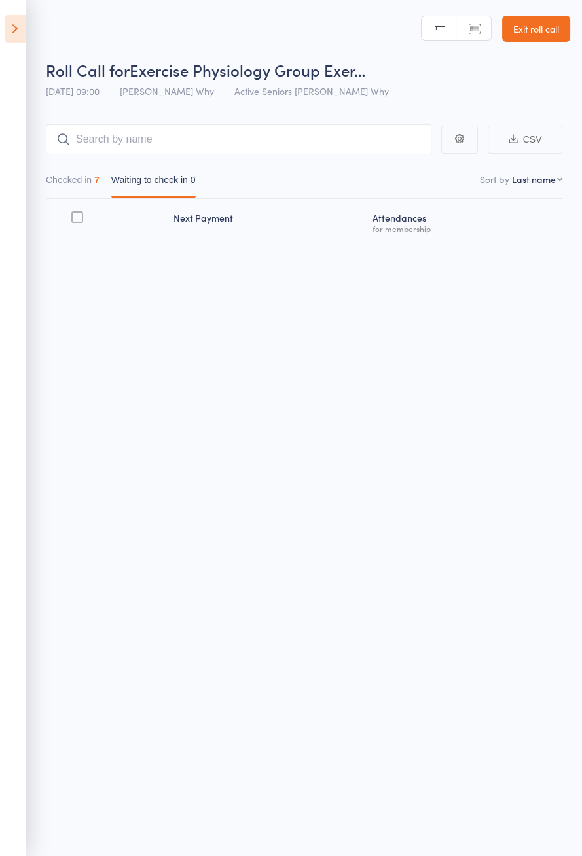
click at [9, 38] on icon at bounding box center [15, 28] width 20 height 27
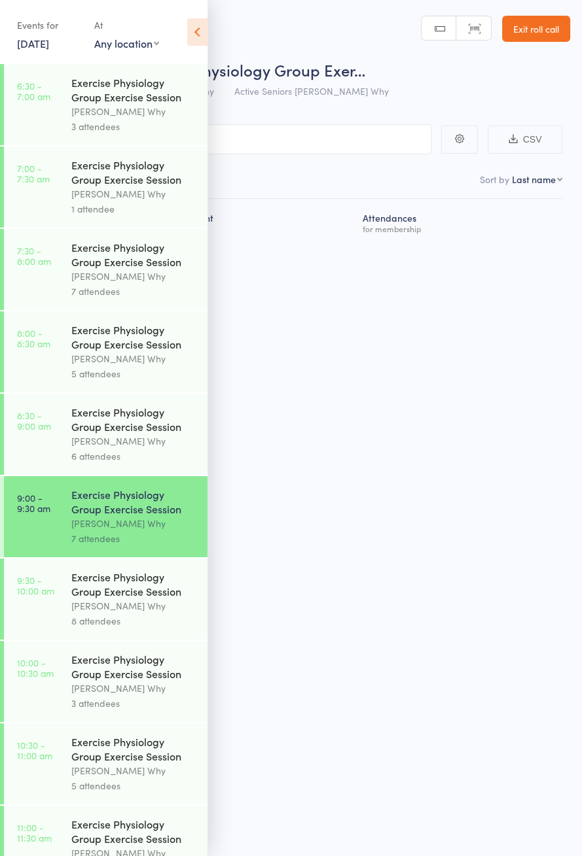
click at [112, 681] on div "Exercise Physiology Group Exercise Session" at bounding box center [133, 666] width 125 height 29
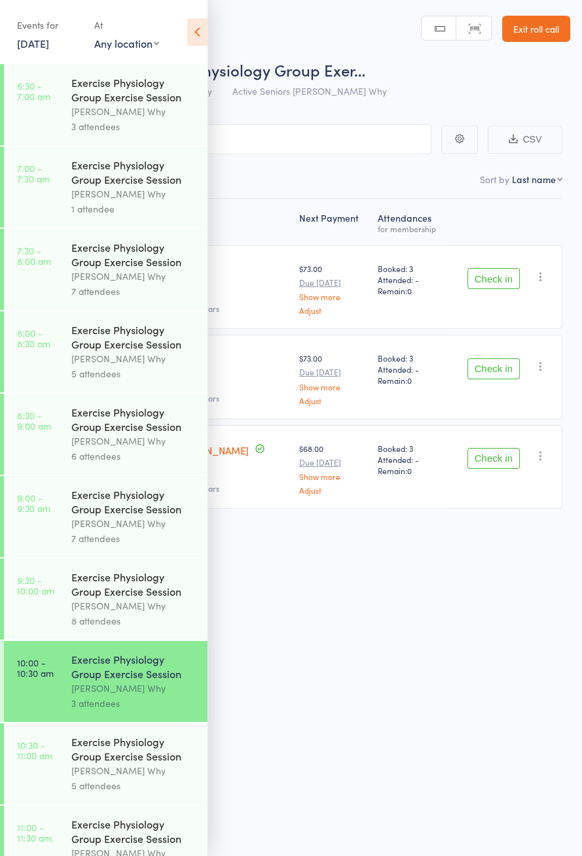
click at [201, 31] on icon at bounding box center [197, 31] width 20 height 27
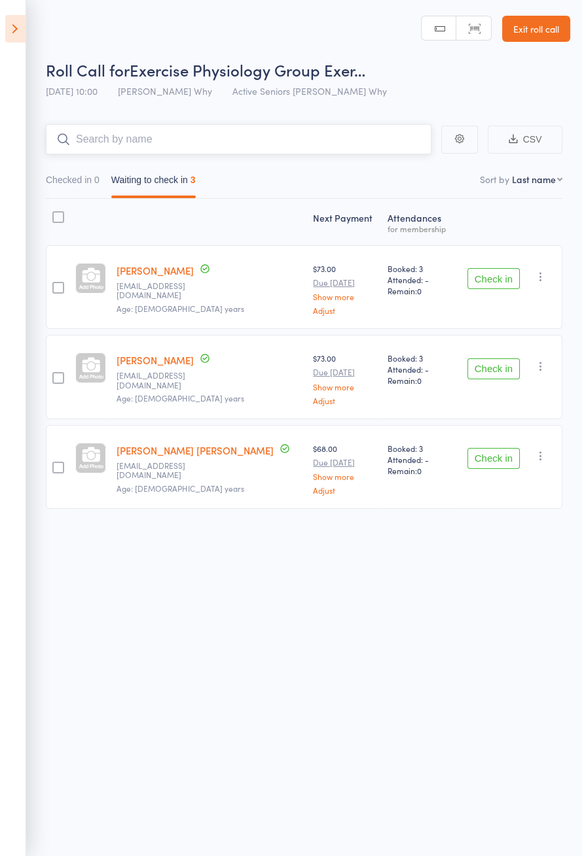
click at [227, 142] on input "search" at bounding box center [238, 139] width 385 height 30
type input "I"
type input "Gothic"
click at [398, 165] on link "Drop in" at bounding box center [396, 167] width 43 height 20
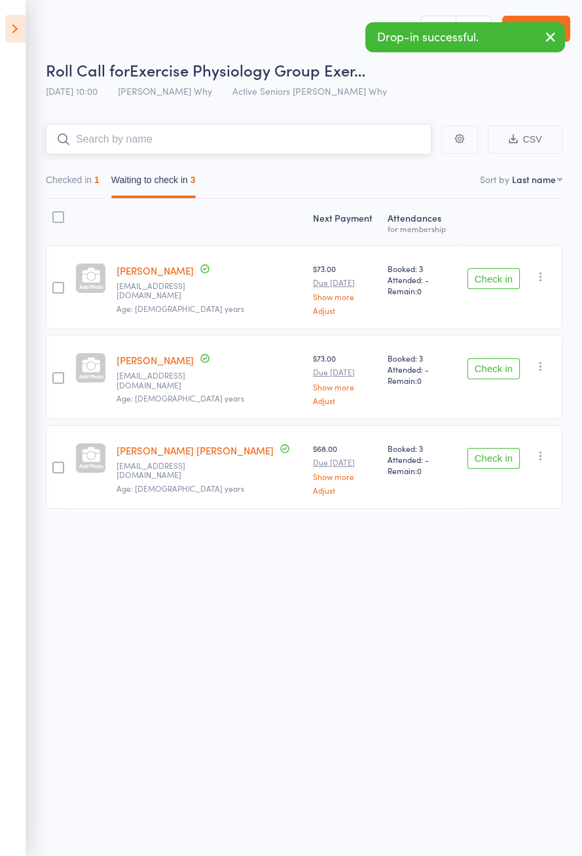
click at [90, 181] on button "Checked in 1" at bounding box center [73, 183] width 54 height 30
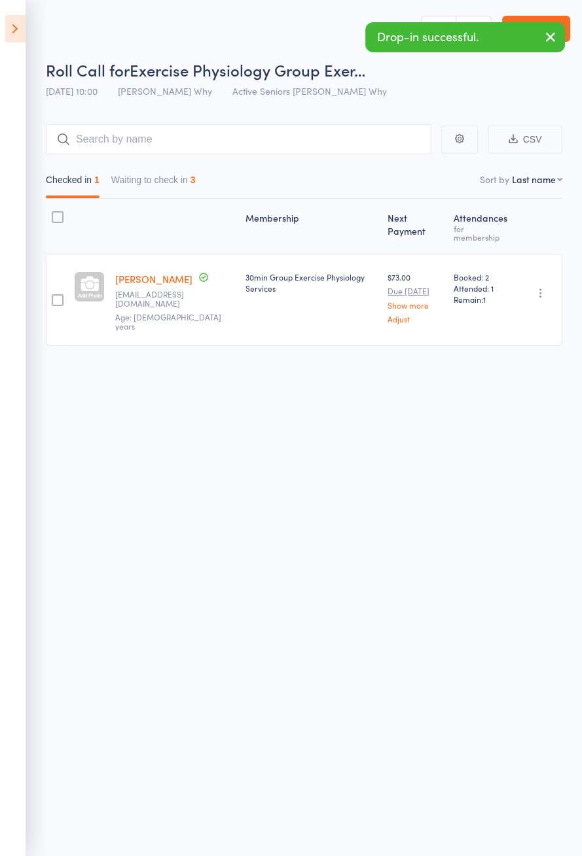
click at [541, 287] on icon "button" at bounding box center [540, 293] width 13 height 13
click at [512, 311] on li "Undo check-in" at bounding box center [494, 319] width 108 height 16
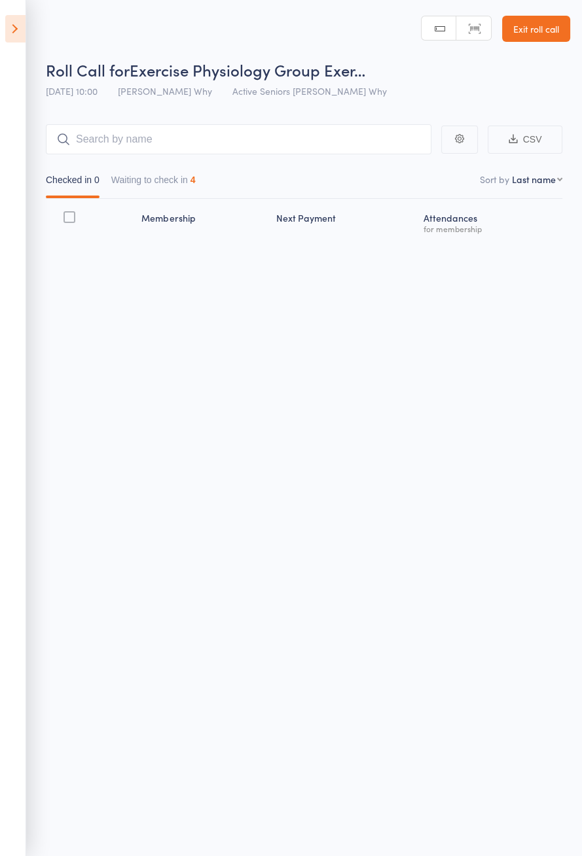
click at [33, 22] on header "Roll Call for Exercise Physiology Group Exer… [DATE] 10:00 [PERSON_NAME] Why Ac…" at bounding box center [291, 52] width 582 height 105
click at [25, 21] on icon at bounding box center [15, 28] width 20 height 27
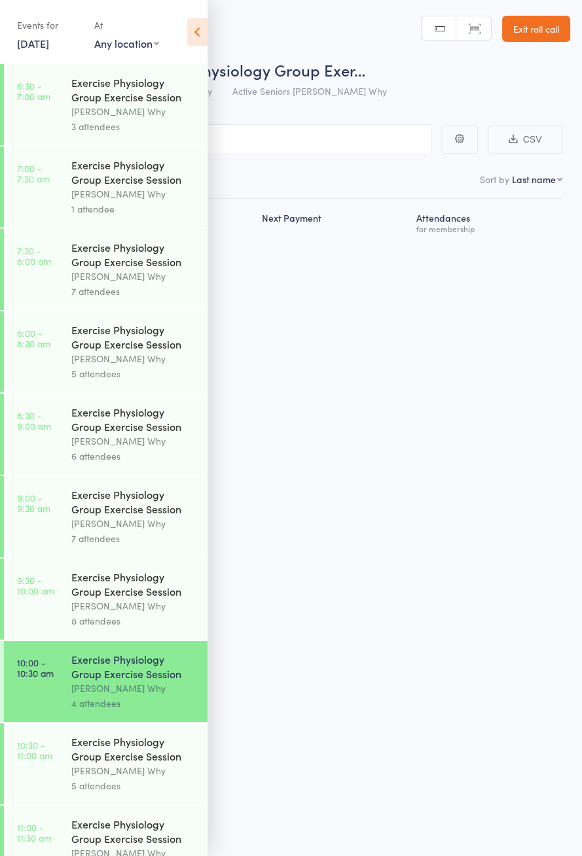
click at [156, 599] on div "Exercise Physiology Group Exercise Session" at bounding box center [133, 584] width 125 height 29
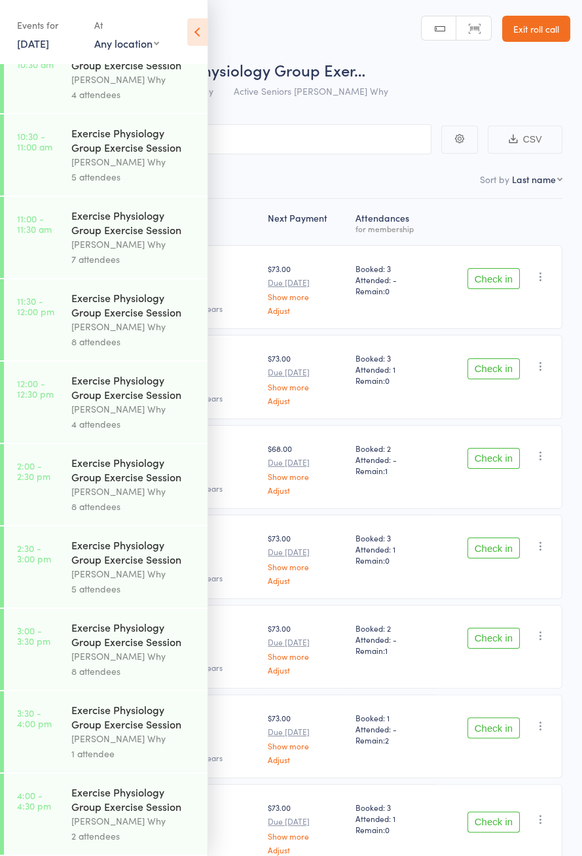
scroll to position [629, 0]
click at [205, 33] on icon at bounding box center [197, 31] width 20 height 27
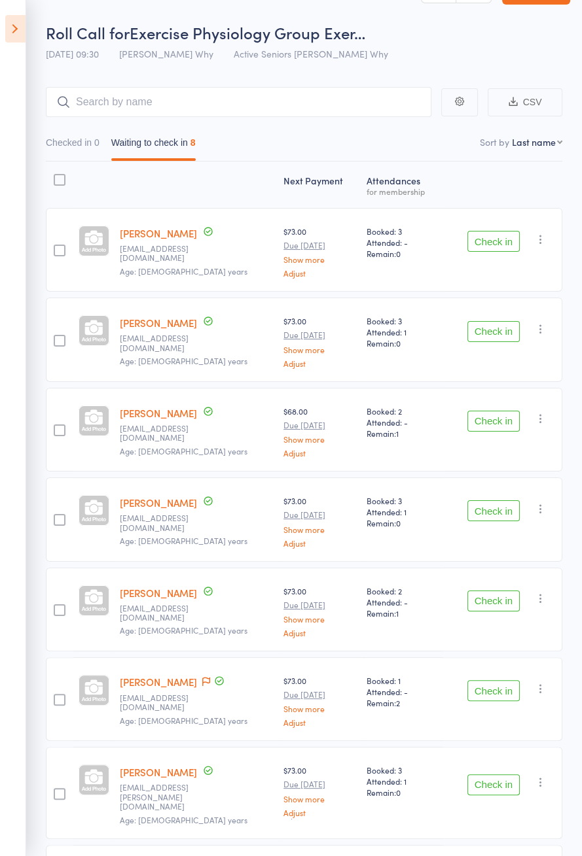
scroll to position [0, 0]
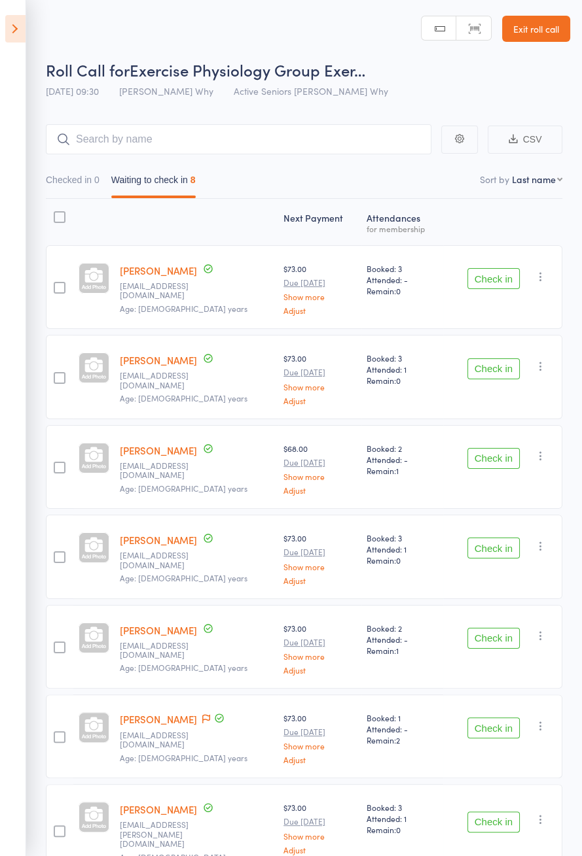
click at [491, 275] on button "Check in" at bounding box center [493, 278] width 52 height 21
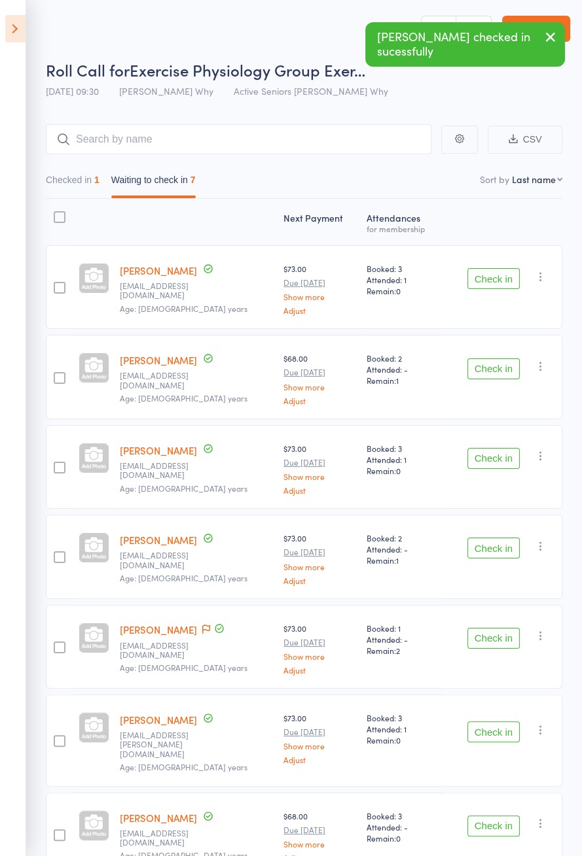
click at [495, 372] on button "Check in" at bounding box center [493, 368] width 52 height 21
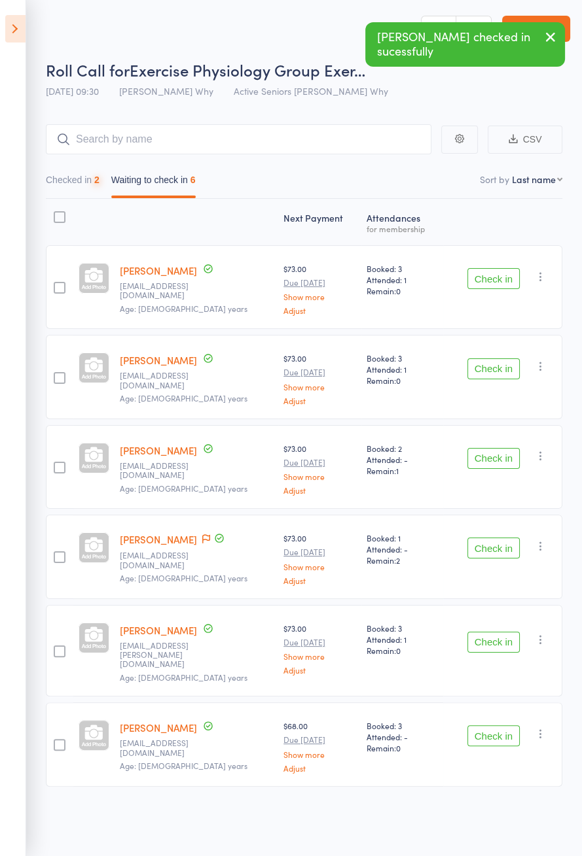
click at [493, 372] on button "Check in" at bounding box center [493, 368] width 52 height 21
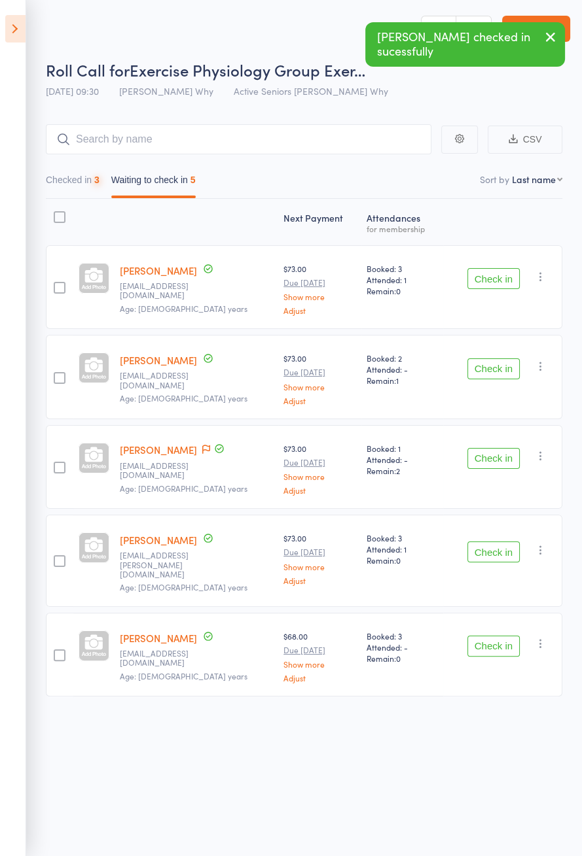
click at [498, 370] on button "Check in" at bounding box center [493, 368] width 52 height 21
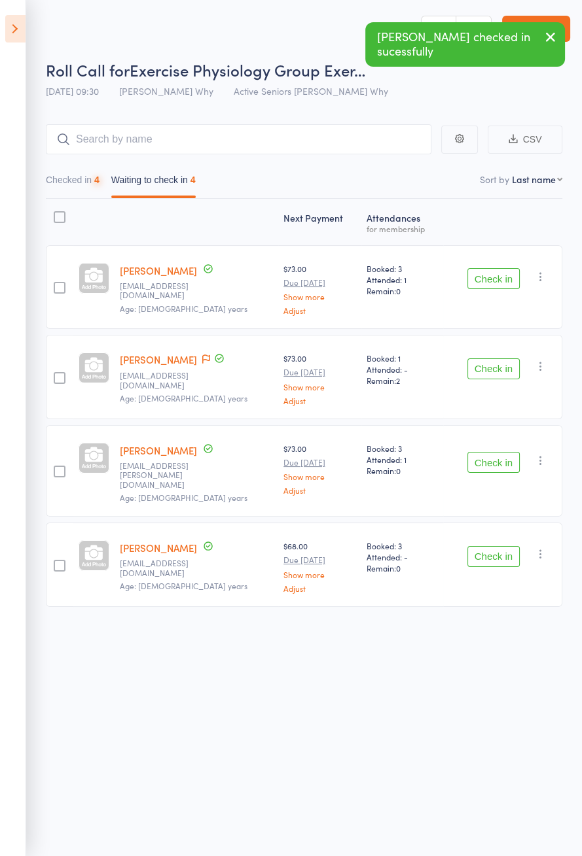
click at [498, 368] on button "Check in" at bounding box center [493, 368] width 52 height 21
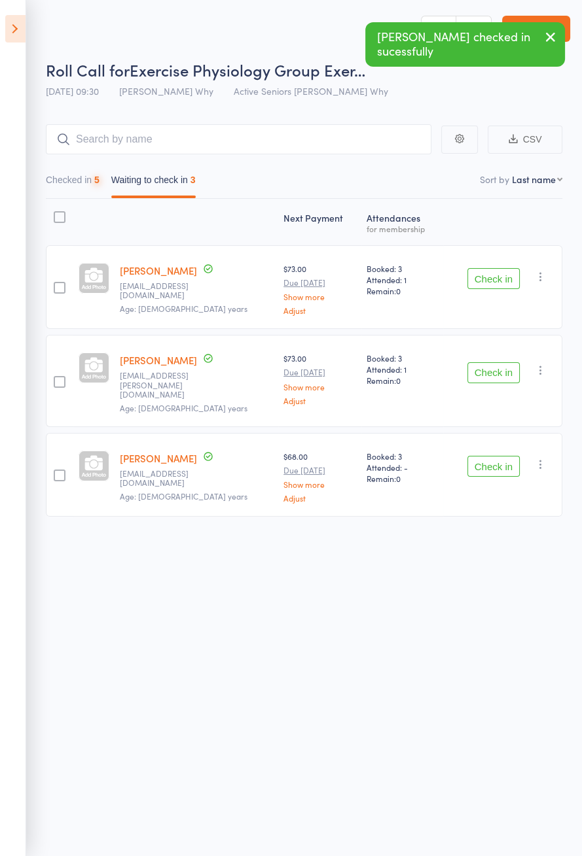
click at [487, 371] on button "Check in" at bounding box center [493, 372] width 52 height 21
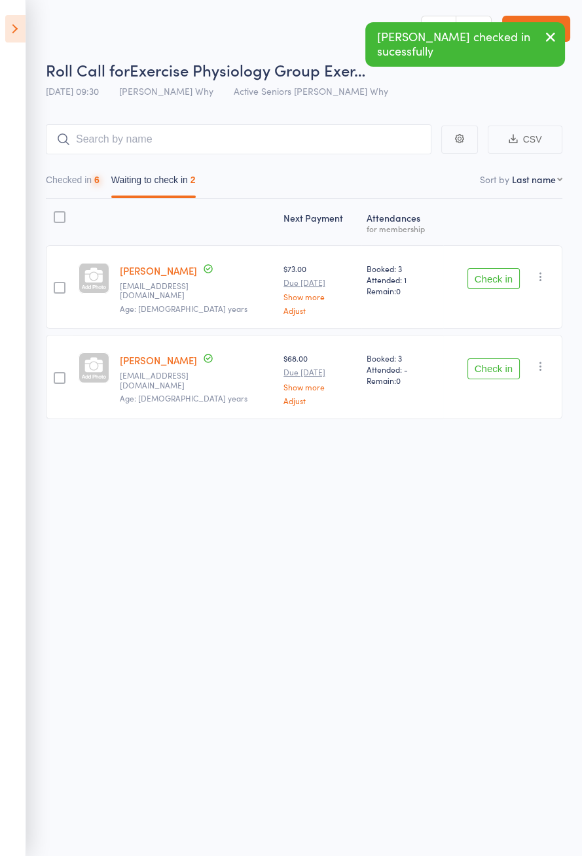
click at [490, 372] on button "Check in" at bounding box center [493, 368] width 52 height 21
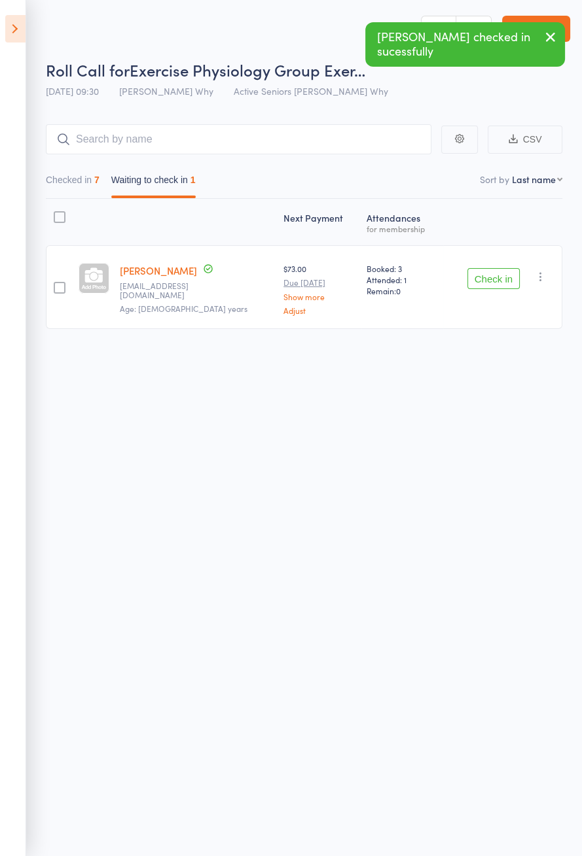
click at [91, 180] on button "Checked in 7" at bounding box center [73, 183] width 54 height 30
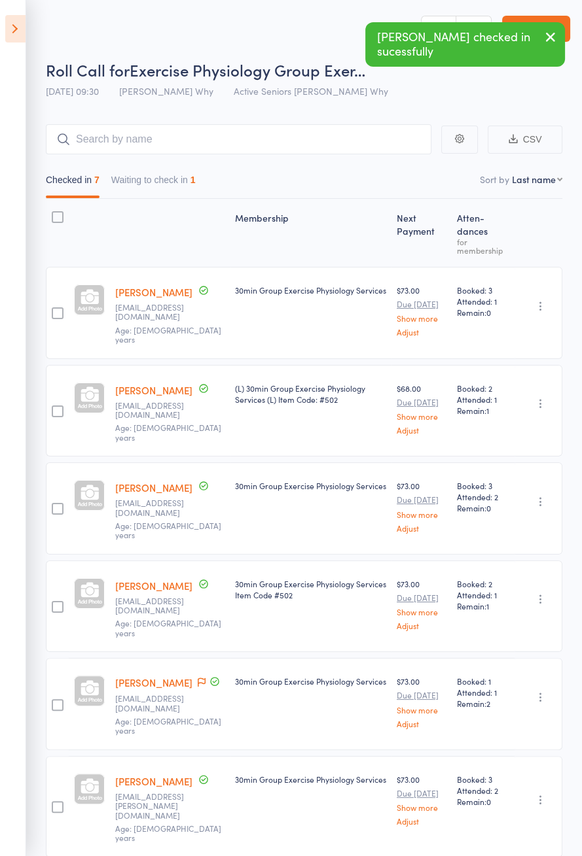
click at [542, 396] on button "button" at bounding box center [540, 404] width 16 height 16
click at [521, 421] on li "Undo check-in" at bounding box center [494, 429] width 108 height 16
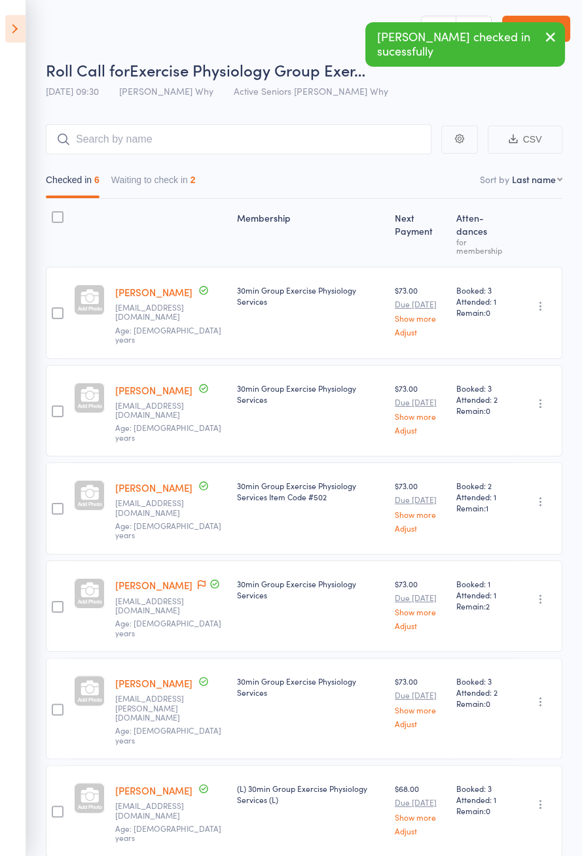
click at [160, 578] on link "[PERSON_NAME]" at bounding box center [153, 585] width 77 height 14
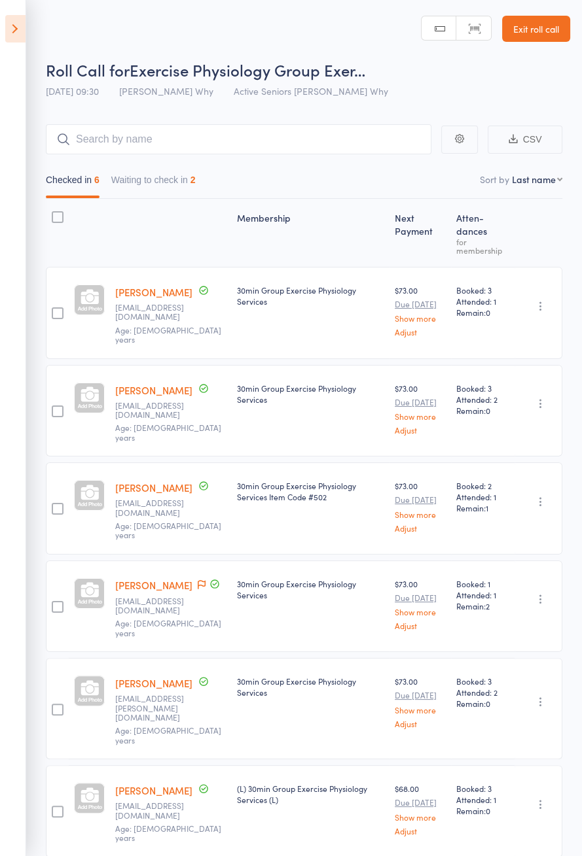
click at [186, 183] on button "Waiting to check in 2" at bounding box center [153, 183] width 84 height 30
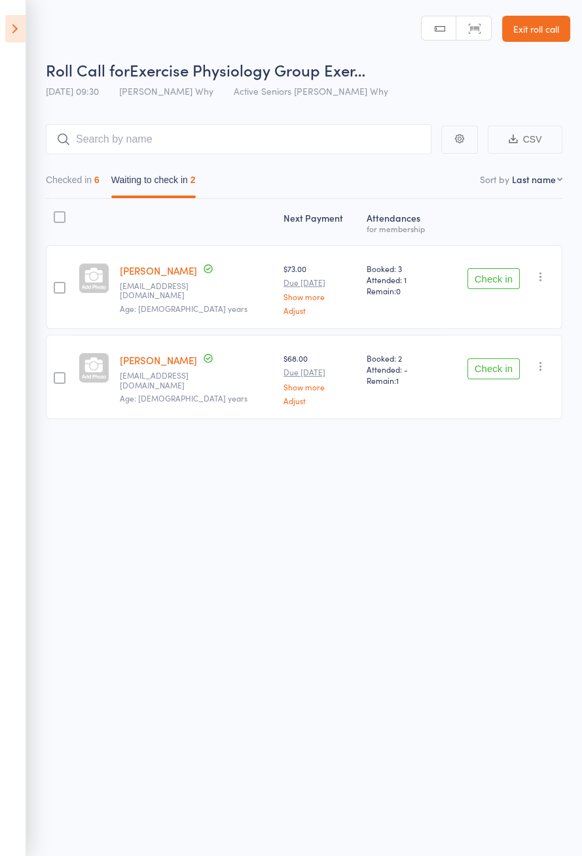
click at [493, 282] on button "Check in" at bounding box center [493, 278] width 52 height 21
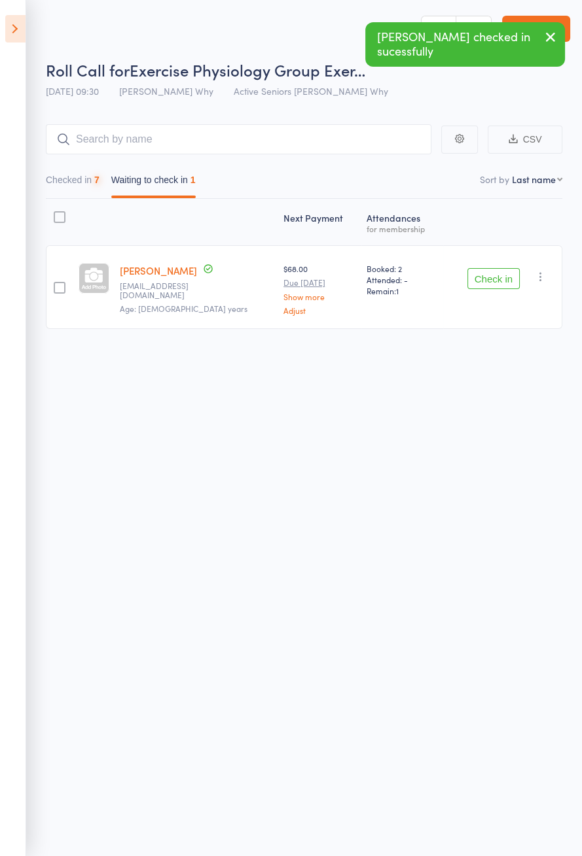
click at [491, 281] on button "Check in" at bounding box center [493, 278] width 52 height 21
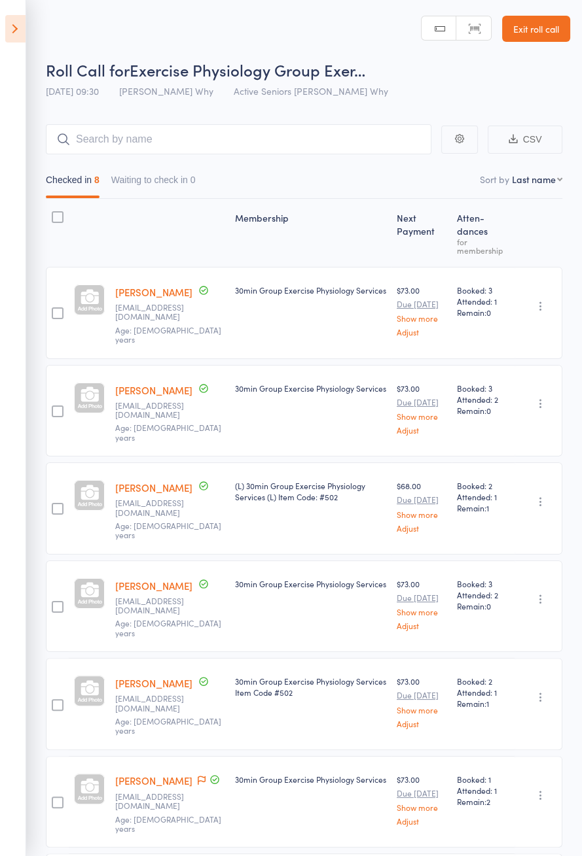
click at [20, 39] on icon at bounding box center [15, 28] width 20 height 27
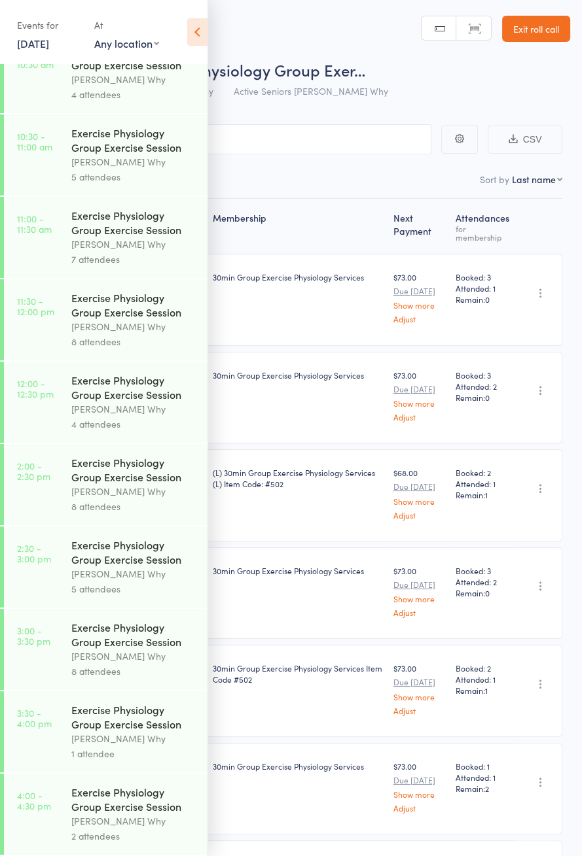
click at [31, 44] on link "[DATE]" at bounding box center [33, 43] width 32 height 14
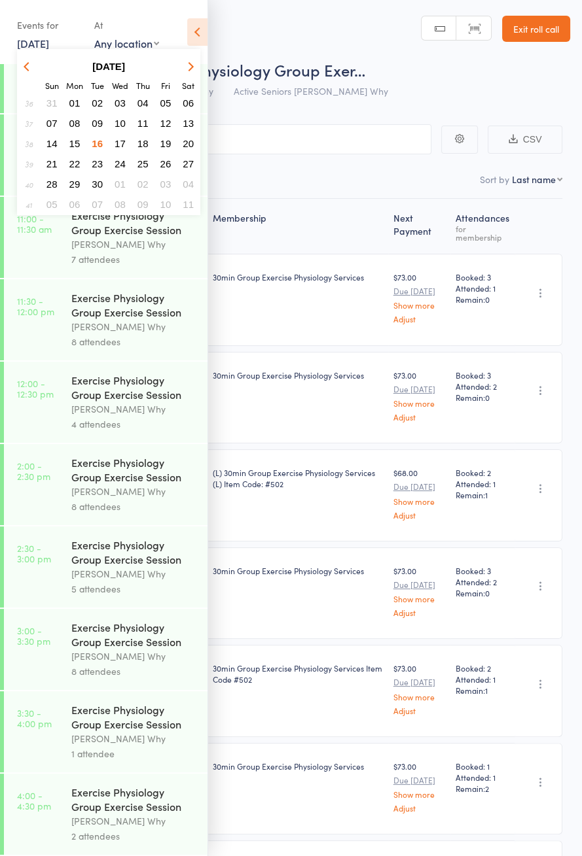
click at [97, 162] on span "23" at bounding box center [97, 163] width 11 height 11
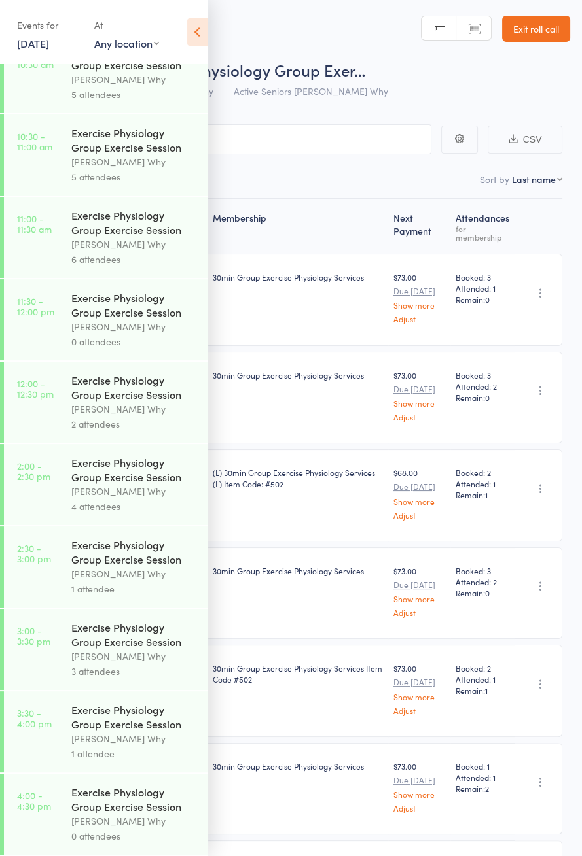
click at [49, 48] on link "[DATE]" at bounding box center [33, 43] width 32 height 14
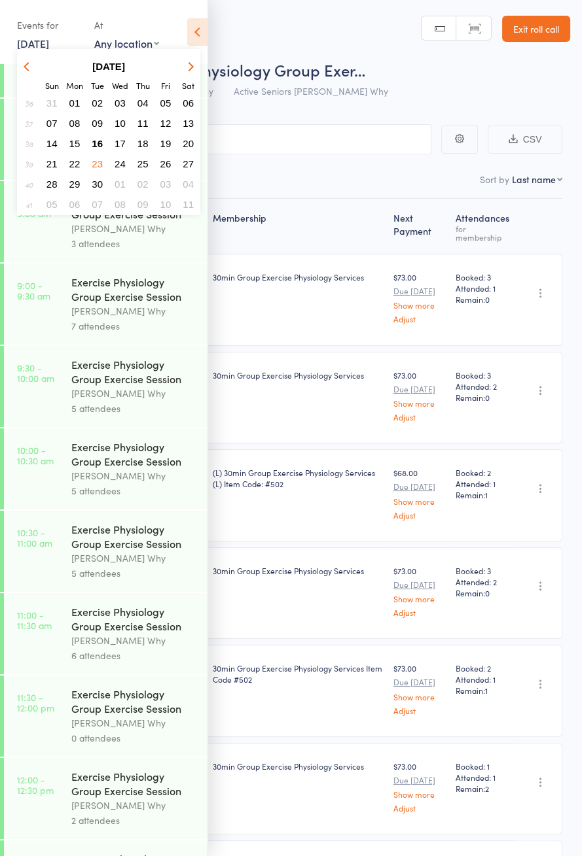
scroll to position [183, 0]
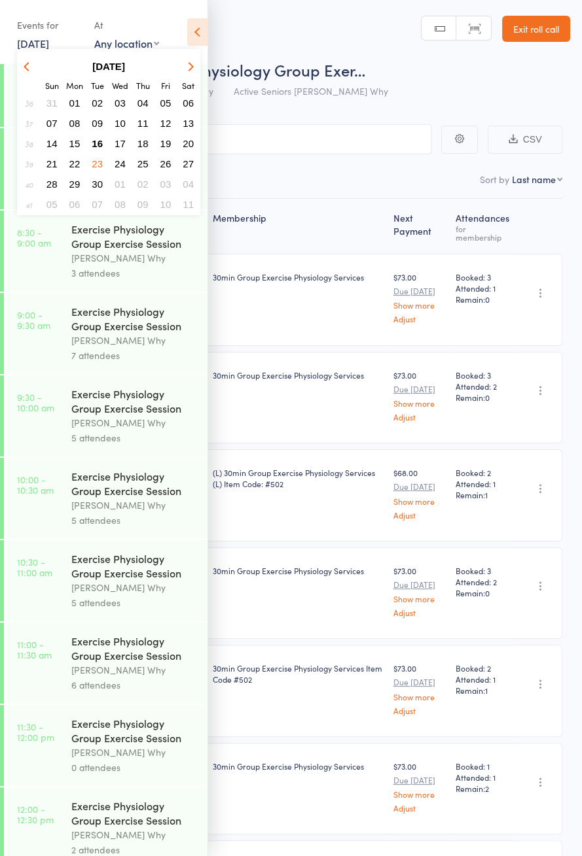
click at [118, 415] on div "Exercise Physiology Group Exercise Session" at bounding box center [133, 401] width 125 height 29
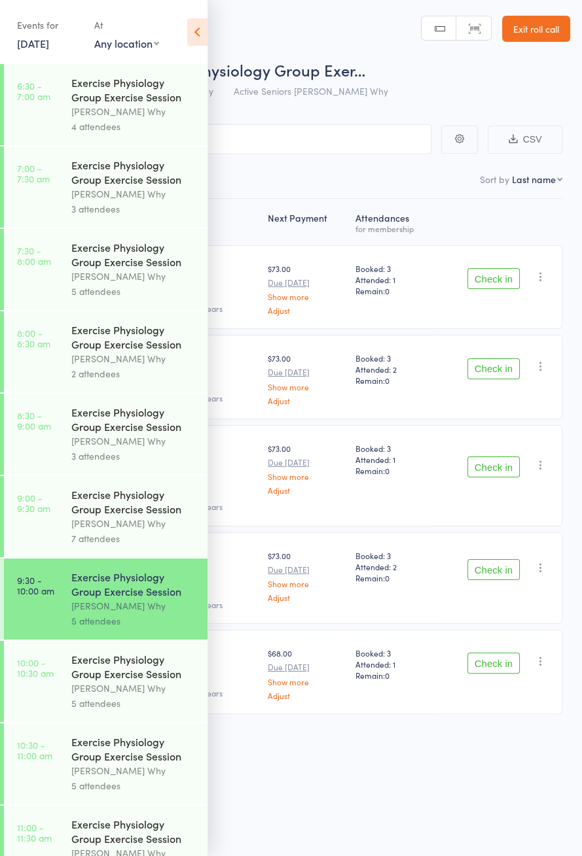
click at [201, 27] on icon at bounding box center [197, 31] width 20 height 27
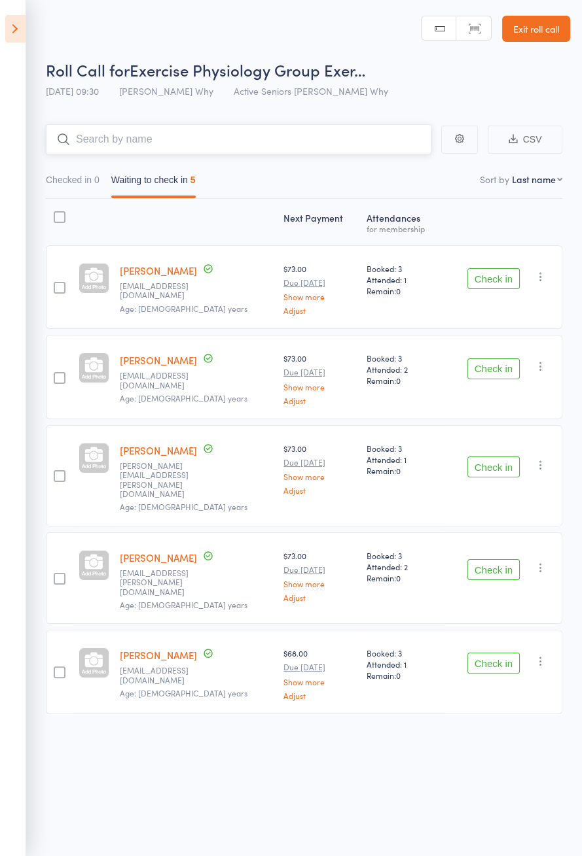
click at [220, 137] on input "search" at bounding box center [238, 139] width 385 height 30
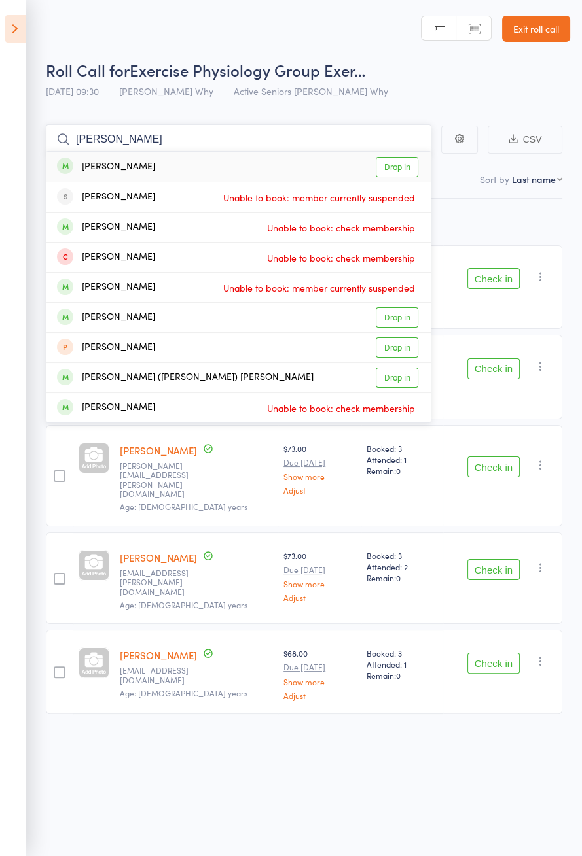
type input "Jan mathers"
click at [394, 168] on link "Drop in" at bounding box center [396, 167] width 43 height 20
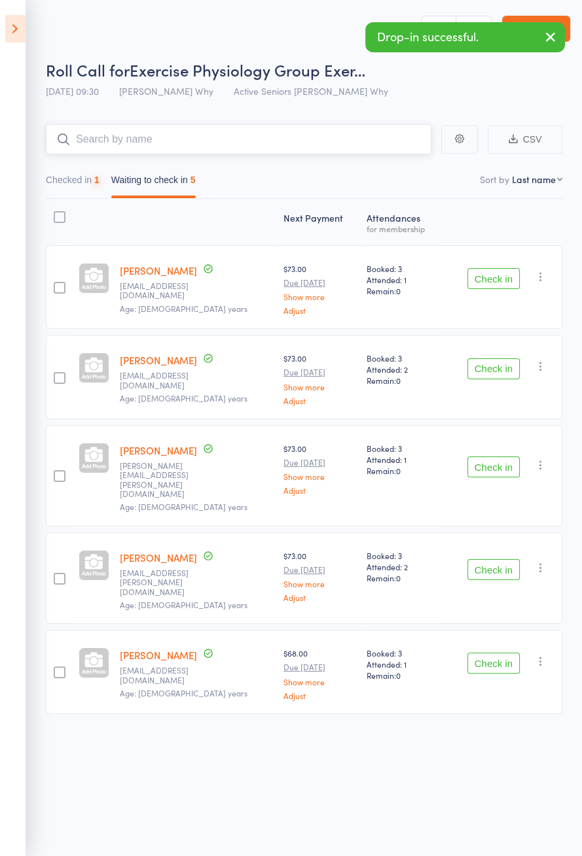
click at [91, 180] on button "Checked in 1" at bounding box center [73, 183] width 54 height 30
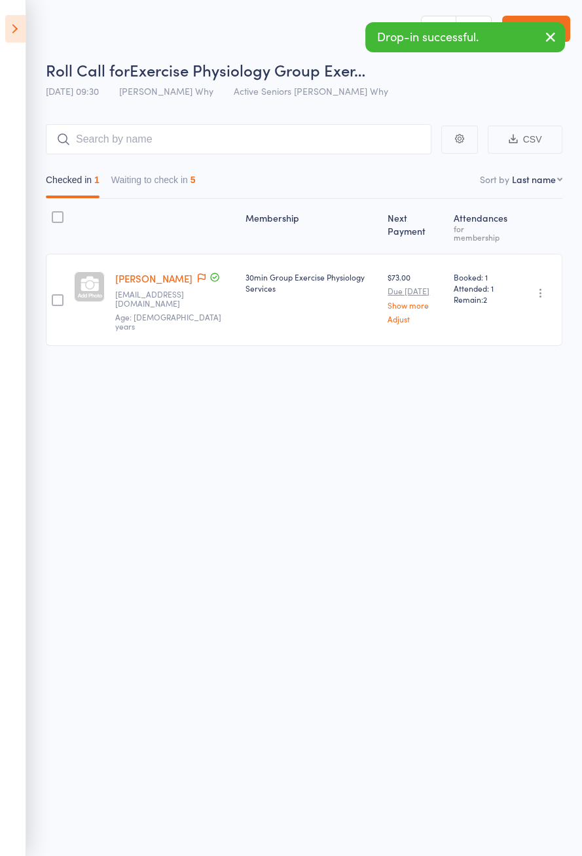
click at [538, 287] on icon "button" at bounding box center [540, 293] width 13 height 13
click at [515, 311] on li "Undo check-in" at bounding box center [494, 319] width 108 height 16
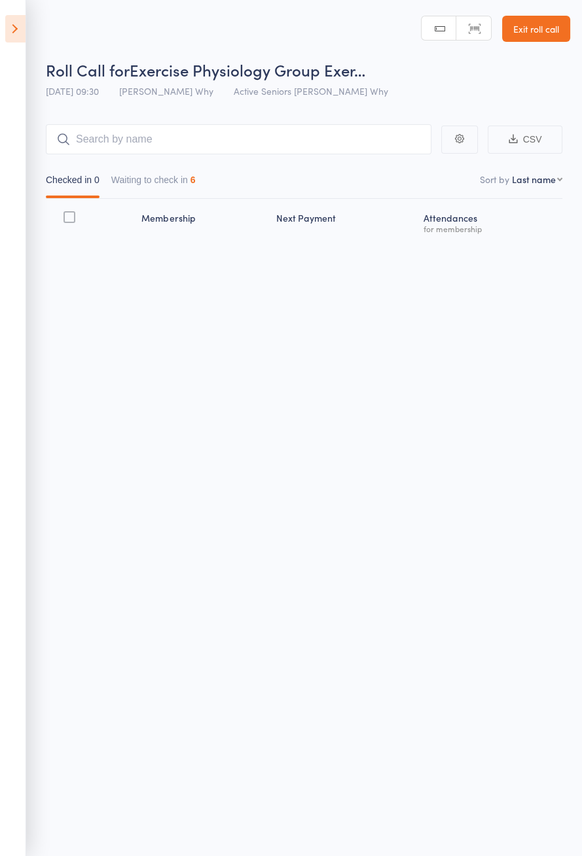
click at [9, 36] on icon at bounding box center [15, 28] width 20 height 27
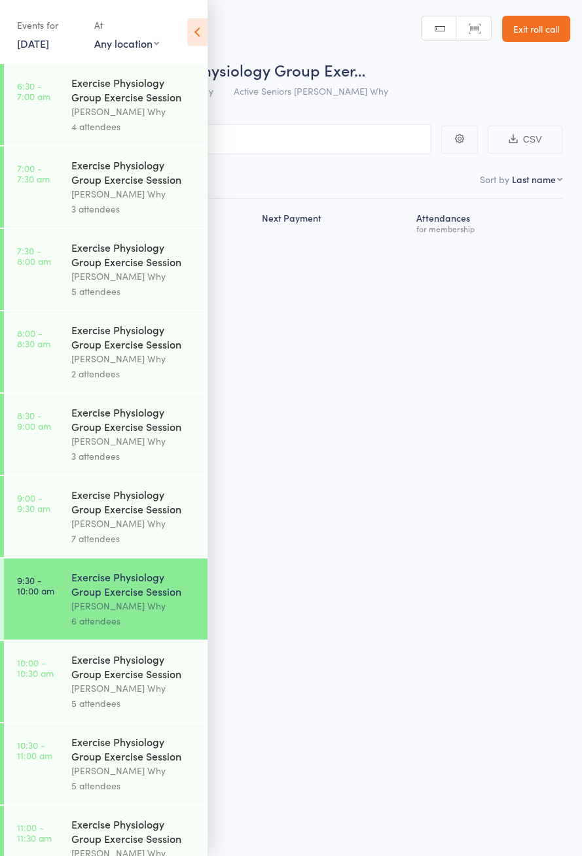
click at [39, 48] on link "23 Sep, 2025" at bounding box center [33, 43] width 32 height 14
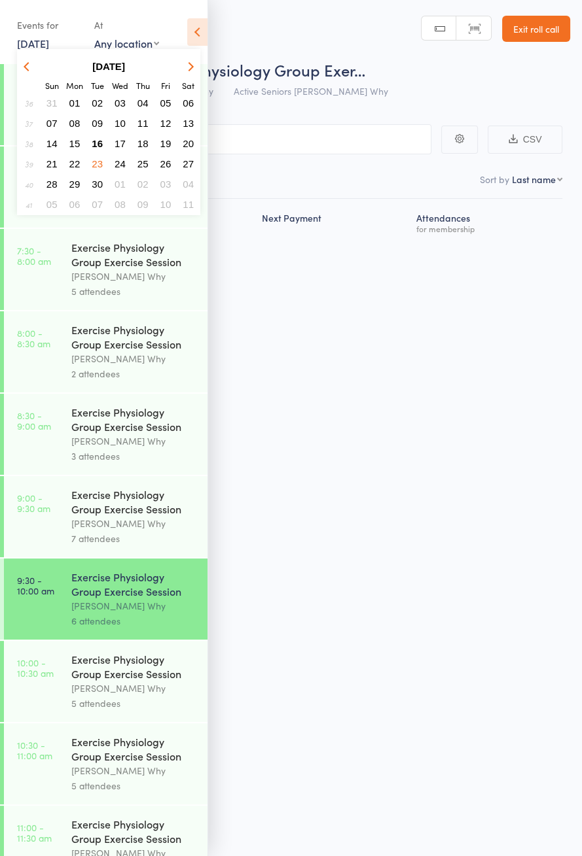
click at [97, 145] on span "16" at bounding box center [97, 143] width 11 height 11
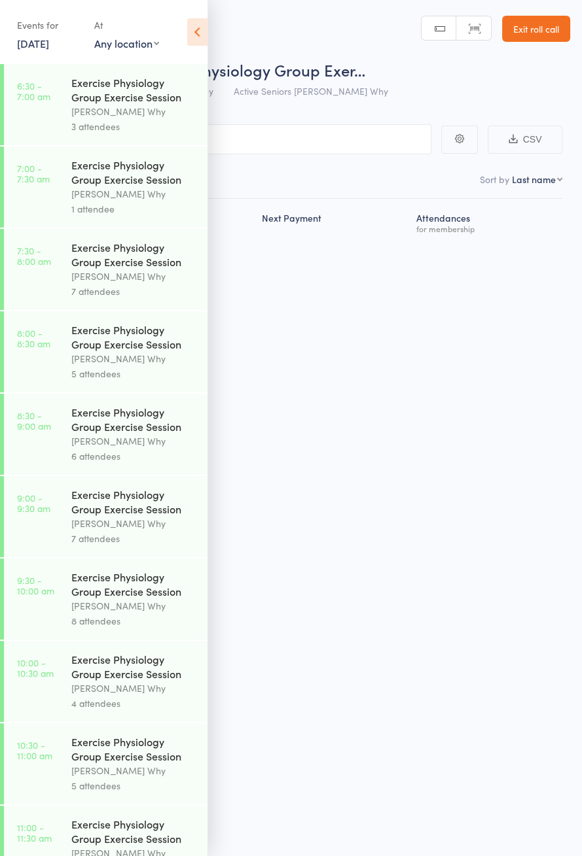
click at [24, 596] on time "9:30 - 10:00 am" at bounding box center [35, 585] width 37 height 21
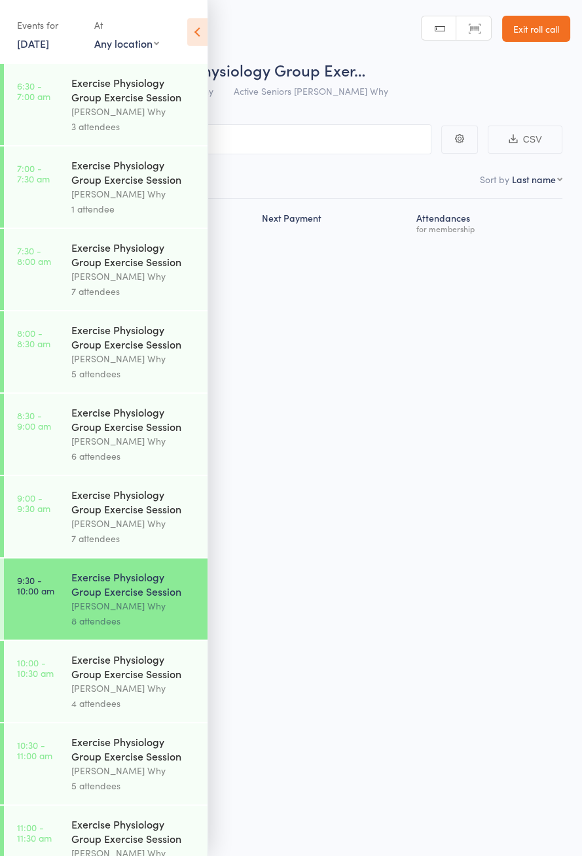
click at [198, 40] on icon at bounding box center [197, 31] width 20 height 27
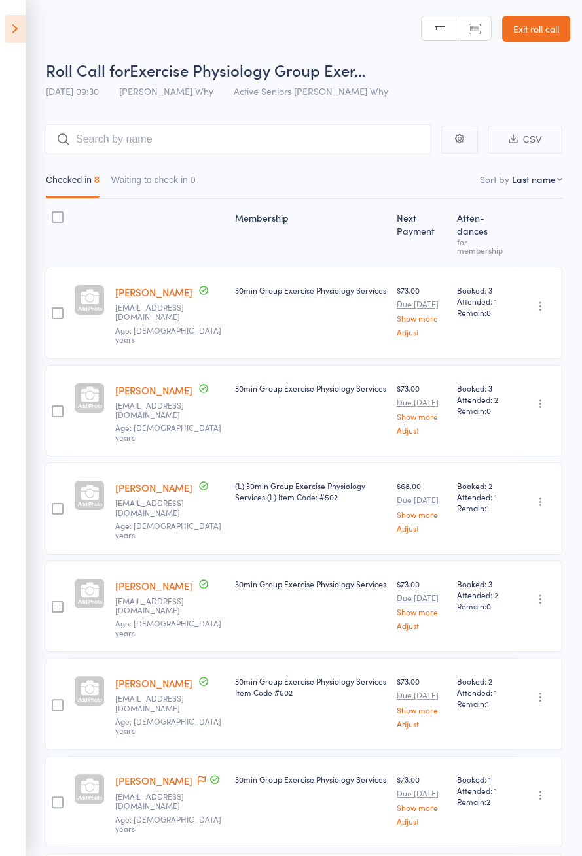
scroll to position [104, 0]
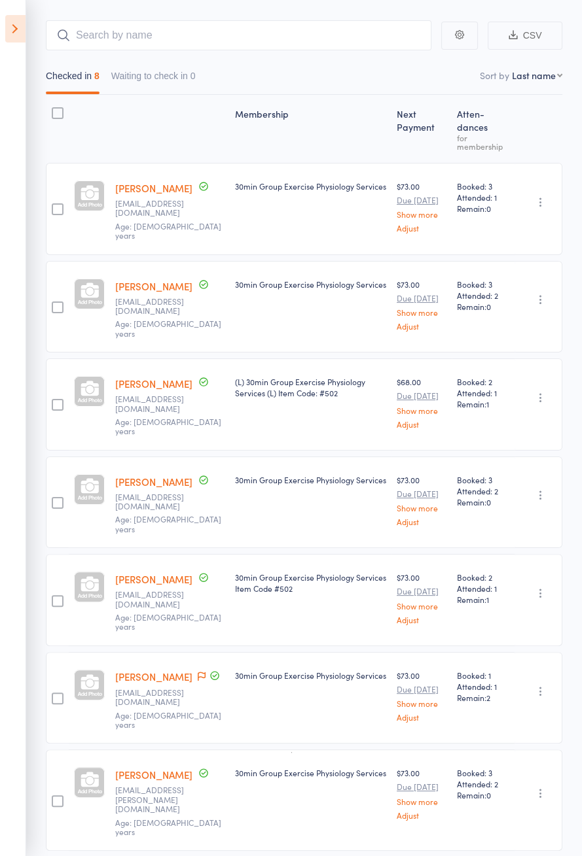
click at [19, 28] on icon at bounding box center [15, 28] width 20 height 27
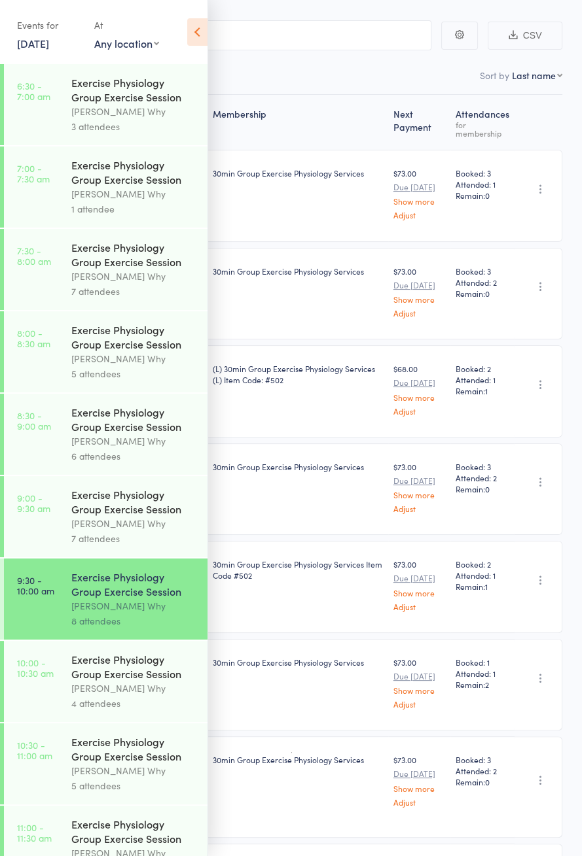
click at [127, 681] on div "Exercise Physiology Group Exercise Session" at bounding box center [133, 666] width 125 height 29
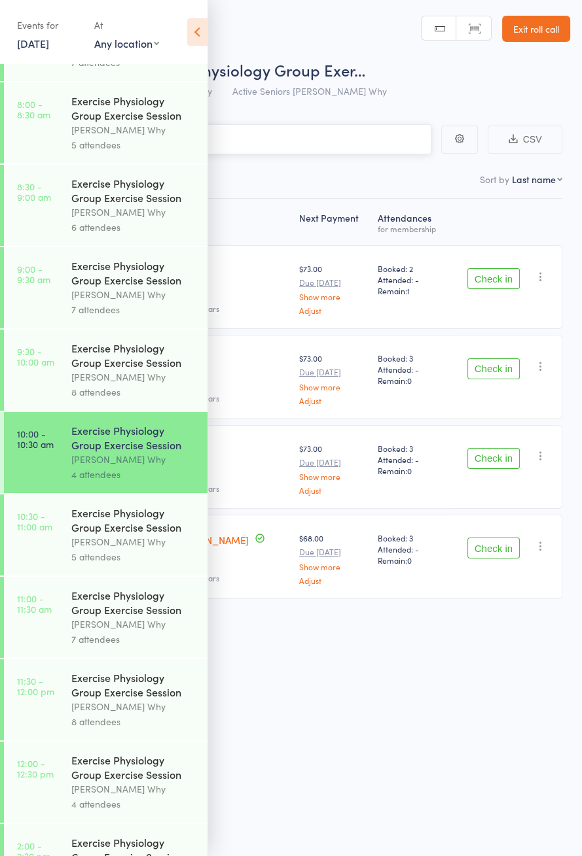
scroll to position [568, 0]
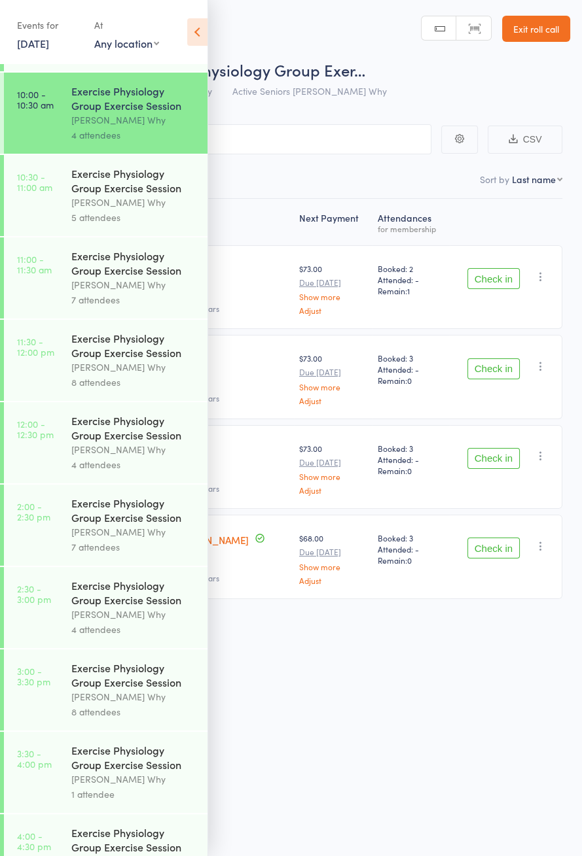
click at [132, 375] on div "Dee Why" at bounding box center [133, 367] width 125 height 15
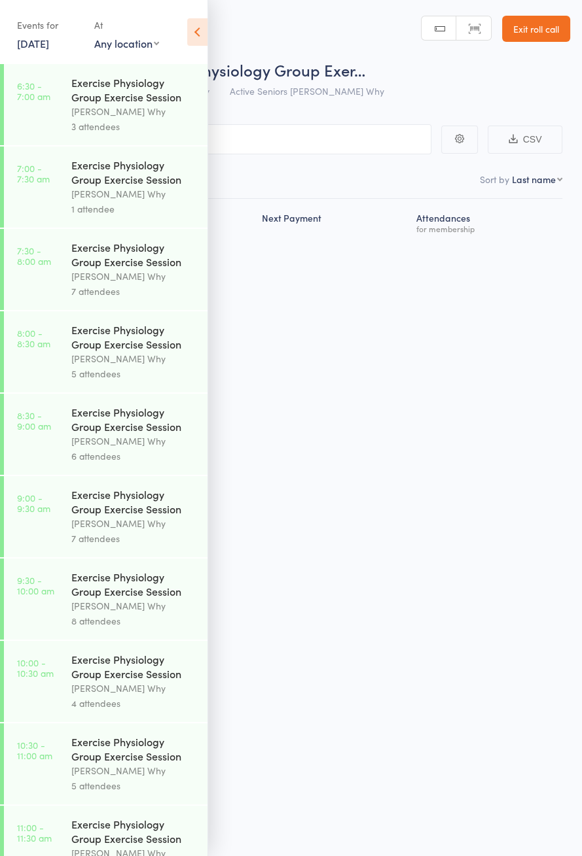
click at [198, 24] on icon at bounding box center [197, 31] width 20 height 27
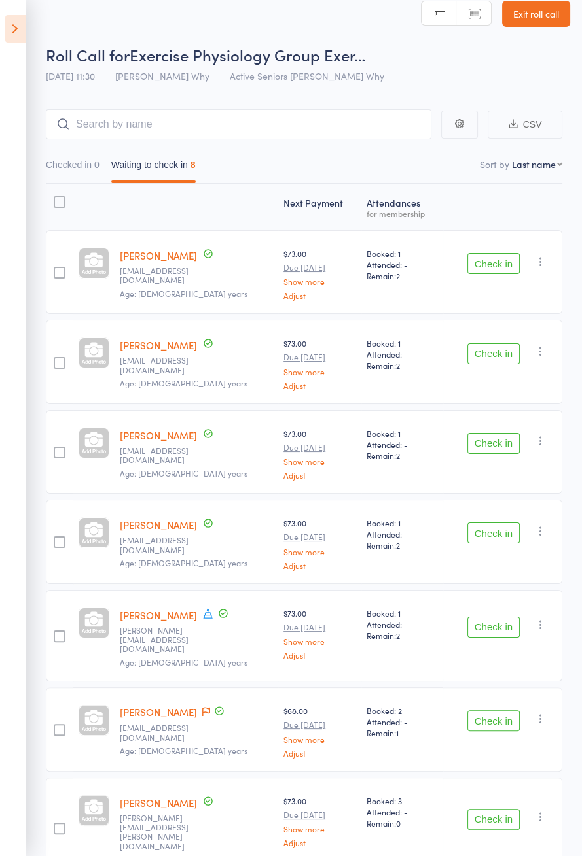
scroll to position [92, 0]
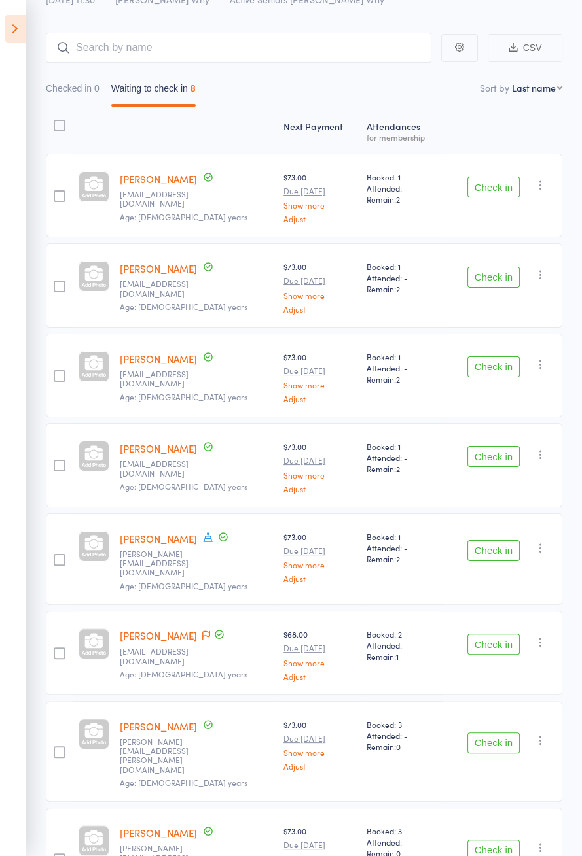
click at [202, 538] on span at bounding box center [208, 538] width 12 height 14
click at [16, 26] on icon at bounding box center [15, 28] width 20 height 27
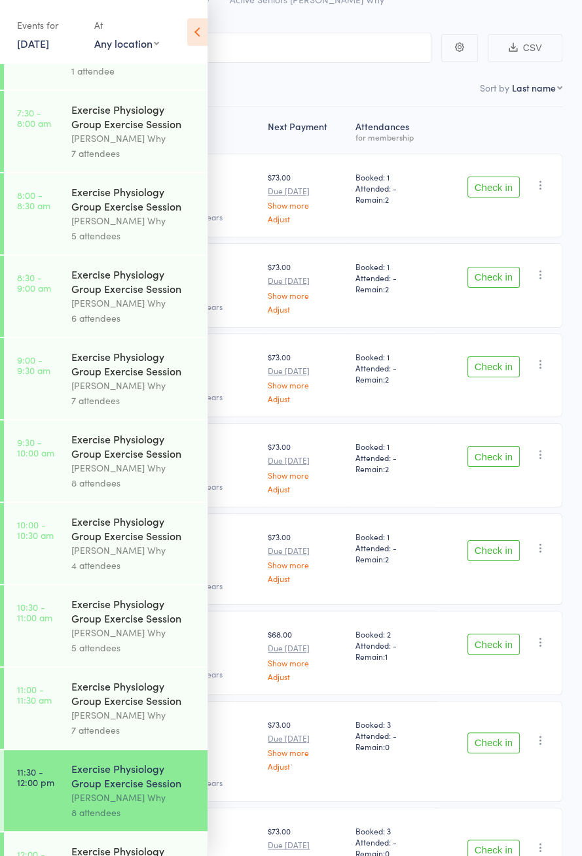
scroll to position [137, 0]
click at [132, 559] on div "Dee Why" at bounding box center [133, 551] width 125 height 15
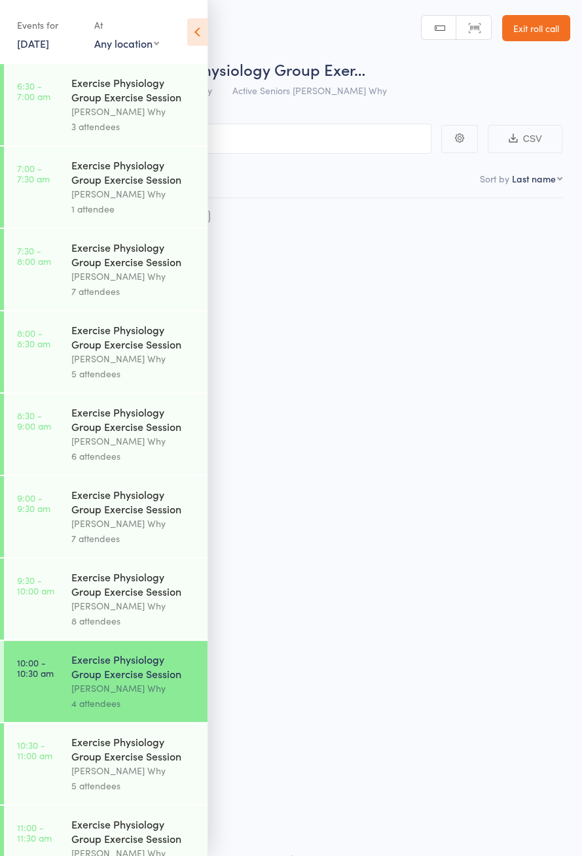
click at [193, 26] on icon at bounding box center [197, 31] width 20 height 27
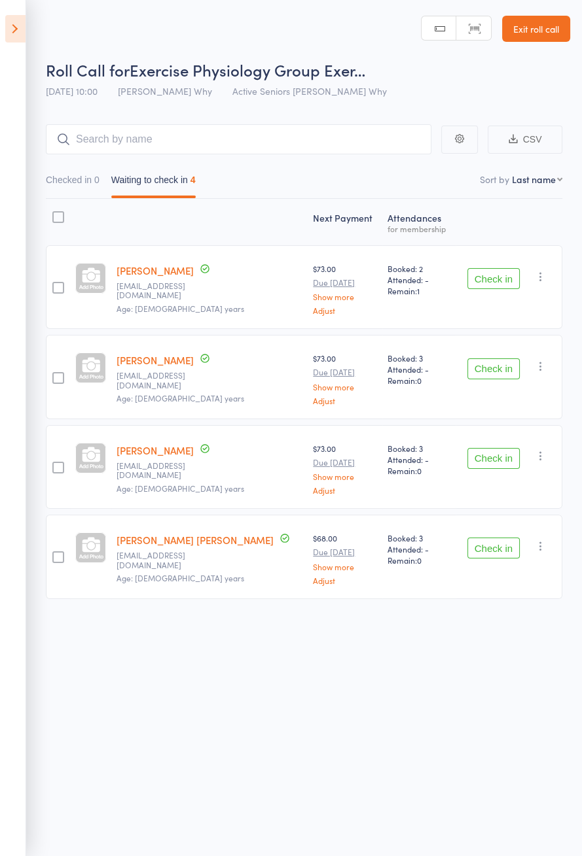
click at [487, 280] on button "Check in" at bounding box center [493, 278] width 52 height 21
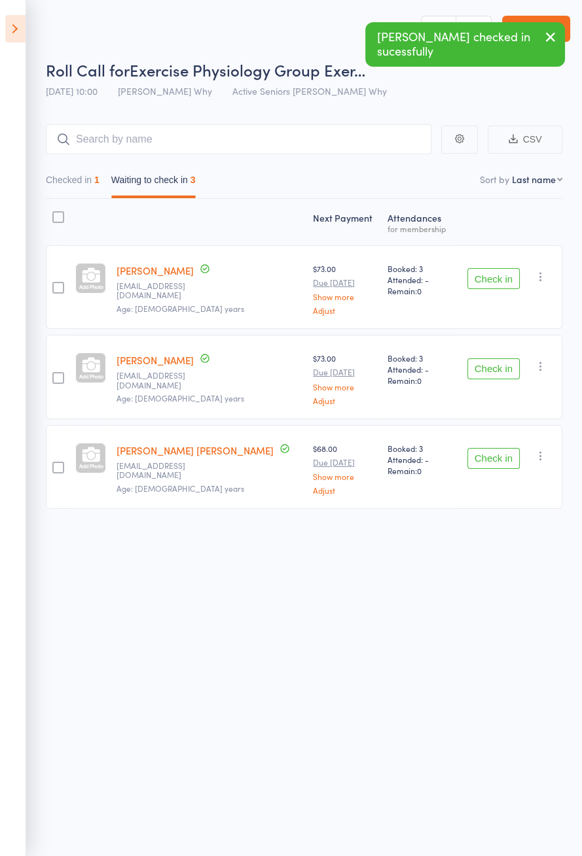
click at [490, 461] on button "Check in" at bounding box center [493, 458] width 52 height 21
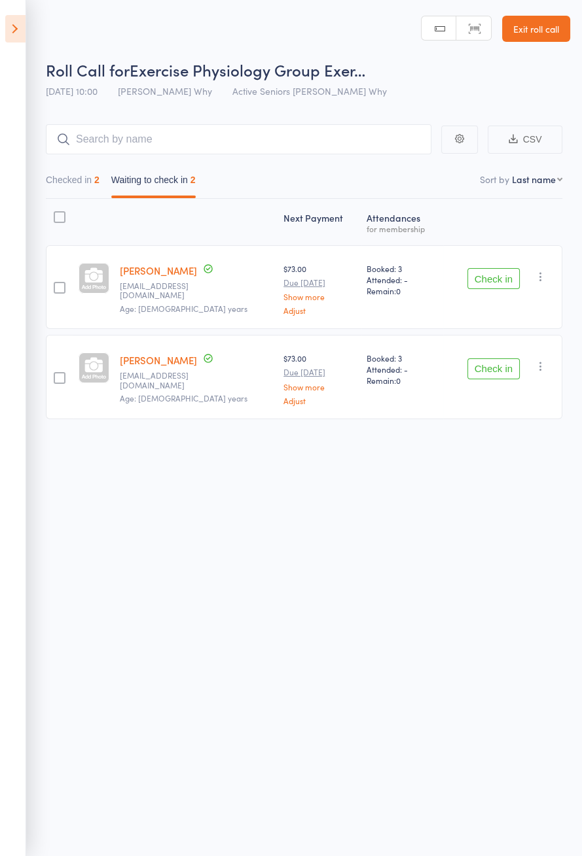
click at [495, 280] on button "Check in" at bounding box center [493, 278] width 52 height 21
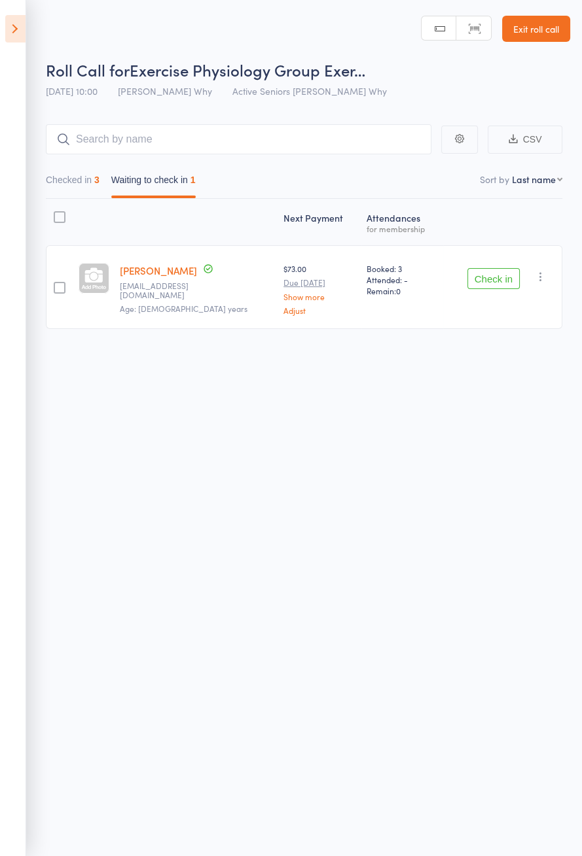
click at [497, 279] on button "Check in" at bounding box center [493, 278] width 52 height 21
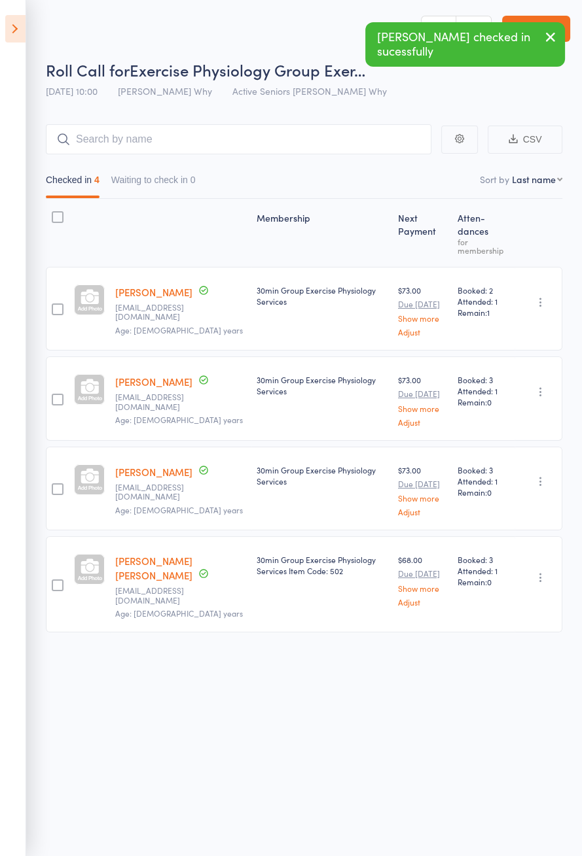
click at [14, 34] on icon at bounding box center [15, 28] width 20 height 27
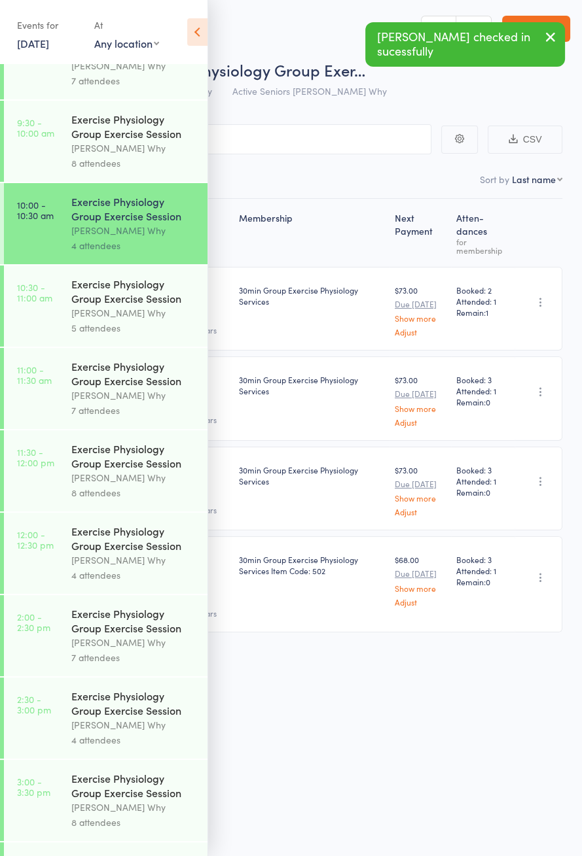
scroll to position [459, 0]
click at [193, 30] on icon at bounding box center [197, 31] width 20 height 27
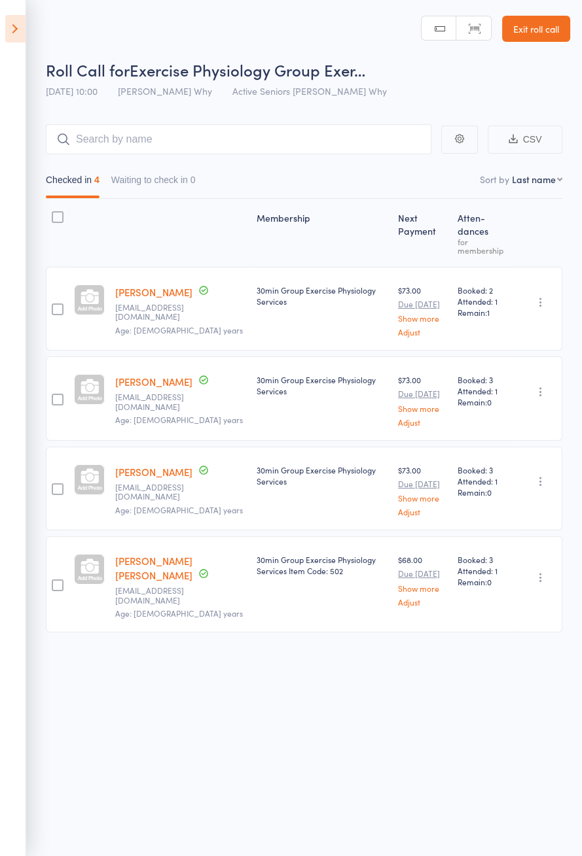
click at [16, 42] on icon at bounding box center [15, 28] width 20 height 27
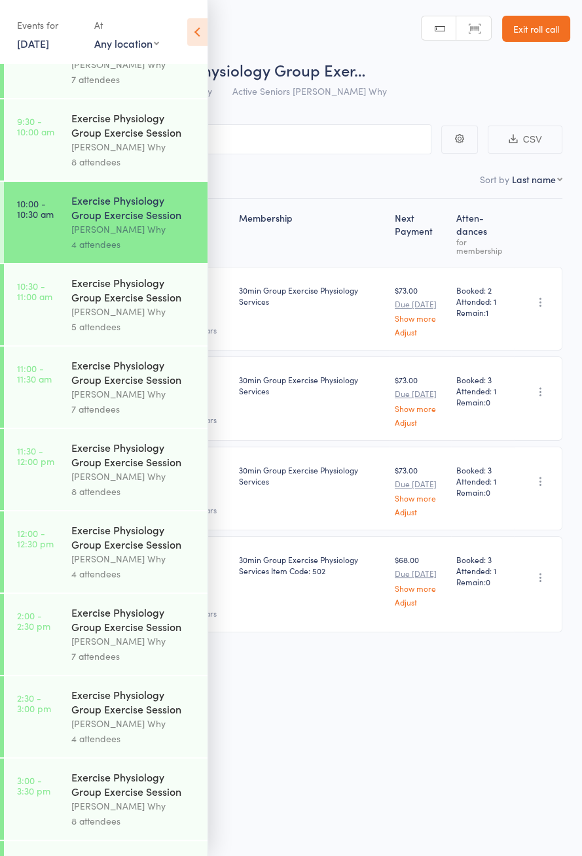
click at [43, 315] on link "10:30 - 11:00 am Exercise Physiology Group Exercise Session Dee Why 5 attendees" at bounding box center [105, 304] width 203 height 81
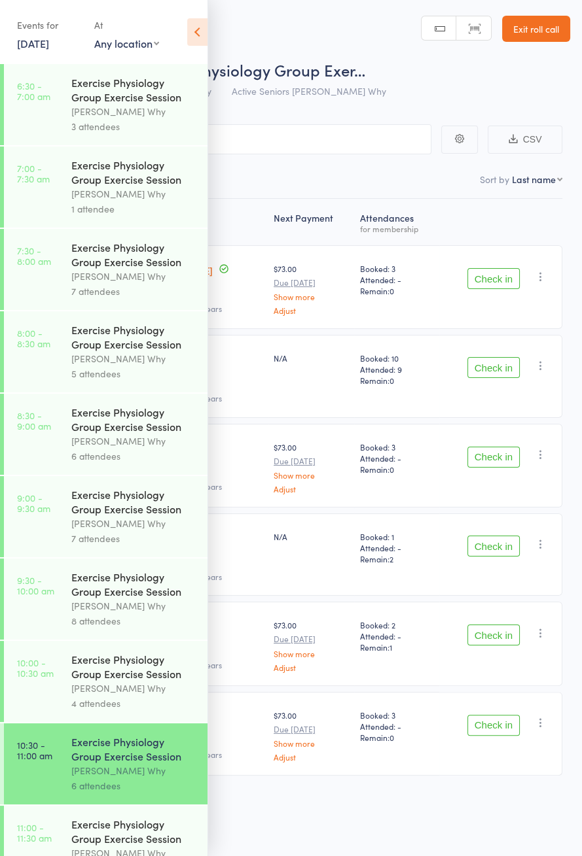
click at [203, 37] on icon at bounding box center [197, 31] width 20 height 27
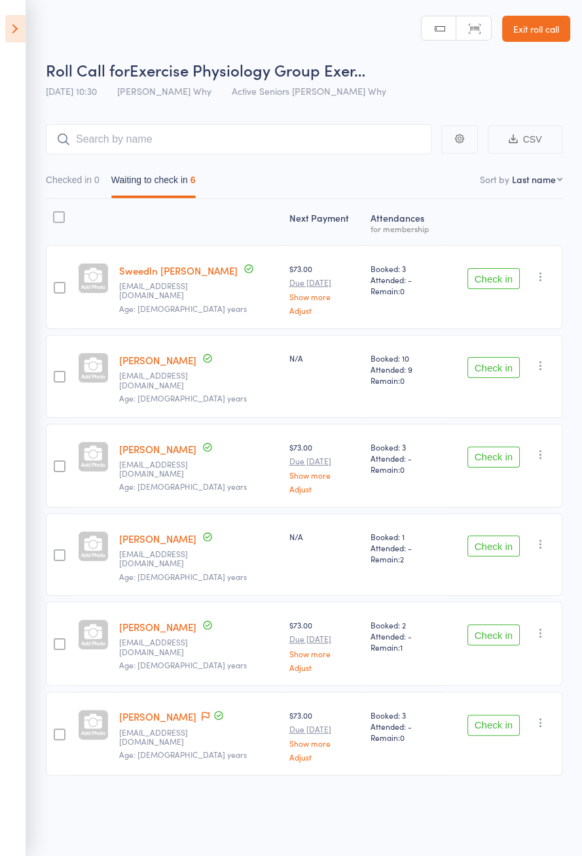
click at [13, 33] on icon at bounding box center [15, 28] width 20 height 27
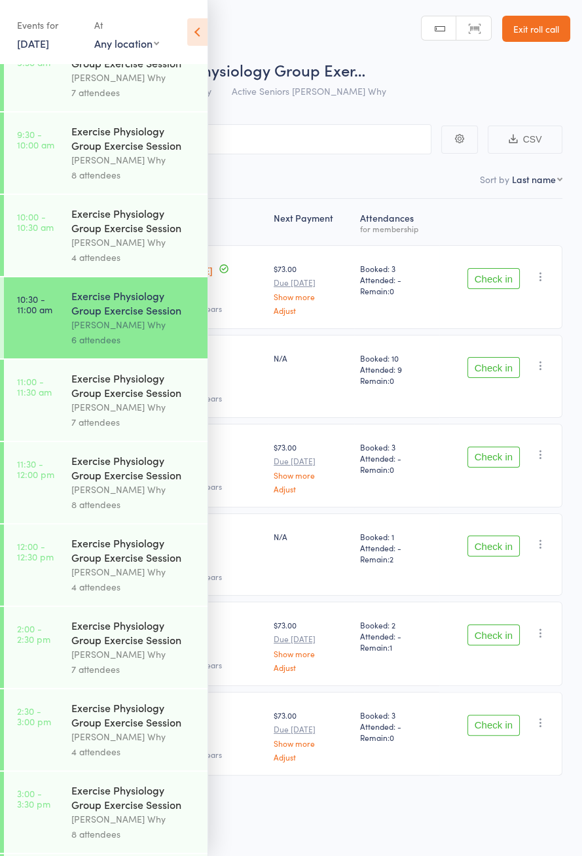
scroll to position [445, 0]
click at [182, 43] on div "Events for 16 Sep, 2025 16 Sep, 2025 September 2025 Sun Mon Tue Wed Thu Fri Sat…" at bounding box center [103, 33] width 207 height 66
click at [194, 37] on icon at bounding box center [197, 31] width 20 height 27
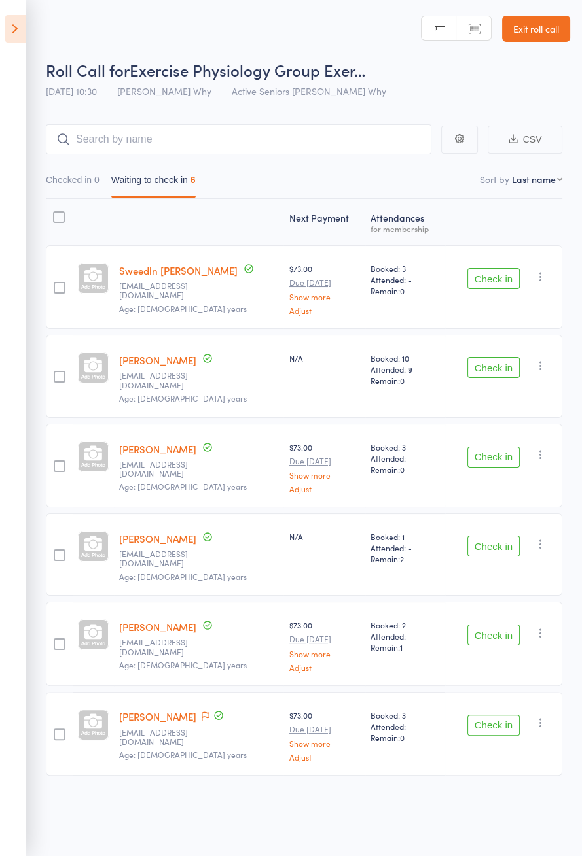
click at [26, 54] on header "Roll Call for Exercise Physiology Group Exer… 16 Sep 10:30 Dee Why Active Senio…" at bounding box center [291, 52] width 582 height 105
click at [7, 26] on icon at bounding box center [15, 28] width 20 height 27
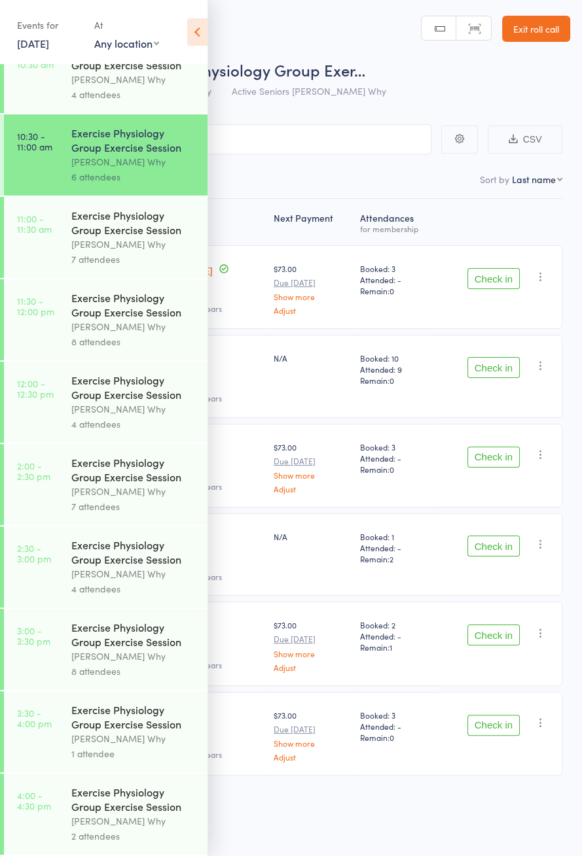
scroll to position [629, 0]
click at [193, 31] on icon at bounding box center [197, 31] width 20 height 27
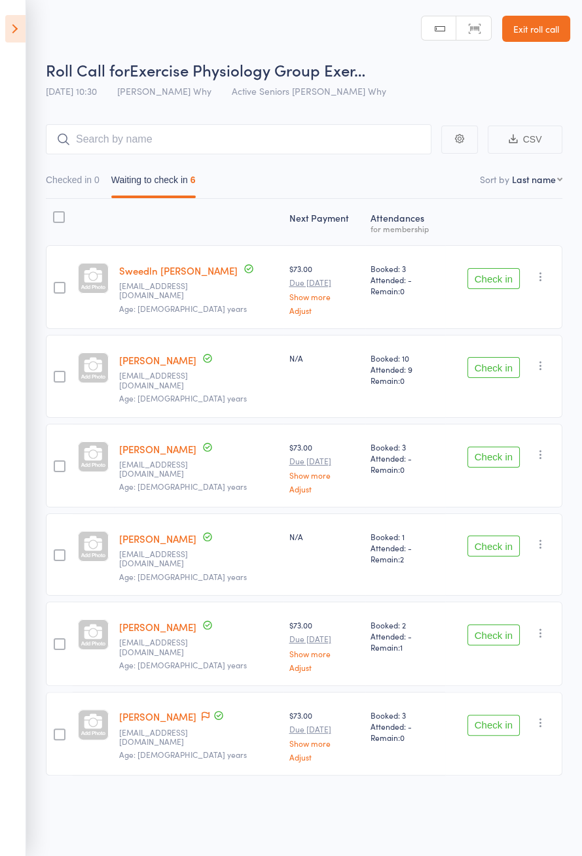
click at [20, 20] on icon at bounding box center [15, 28] width 20 height 27
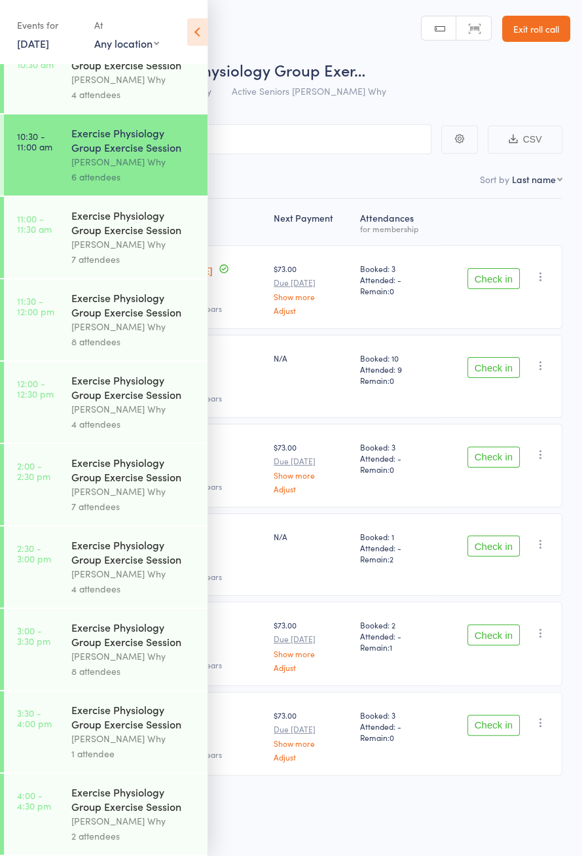
click at [106, 223] on div "Exercise Physiology Group Exercise Session" at bounding box center [133, 222] width 125 height 29
click at [206, 27] on icon at bounding box center [197, 31] width 20 height 27
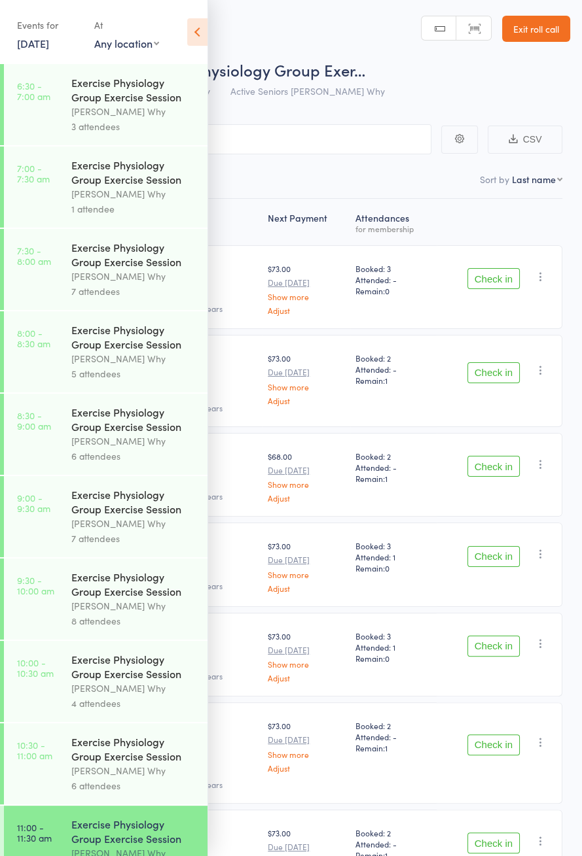
click at [203, 22] on icon at bounding box center [197, 31] width 20 height 27
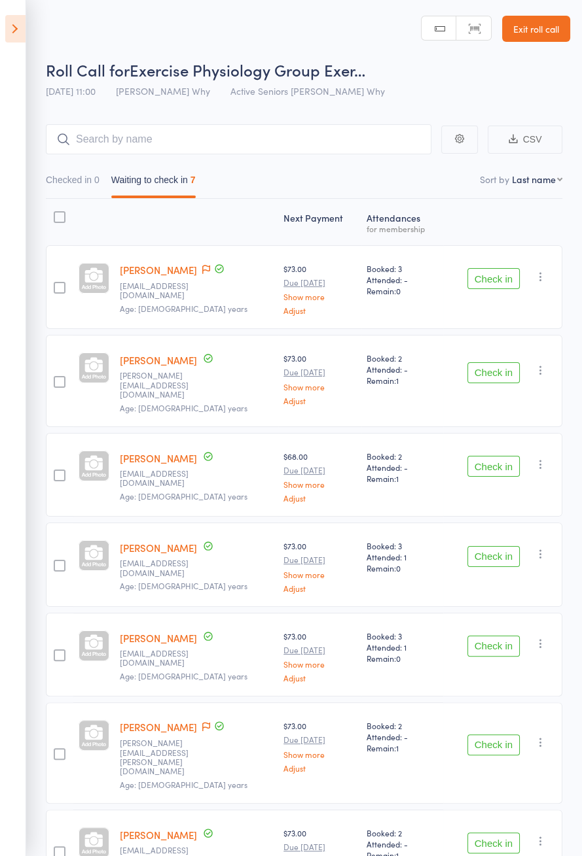
click at [8, 28] on icon at bounding box center [15, 28] width 20 height 27
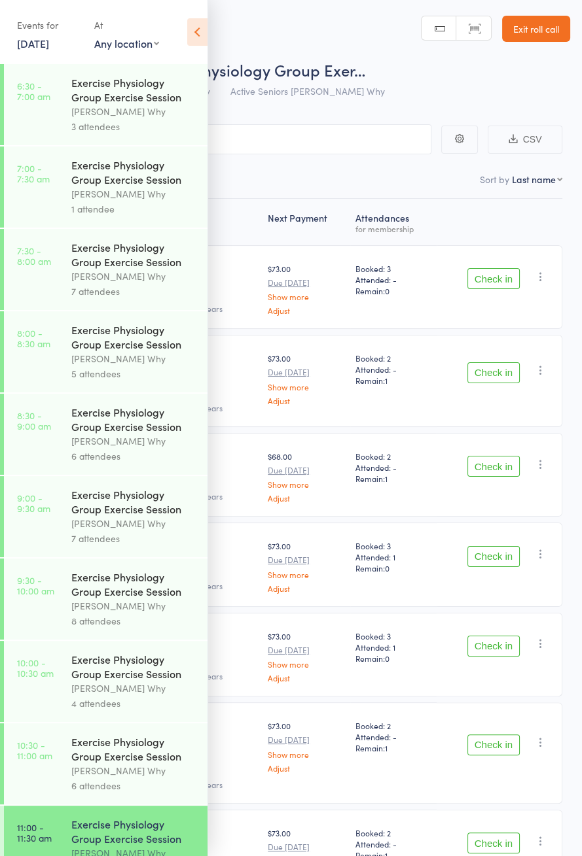
click at [111, 763] on div "Exercise Physiology Group Exercise Session" at bounding box center [133, 749] width 125 height 29
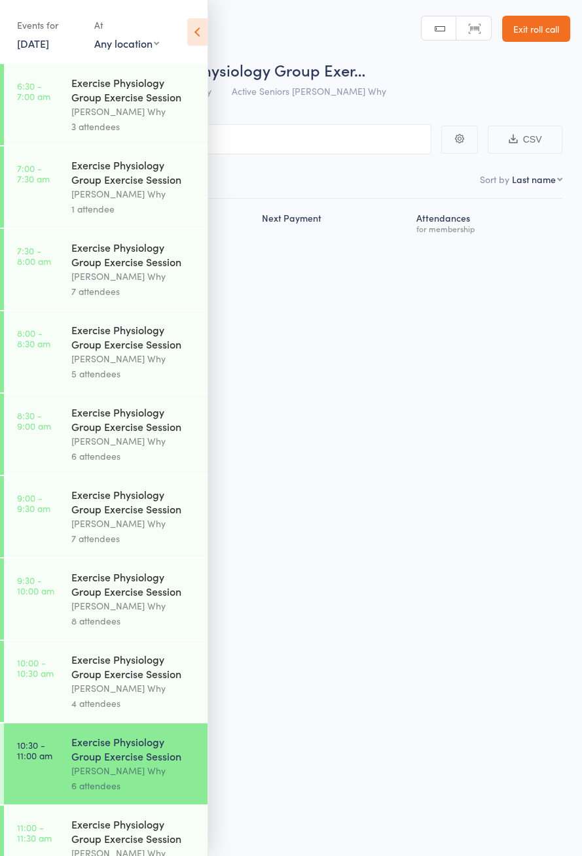
click at [201, 29] on icon at bounding box center [197, 31] width 20 height 27
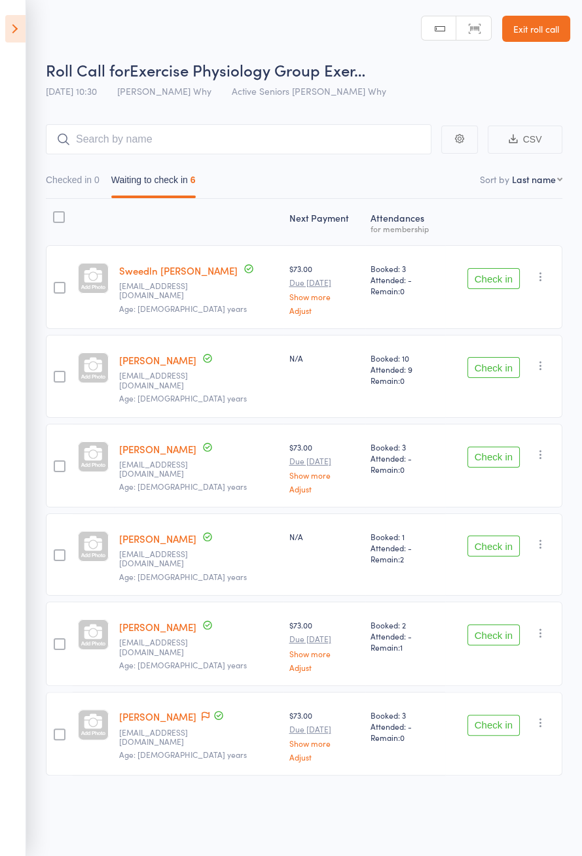
click at [486, 280] on button "Check in" at bounding box center [493, 278] width 52 height 21
click at [495, 357] on button "Check in" at bounding box center [493, 367] width 52 height 21
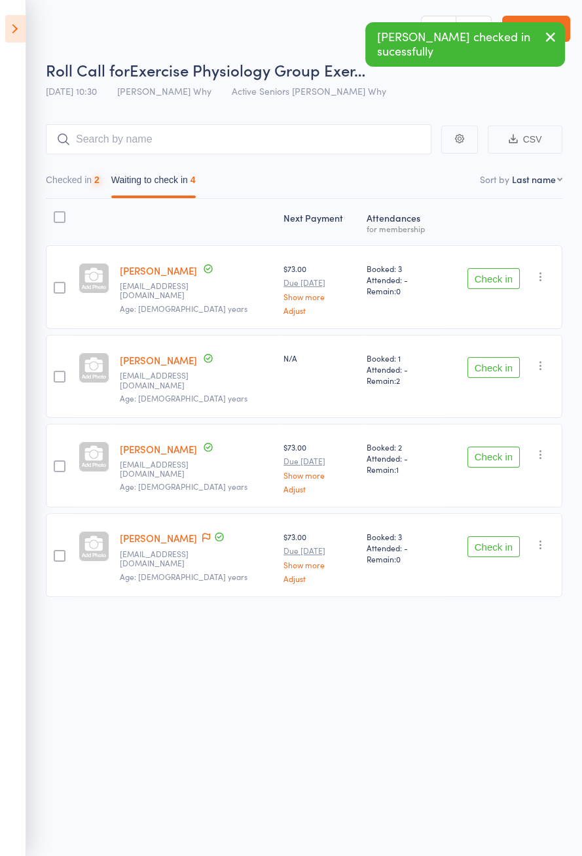
click at [497, 282] on button "Check in" at bounding box center [493, 278] width 52 height 21
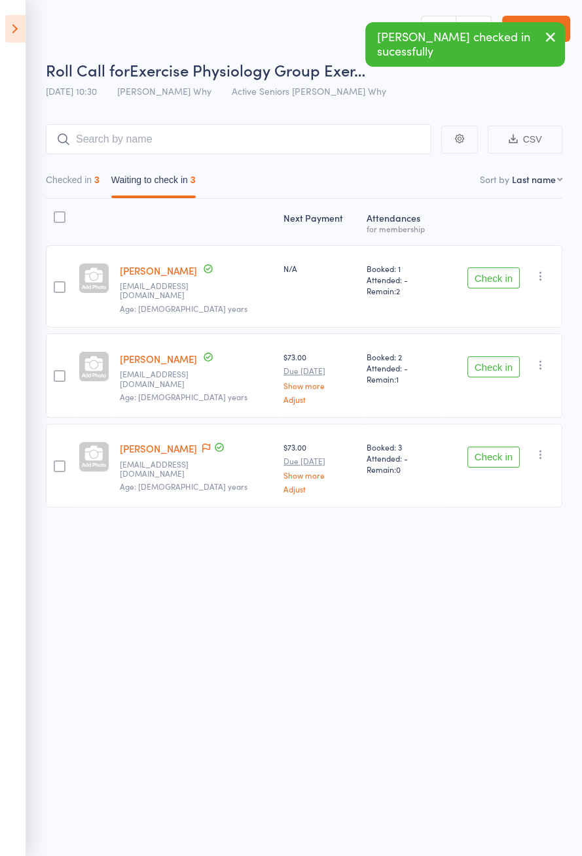
click at [492, 277] on button "Check in" at bounding box center [493, 278] width 52 height 21
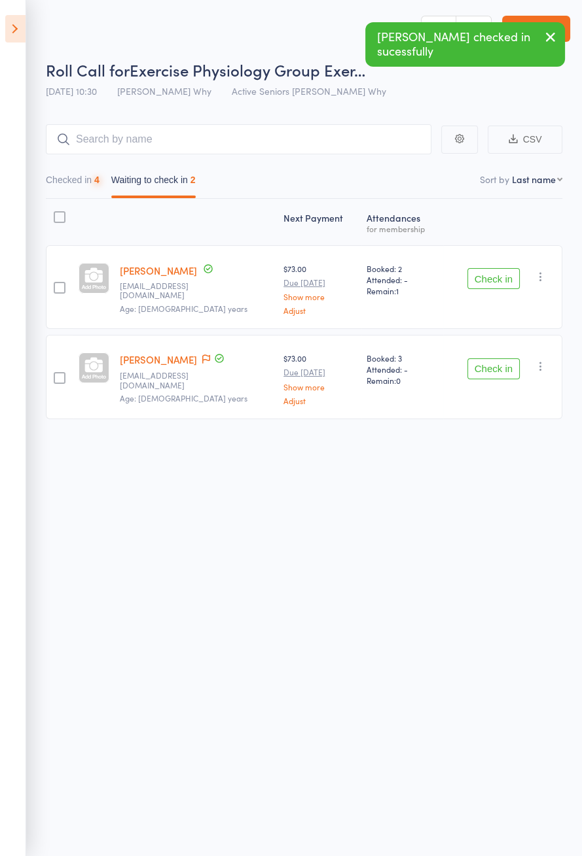
click at [491, 281] on button "Check in" at bounding box center [493, 278] width 52 height 21
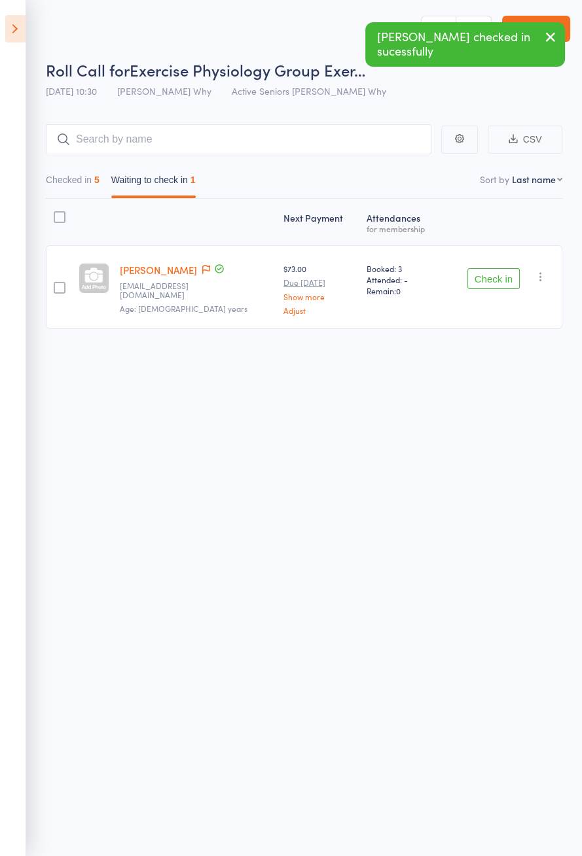
click at [489, 281] on button "Check in" at bounding box center [493, 278] width 52 height 21
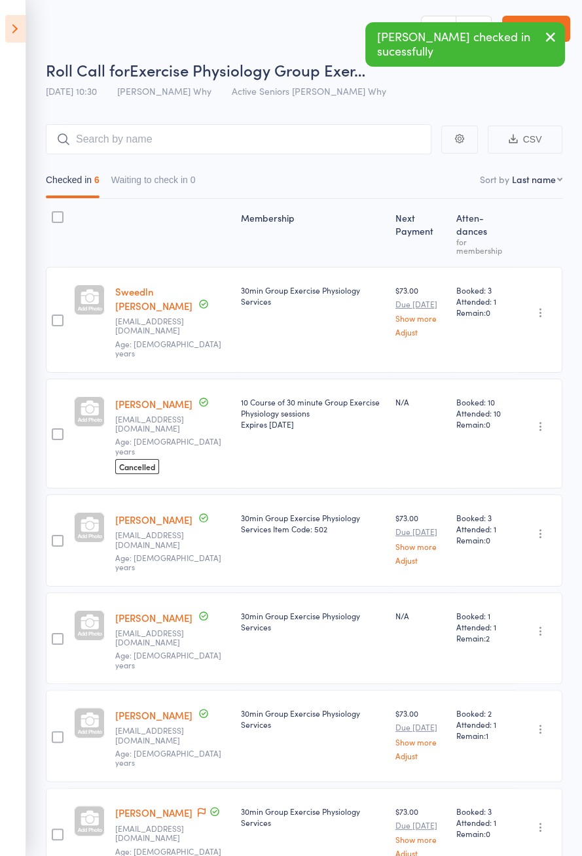
click at [21, 25] on icon at bounding box center [15, 28] width 20 height 27
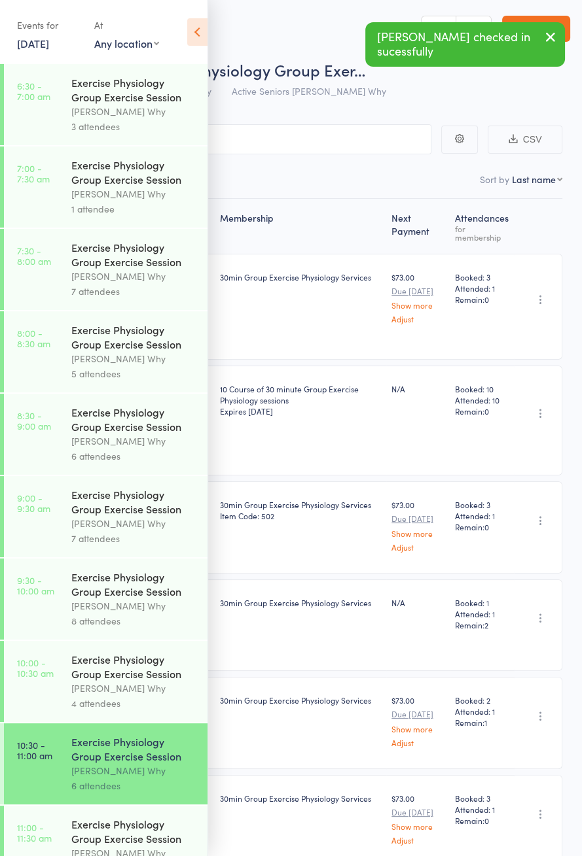
click at [197, 39] on icon at bounding box center [197, 31] width 20 height 27
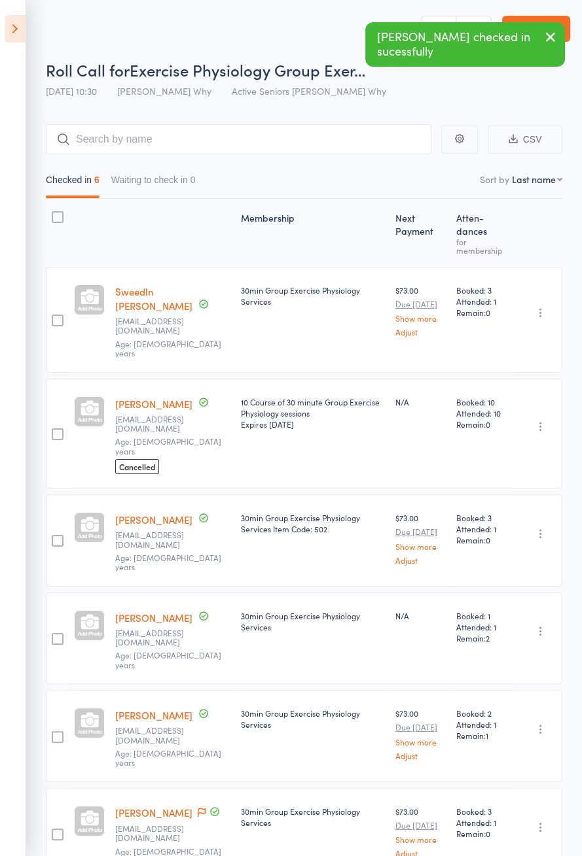
click at [160, 397] on link "[PERSON_NAME]" at bounding box center [153, 404] width 77 height 14
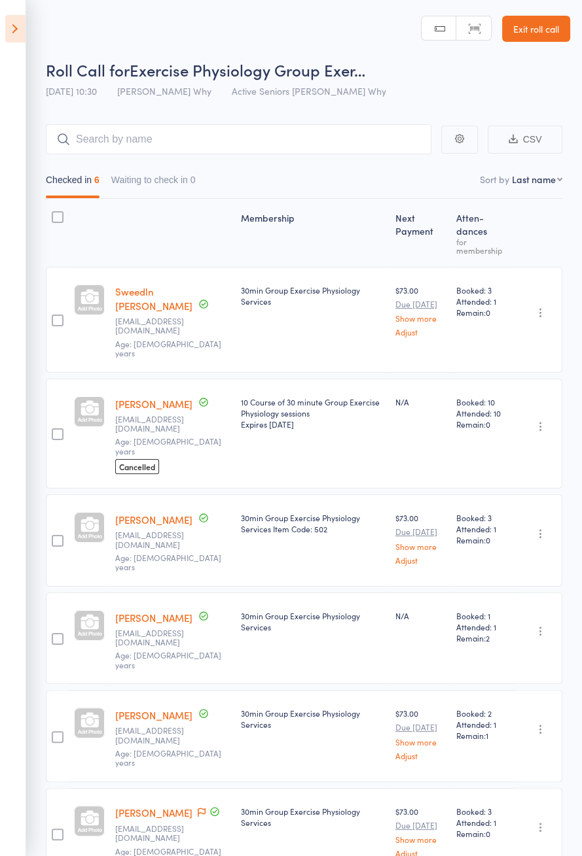
click at [22, 29] on icon at bounding box center [15, 28] width 20 height 27
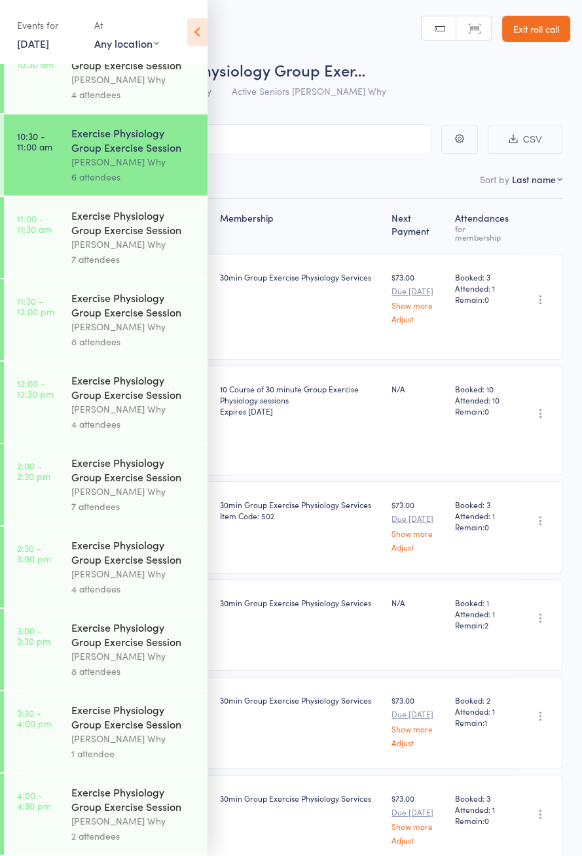
scroll to position [629, 0]
click at [133, 237] on div "Dee Why" at bounding box center [133, 244] width 125 height 15
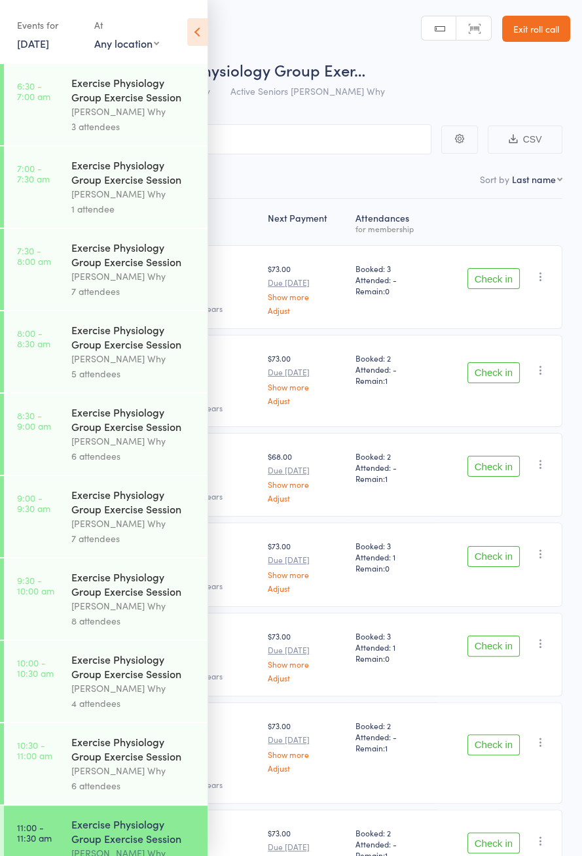
click at [190, 31] on icon at bounding box center [197, 31] width 20 height 27
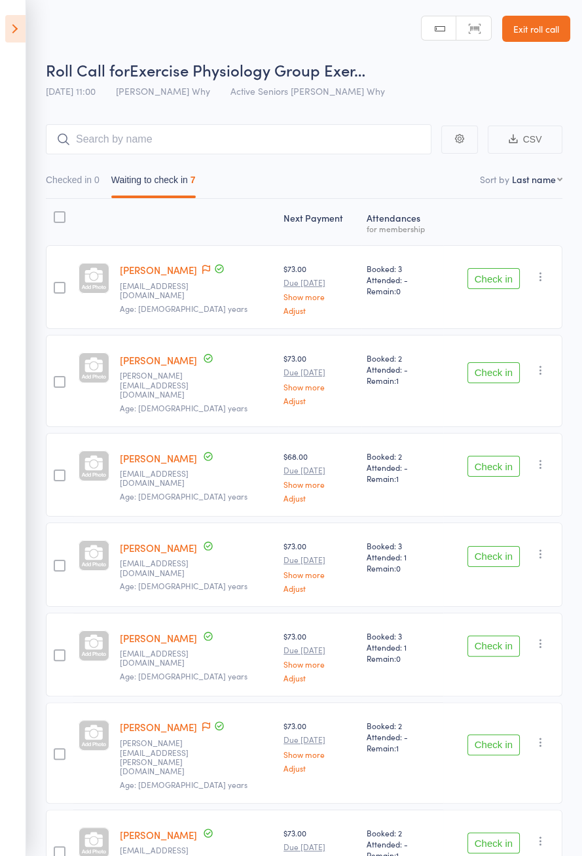
scroll to position [3, 0]
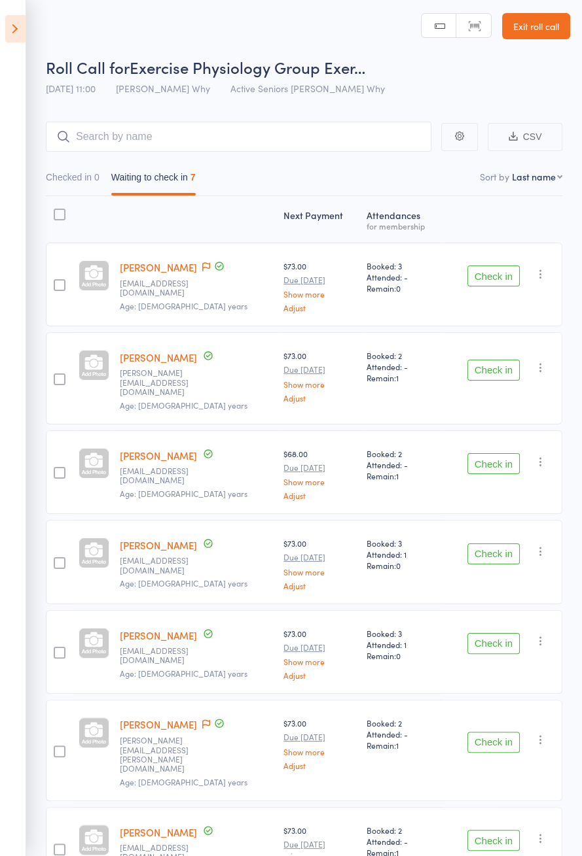
click at [483, 274] on button "Check in" at bounding box center [493, 276] width 52 height 21
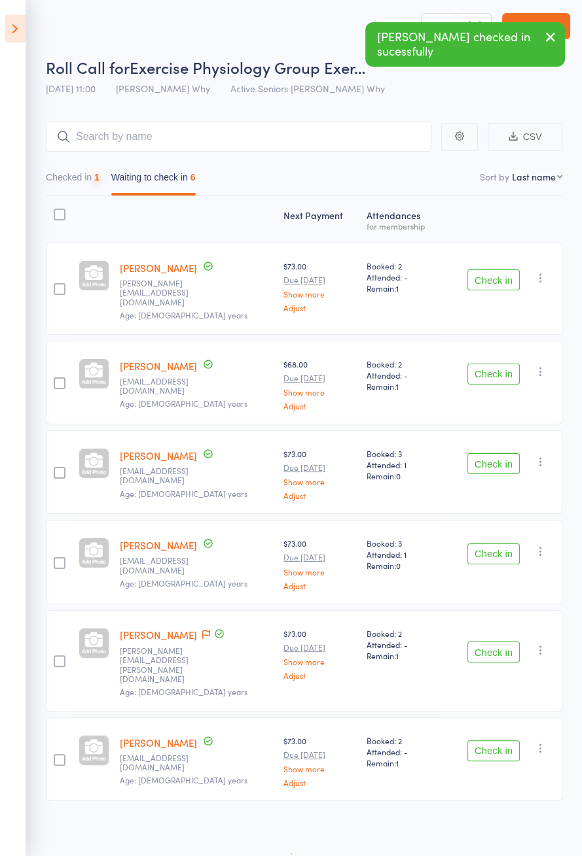
scroll to position [0, 0]
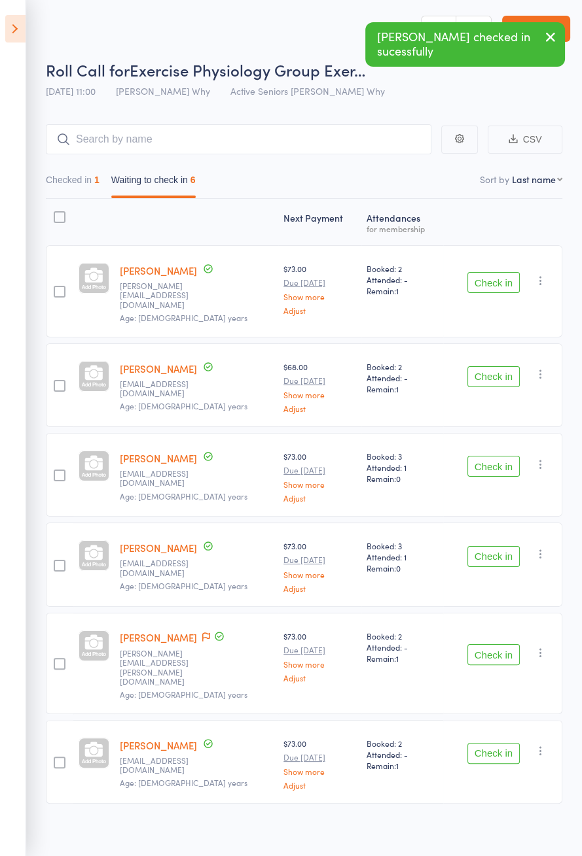
click at [504, 283] on button "Check in" at bounding box center [493, 282] width 52 height 21
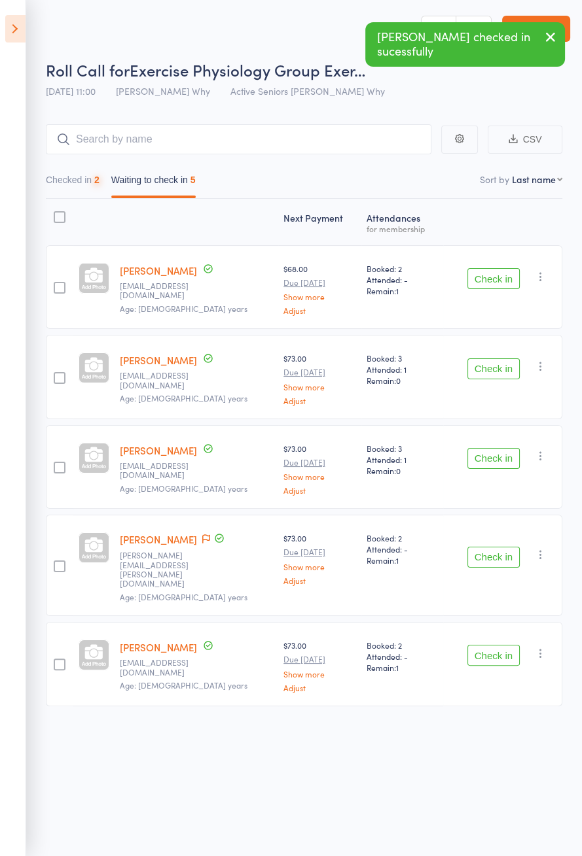
click at [502, 281] on button "Check in" at bounding box center [493, 278] width 52 height 21
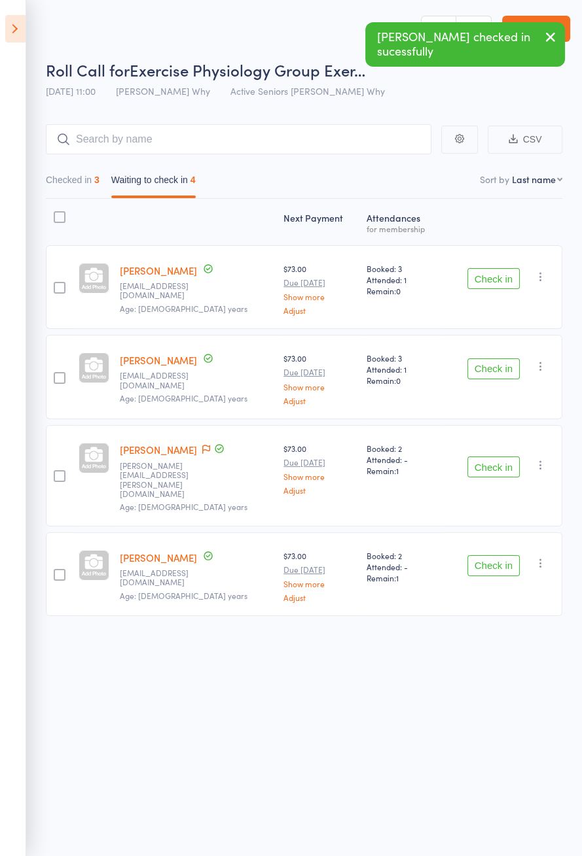
click at [498, 282] on button "Check in" at bounding box center [493, 278] width 52 height 21
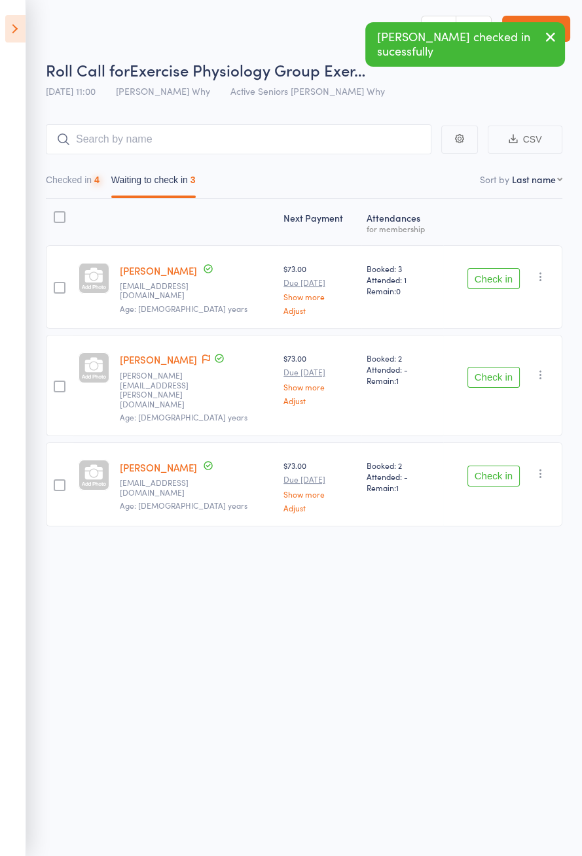
click at [504, 280] on button "Check in" at bounding box center [493, 278] width 52 height 21
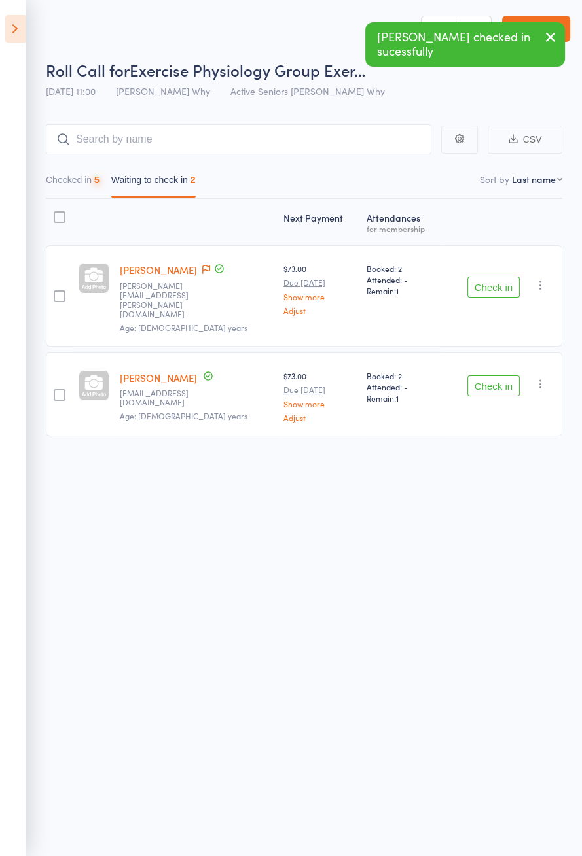
click at [498, 280] on button "Check in" at bounding box center [493, 287] width 52 height 21
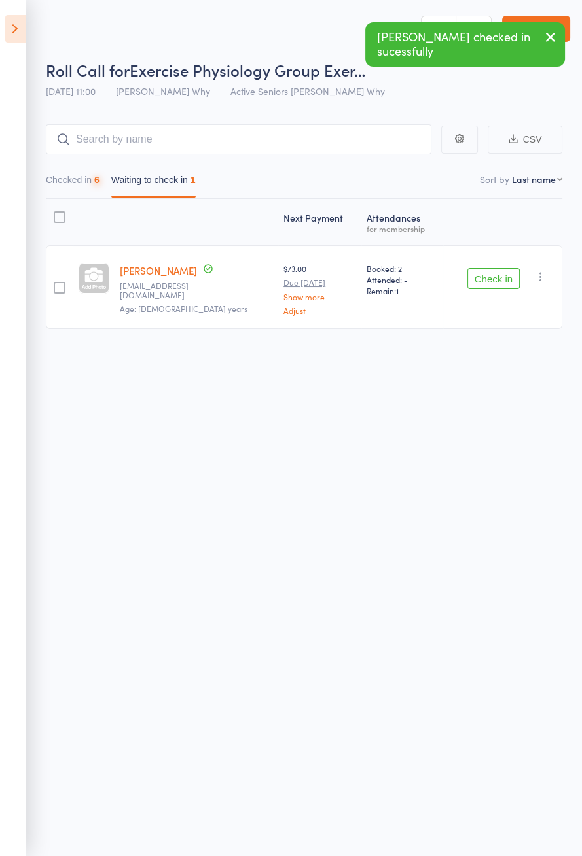
click at [493, 283] on button "Check in" at bounding box center [493, 278] width 52 height 21
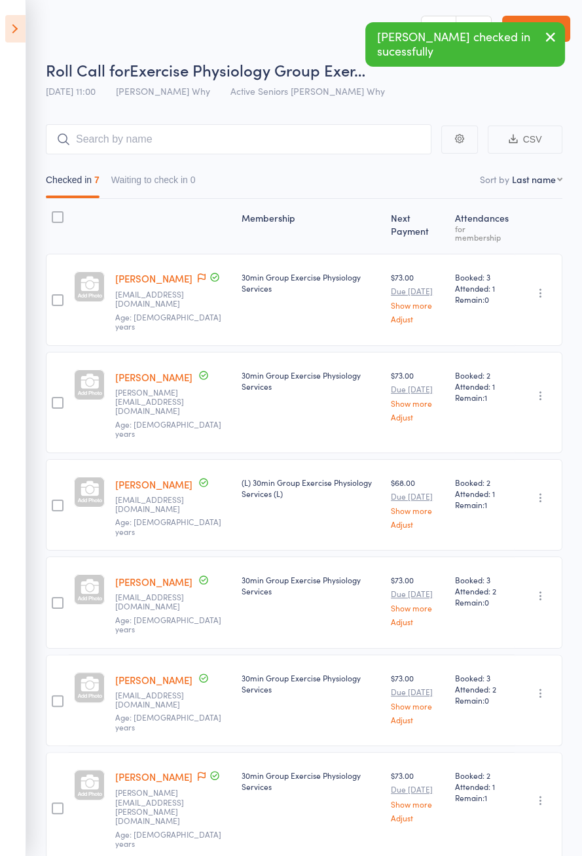
click at [198, 283] on icon at bounding box center [202, 277] width 8 height 9
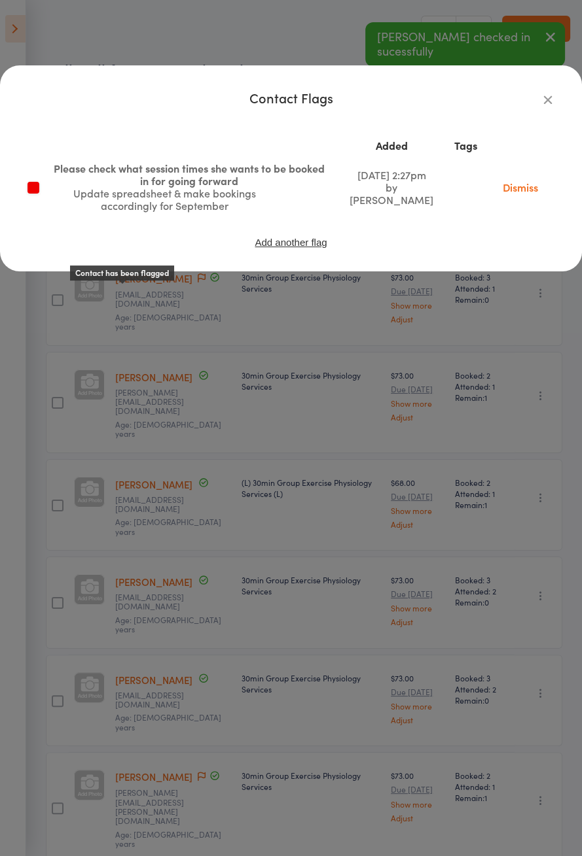
click at [522, 190] on link "Dismiss" at bounding box center [520, 187] width 55 height 14
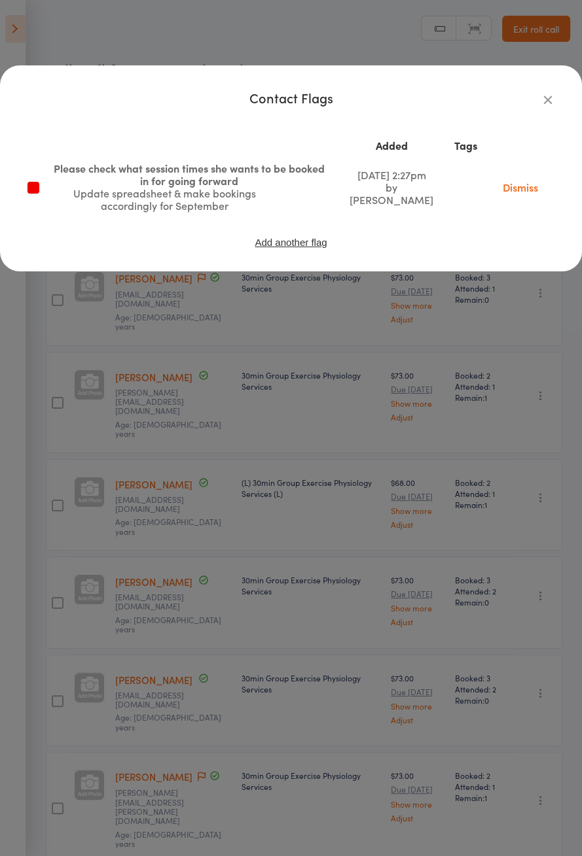
click at [548, 99] on icon "button" at bounding box center [547, 99] width 14 height 14
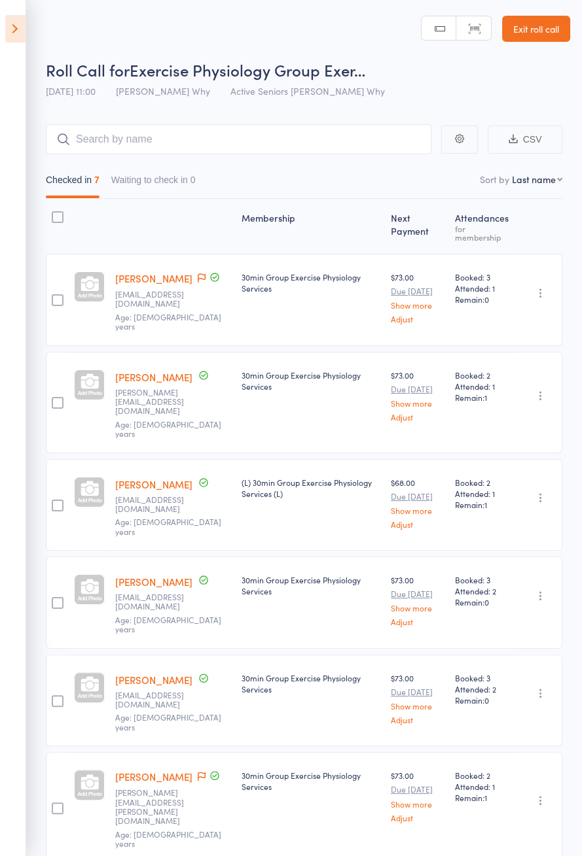
click at [13, 41] on icon at bounding box center [15, 28] width 20 height 27
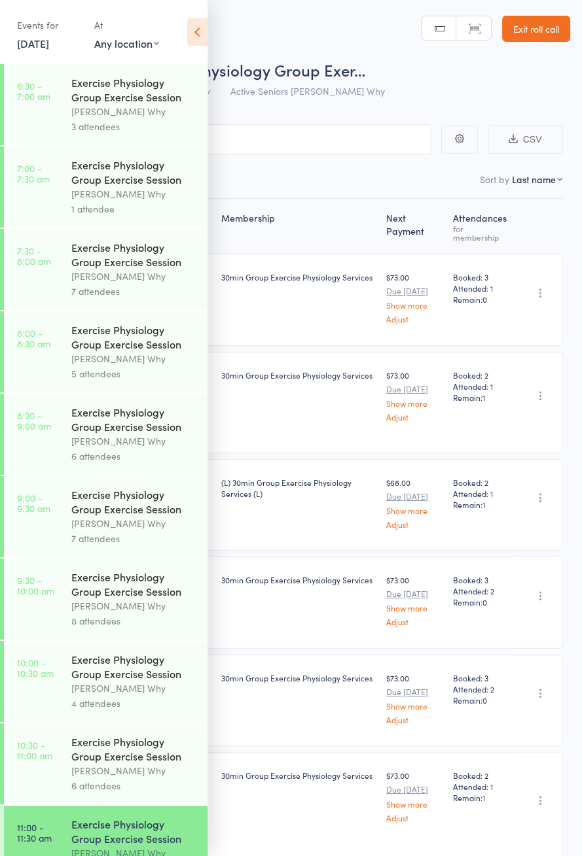
click at [197, 36] on icon at bounding box center [197, 31] width 20 height 27
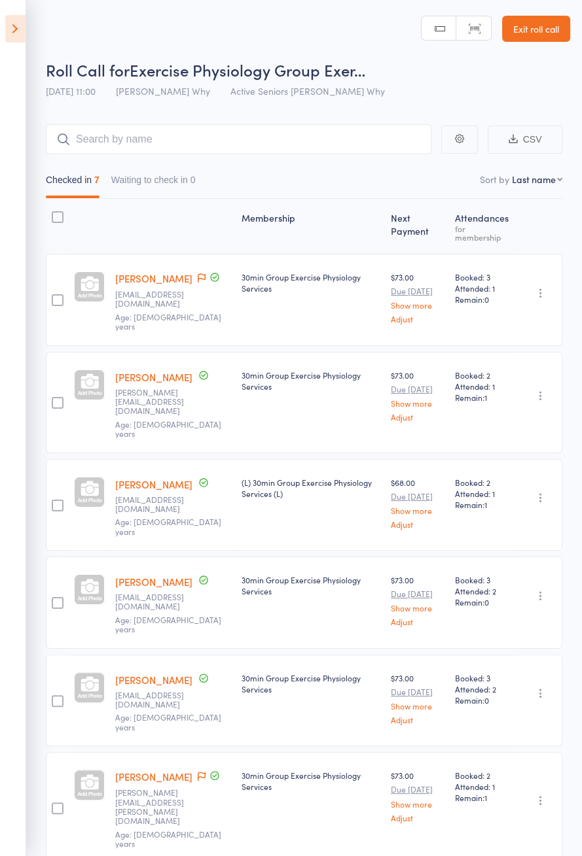
click at [13, 29] on icon at bounding box center [15, 28] width 20 height 27
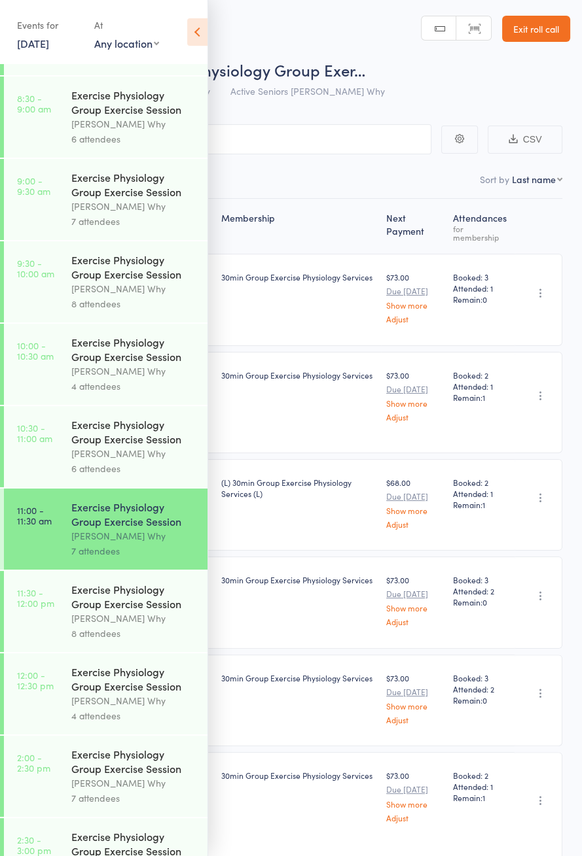
scroll to position [568, 0]
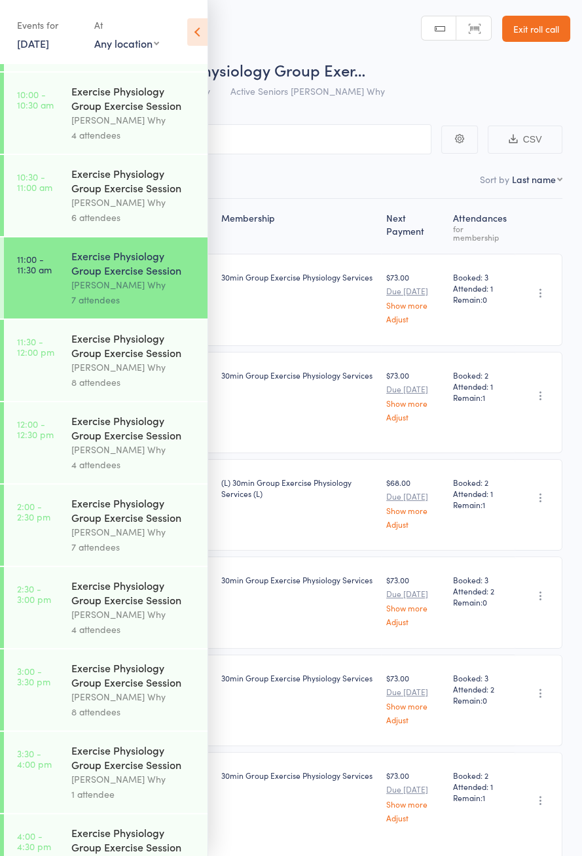
click at [60, 370] on link "11:30 - 12:00 pm Exercise Physiology Group Exercise Session Dee Why 8 attendees" at bounding box center [105, 360] width 203 height 81
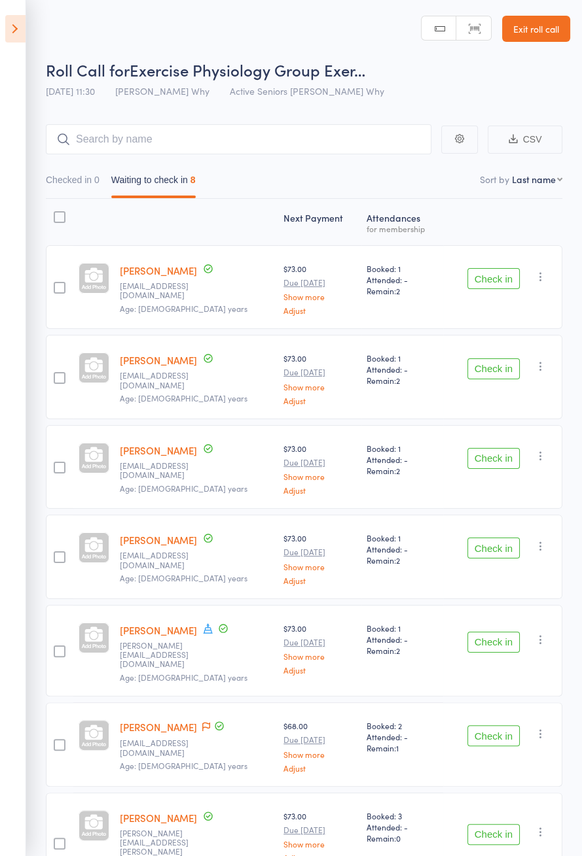
click at [203, 623] on icon at bounding box center [207, 628] width 9 height 10
click at [226, 668] on div "Jenny O’Connor Member has a birthday this week: September 19th jenny_oconnor@bi…" at bounding box center [196, 651] width 164 height 92
click at [202, 626] on icon at bounding box center [208, 629] width 12 height 12
click at [498, 283] on button "Check in" at bounding box center [493, 278] width 52 height 21
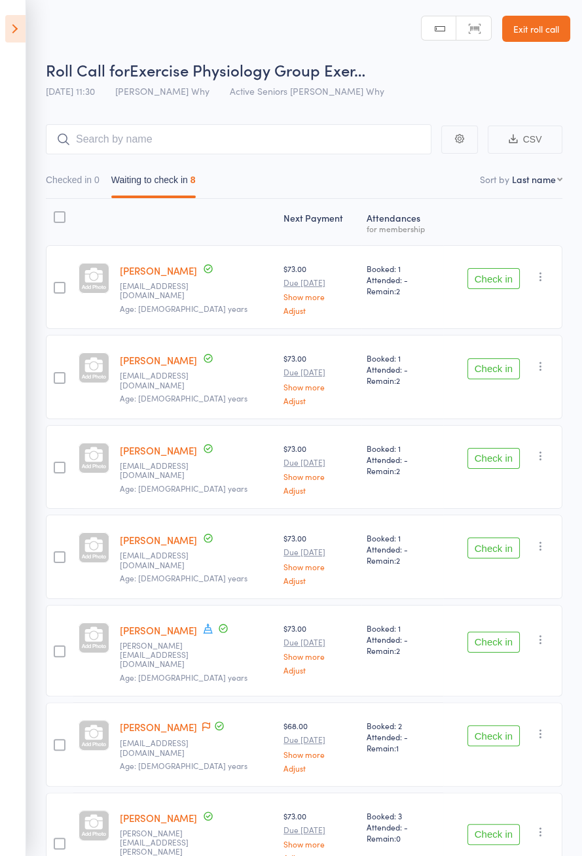
click at [491, 283] on button "Check in" at bounding box center [493, 278] width 52 height 21
click at [492, 283] on button "Check in" at bounding box center [493, 278] width 52 height 21
click at [495, 283] on button "Check in" at bounding box center [493, 278] width 52 height 21
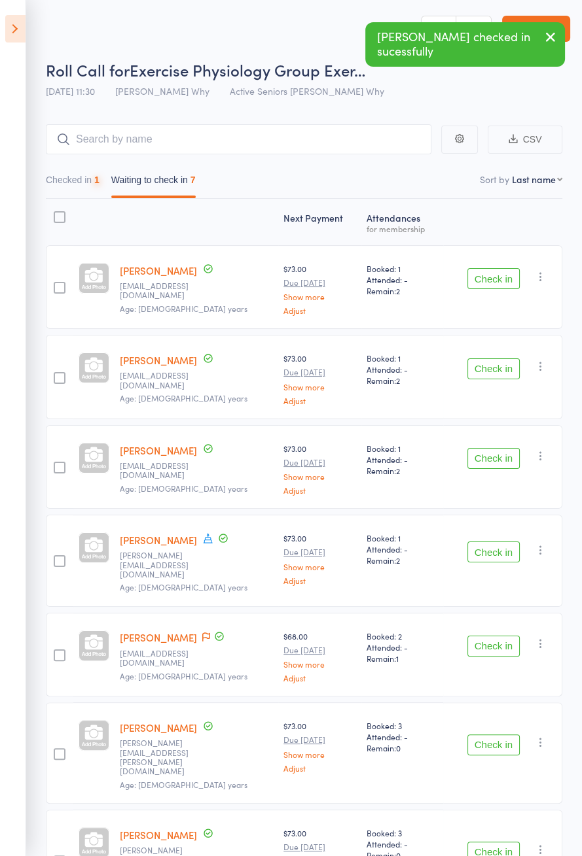
click at [495, 282] on button "Check in" at bounding box center [493, 278] width 52 height 21
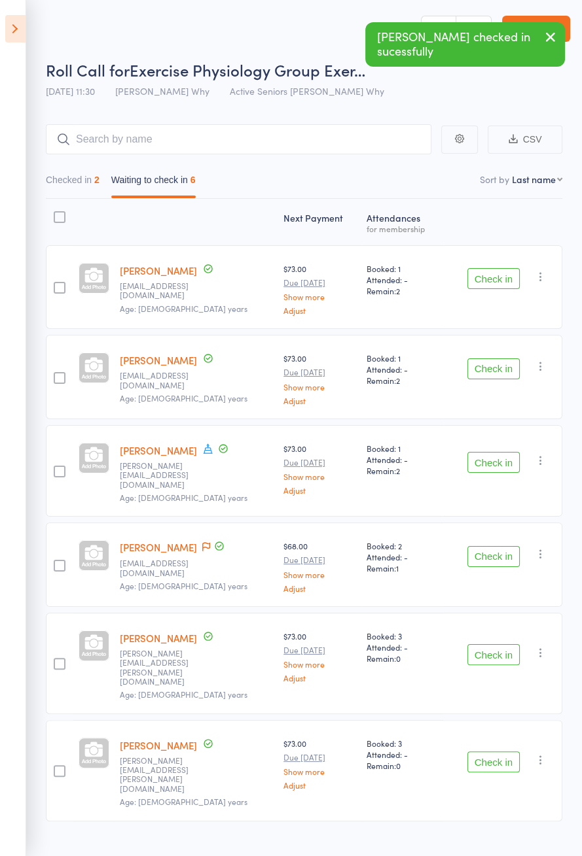
click at [202, 542] on icon at bounding box center [206, 546] width 8 height 9
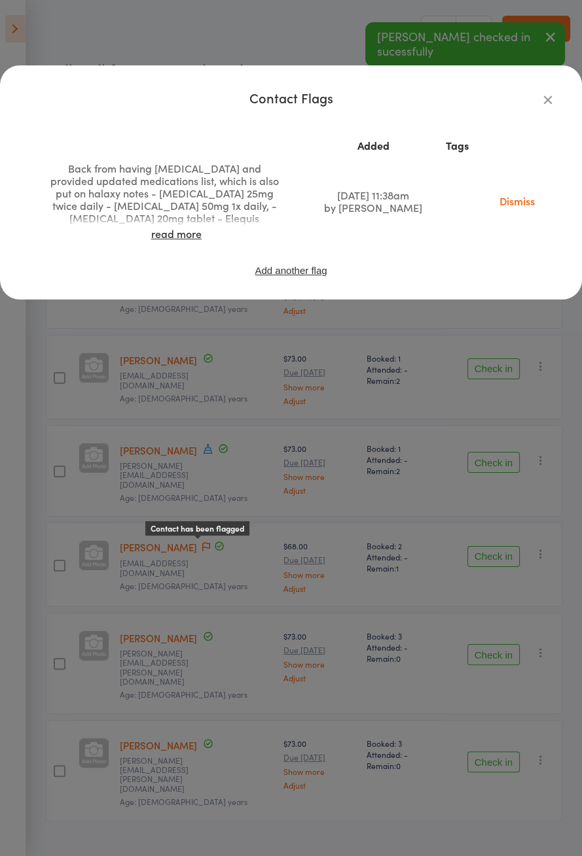
click at [170, 230] on link "read more" at bounding box center [176, 233] width 50 height 14
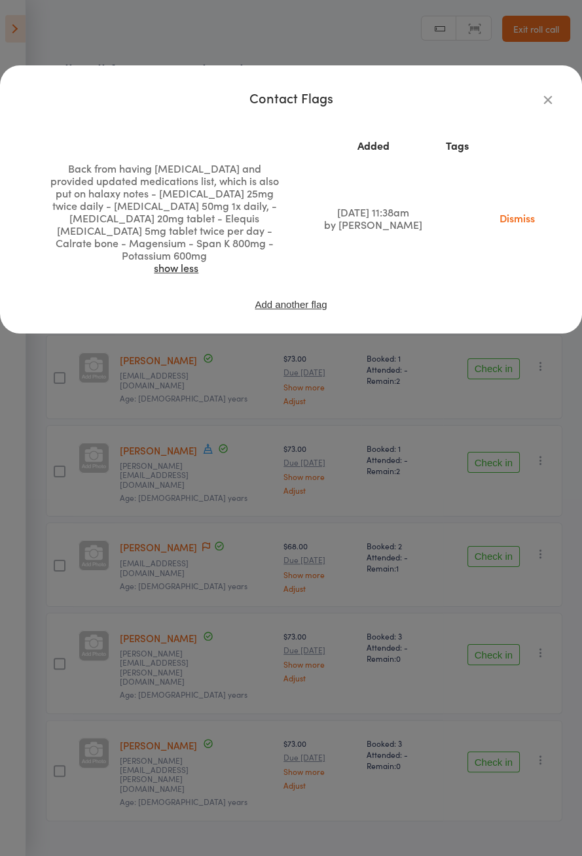
click at [87, 601] on div "Contact Flags Added Tags Back from having Pacemaker and provided updated medica…" at bounding box center [291, 428] width 582 height 856
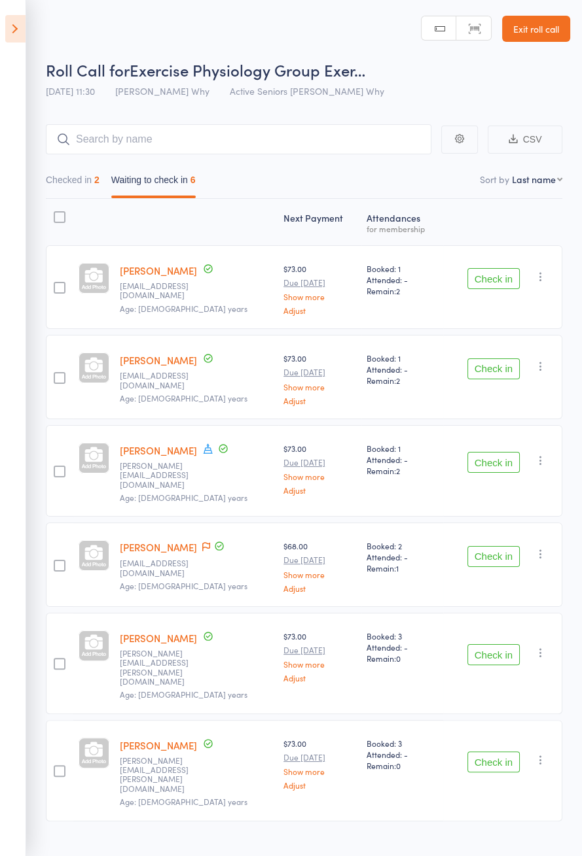
click at [504, 280] on button "Check in" at bounding box center [493, 278] width 52 height 21
click at [498, 358] on button "Check in" at bounding box center [493, 368] width 52 height 21
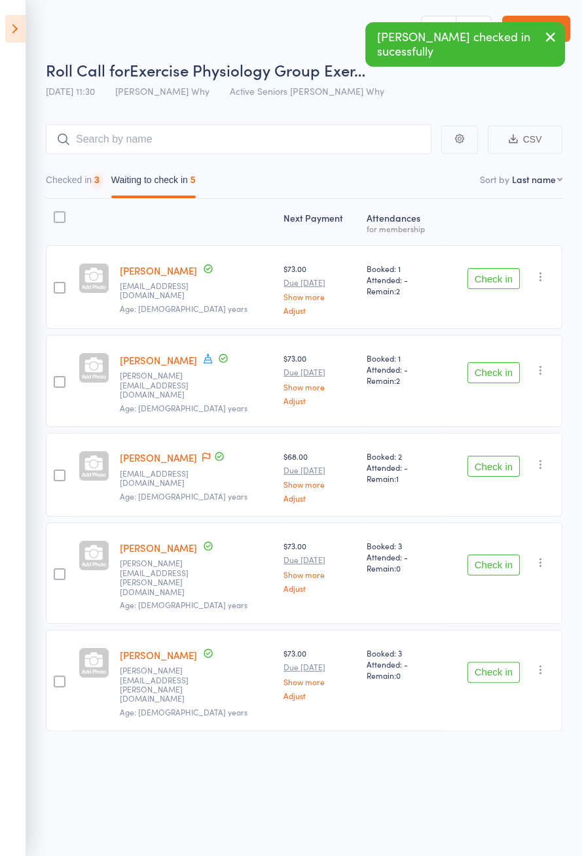
click at [496, 277] on button "Check in" at bounding box center [493, 278] width 52 height 21
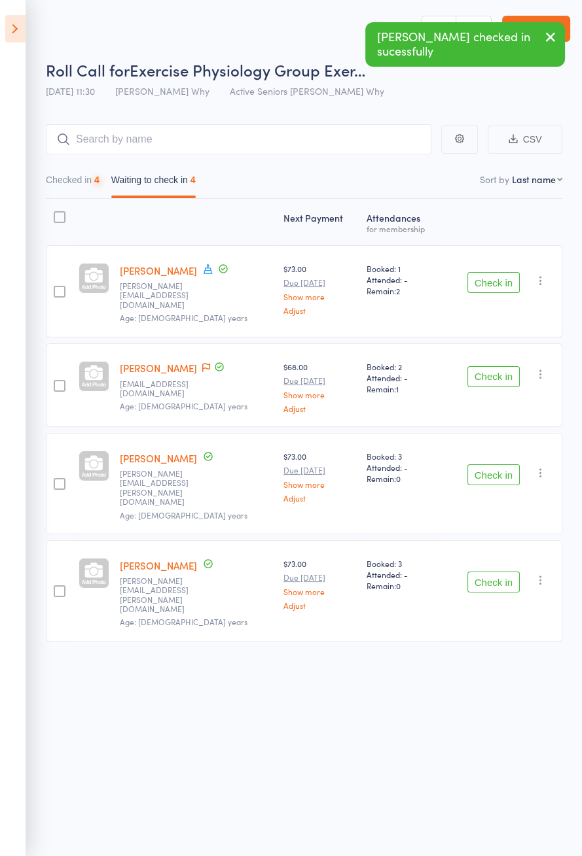
click at [492, 279] on button "Check in" at bounding box center [493, 282] width 52 height 21
click at [497, 277] on button "Check in" at bounding box center [493, 282] width 52 height 21
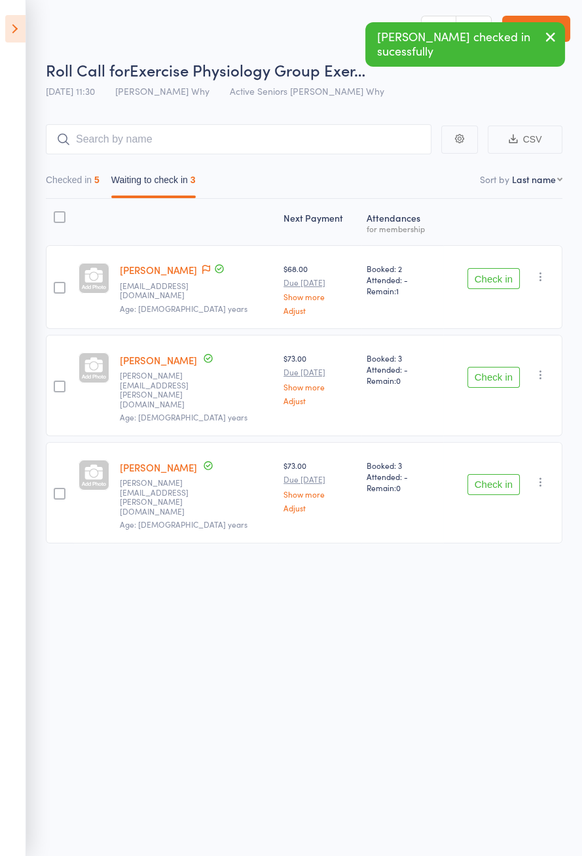
click at [498, 275] on button "Check in" at bounding box center [493, 278] width 52 height 21
click at [500, 276] on button "Check in" at bounding box center [493, 278] width 52 height 21
click at [498, 278] on button "Check in" at bounding box center [493, 278] width 52 height 21
click at [498, 367] on button "Check in" at bounding box center [493, 377] width 52 height 21
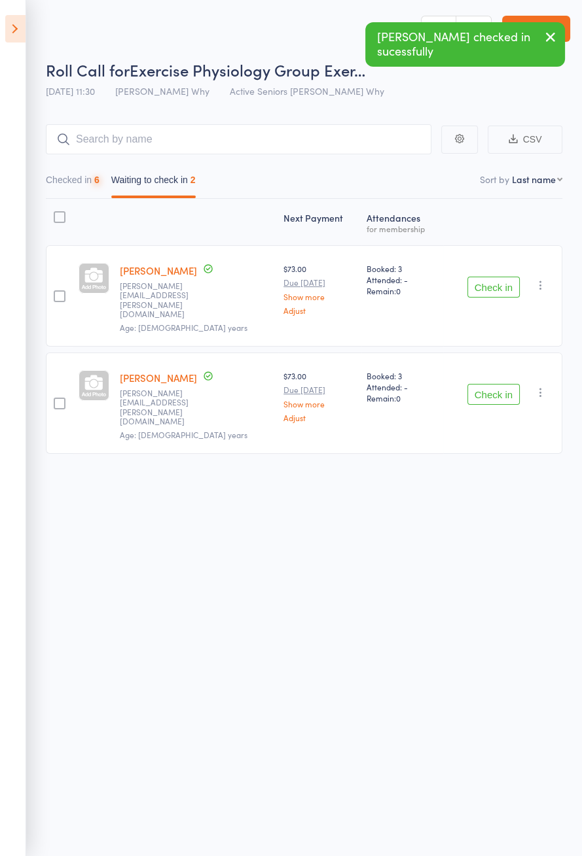
click at [499, 280] on button "Check in" at bounding box center [493, 287] width 52 height 21
click at [502, 279] on button "Check in" at bounding box center [493, 287] width 52 height 21
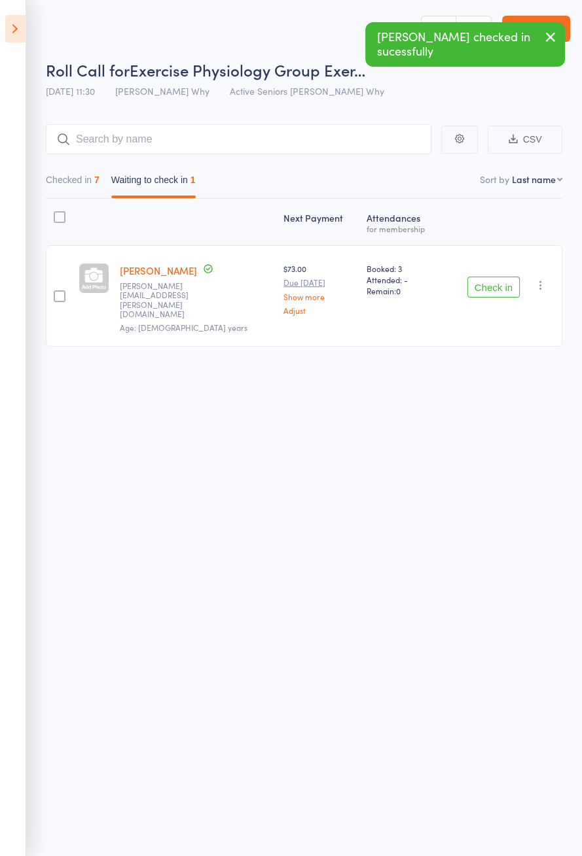
click at [500, 279] on button "Check in" at bounding box center [493, 287] width 52 height 21
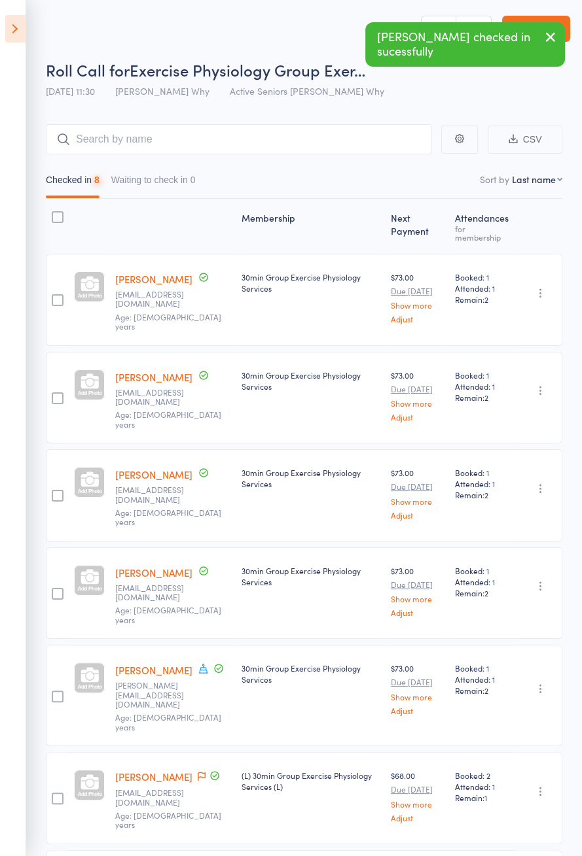
click at [10, 41] on icon at bounding box center [15, 28] width 20 height 27
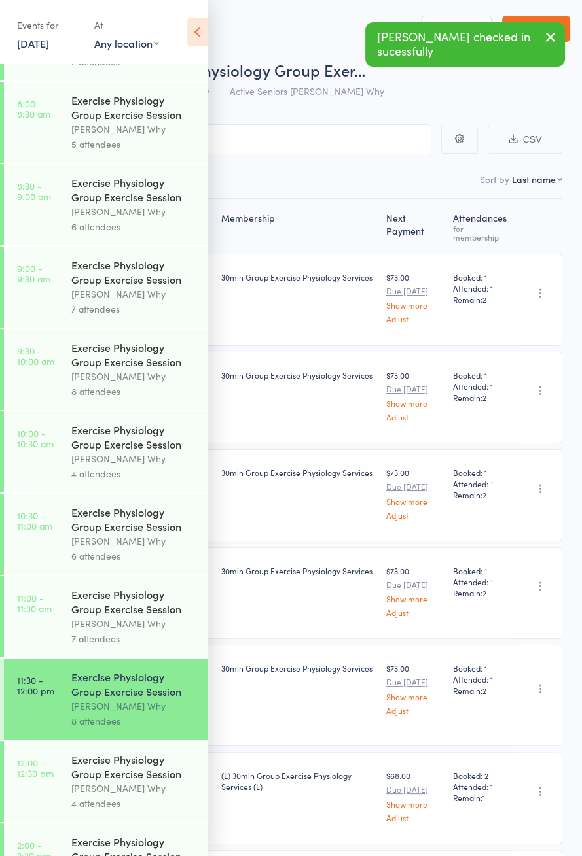
scroll to position [568, 0]
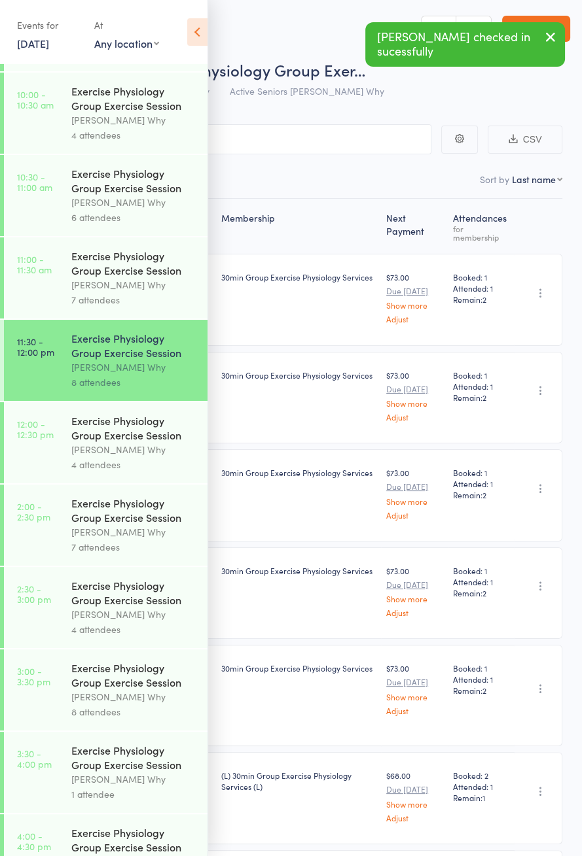
click at [56, 437] on link "12:00 - 12:30 pm Exercise Physiology Group Exercise Session Dee Why 4 attendees" at bounding box center [105, 442] width 203 height 81
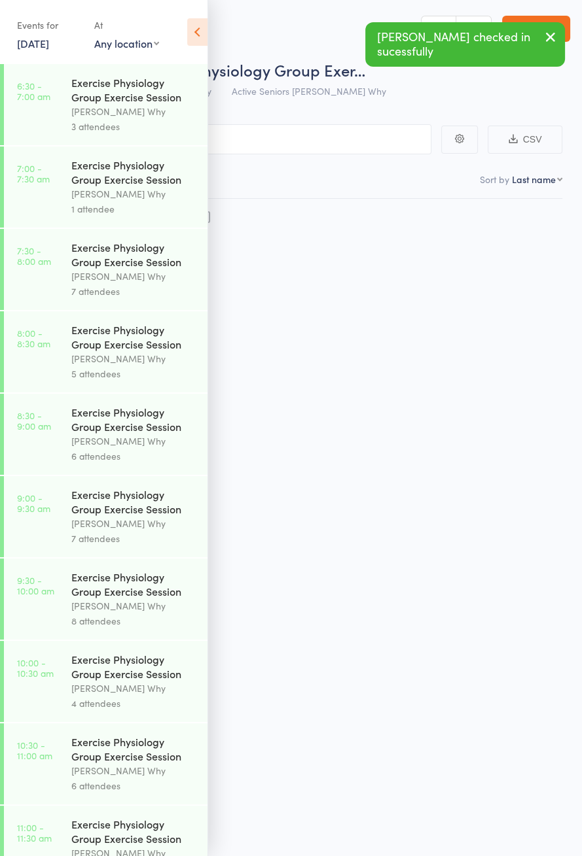
click at [196, 39] on icon at bounding box center [197, 31] width 20 height 27
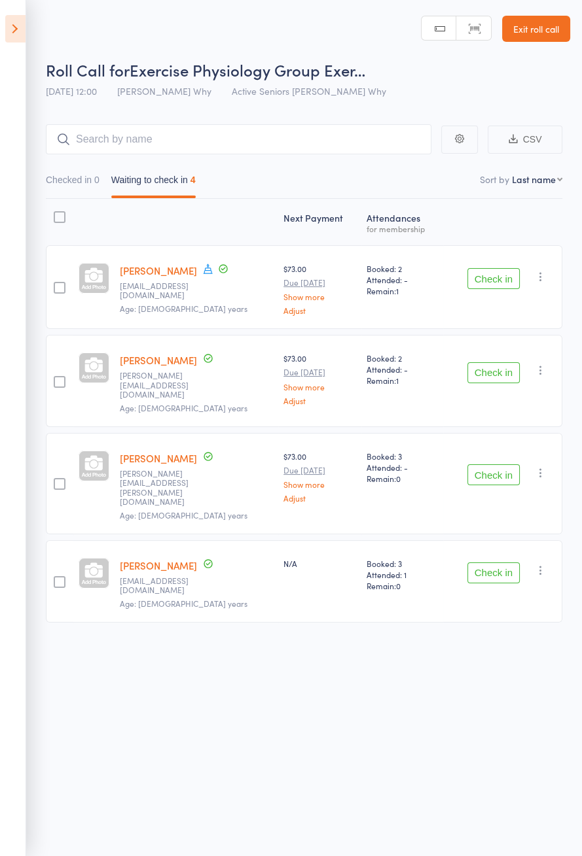
click at [205, 268] on icon at bounding box center [208, 269] width 12 height 12
click at [73, 682] on div "Roll Call for Exercise Physiology Group Exer… 16 Sep 12:00 Dee Why Active Senio…" at bounding box center [291, 428] width 582 height 856
click at [211, 266] on icon at bounding box center [208, 269] width 12 height 12
click at [85, 663] on div "Roll Call for Exercise Physiology Group Exer… 16 Sep 12:00 Dee Why Active Senio…" at bounding box center [291, 428] width 582 height 856
click at [493, 300] on div "Check in Check in Send message Add Note Add Task Add Flag Remove Mark absent" at bounding box center [502, 287] width 119 height 84
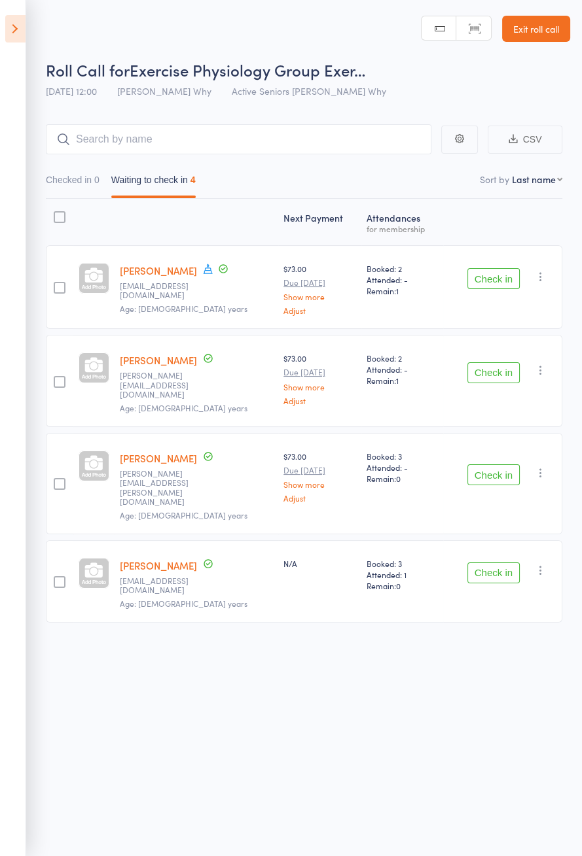
click at [485, 281] on button "Check in" at bounding box center [493, 278] width 52 height 21
click at [483, 282] on button "Check in" at bounding box center [493, 278] width 52 height 21
click at [494, 275] on button "Check in" at bounding box center [493, 278] width 52 height 21
click at [483, 272] on button "Check in" at bounding box center [493, 278] width 52 height 21
click at [478, 251] on div "Check in Check in Send message Add Note Add Task Add Flag Remove Mark absent" at bounding box center [502, 287] width 119 height 84
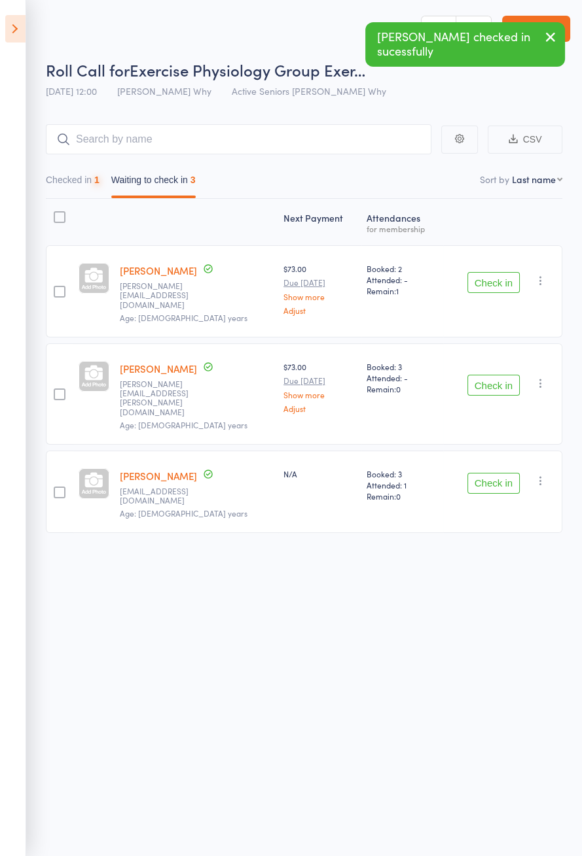
click at [479, 280] on button "Check in" at bounding box center [493, 282] width 52 height 21
click at [475, 278] on button "Check in" at bounding box center [493, 282] width 52 height 21
click at [474, 287] on button "Check in" at bounding box center [493, 282] width 52 height 21
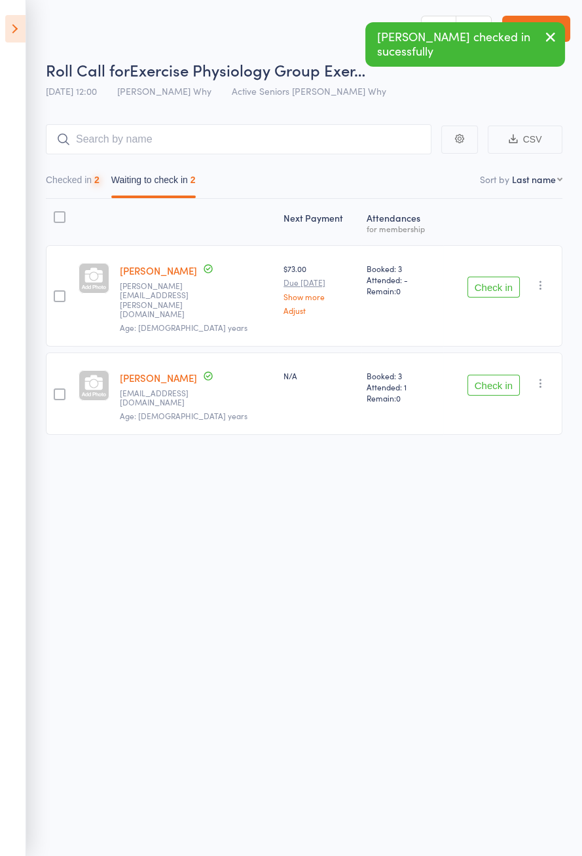
click at [479, 282] on button "Check in" at bounding box center [493, 287] width 52 height 21
click at [476, 281] on button "Check in" at bounding box center [493, 287] width 52 height 21
click at [482, 375] on button "Check in" at bounding box center [493, 385] width 52 height 21
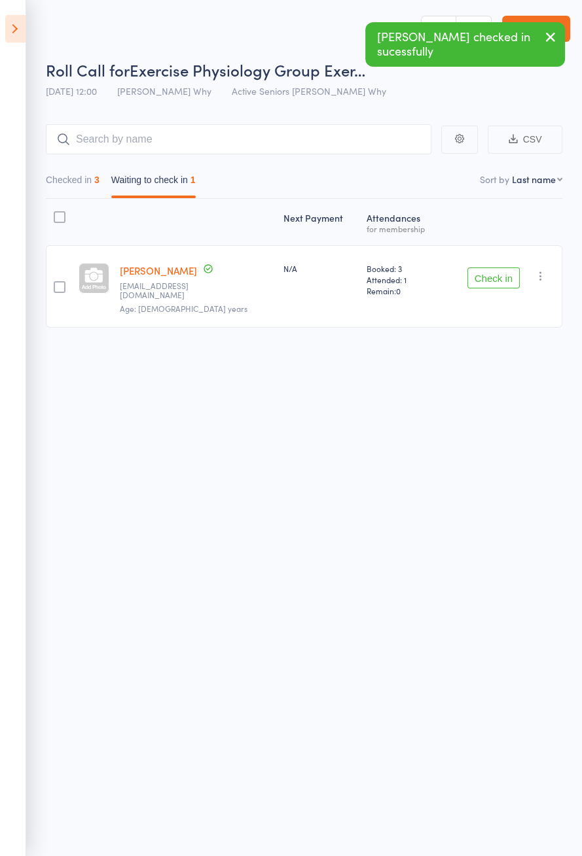
click at [479, 278] on button "Check in" at bounding box center [493, 278] width 52 height 21
click at [483, 277] on button "Check in" at bounding box center [493, 278] width 52 height 21
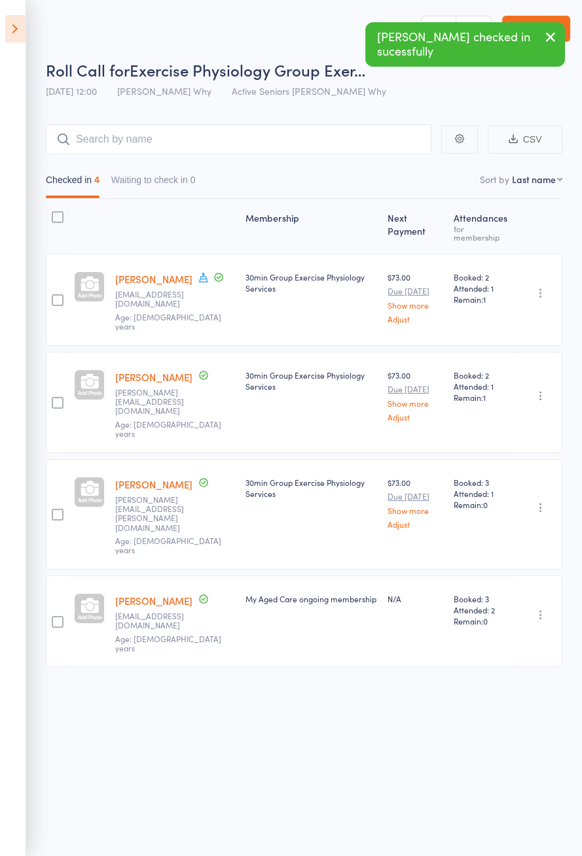
click at [7, 21] on icon at bounding box center [15, 28] width 20 height 27
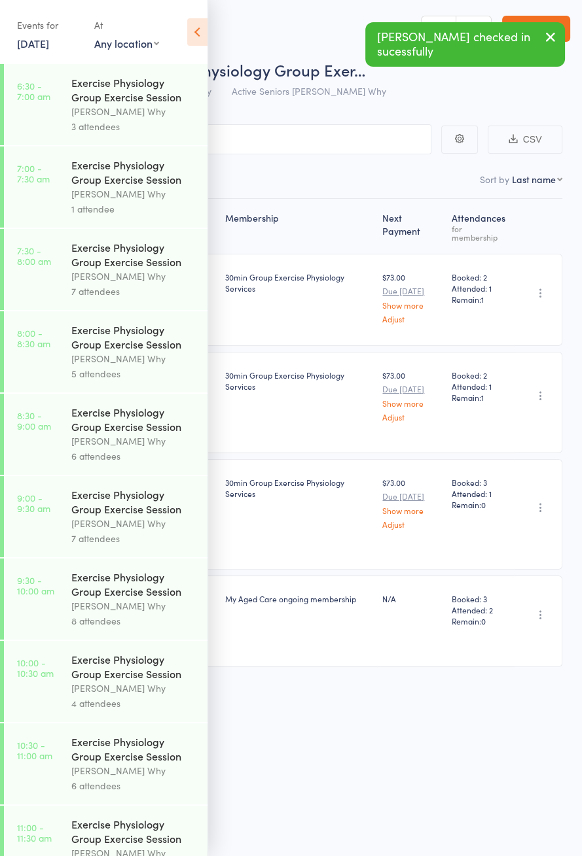
scroll to position [568, 0]
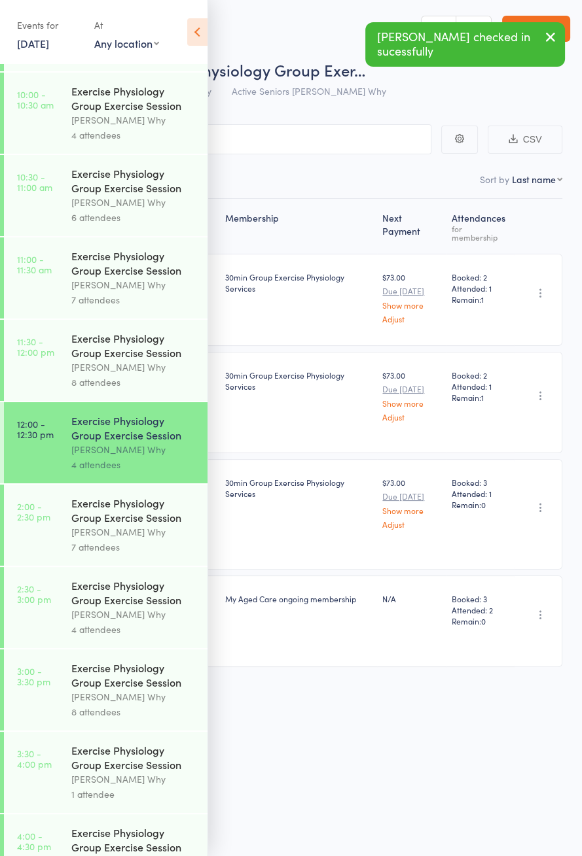
click at [145, 540] on div "Dee Why" at bounding box center [133, 532] width 125 height 15
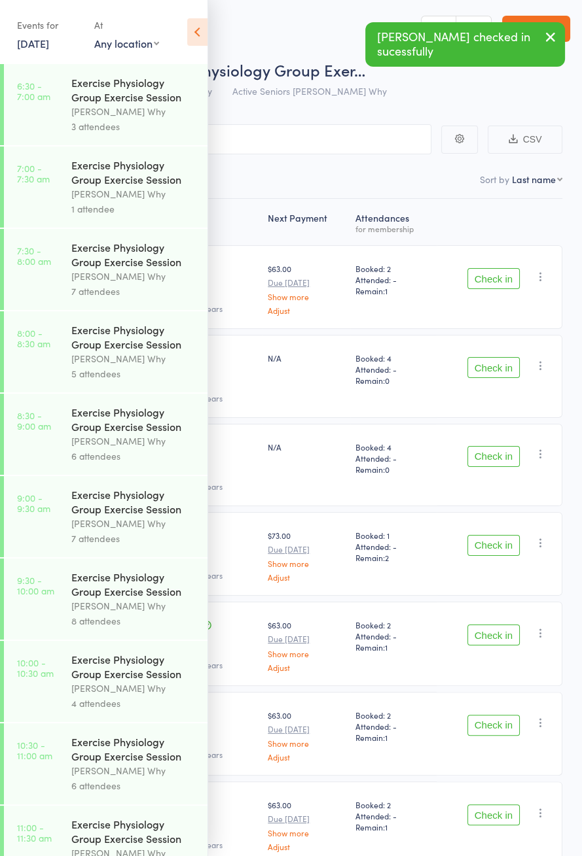
click at [192, 22] on icon at bounding box center [197, 31] width 20 height 27
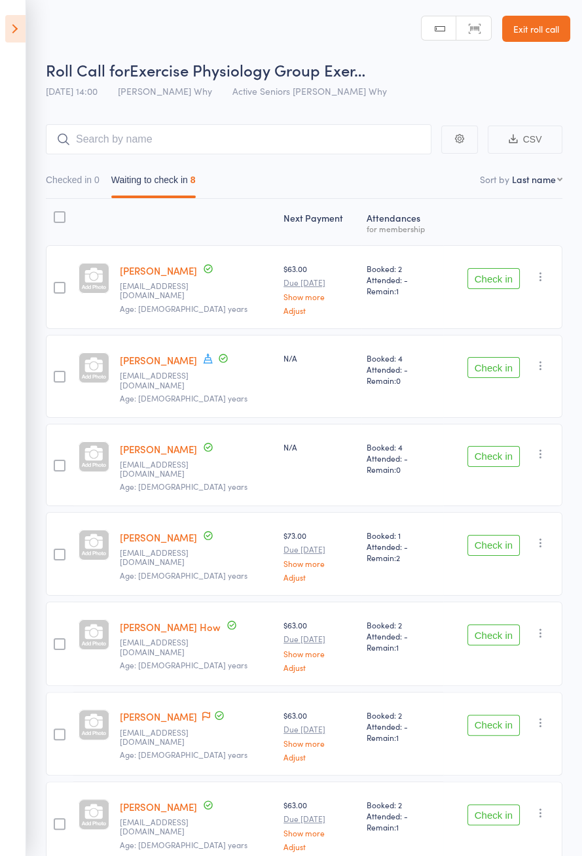
click at [204, 360] on icon at bounding box center [208, 359] width 12 height 12
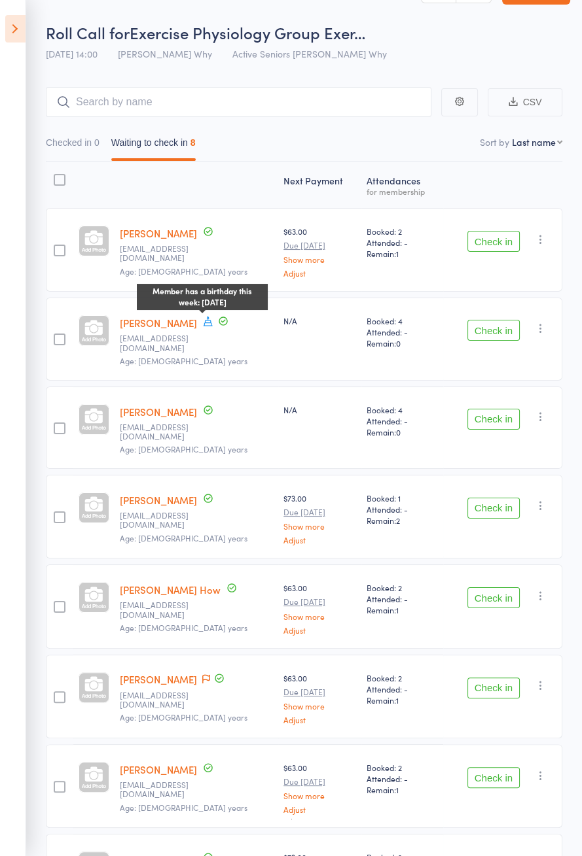
scroll to position [71, 0]
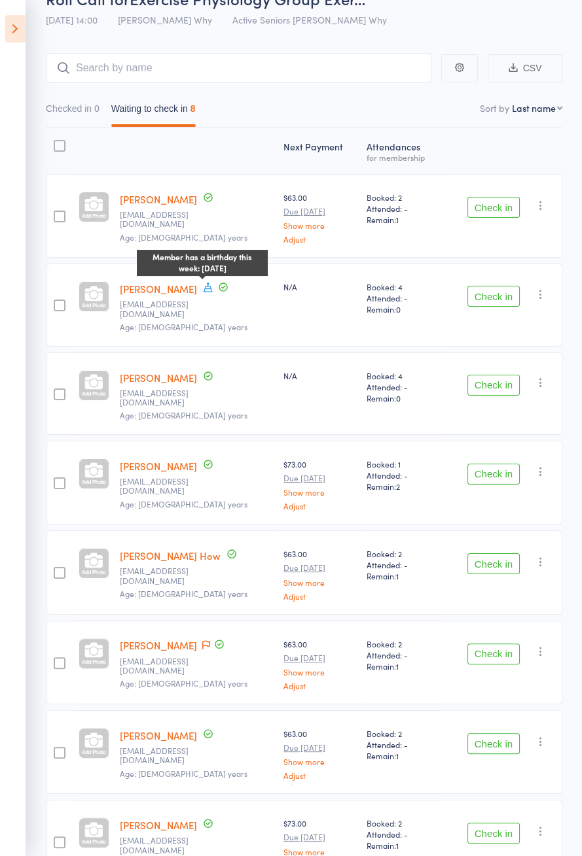
click at [202, 640] on icon at bounding box center [206, 644] width 8 height 9
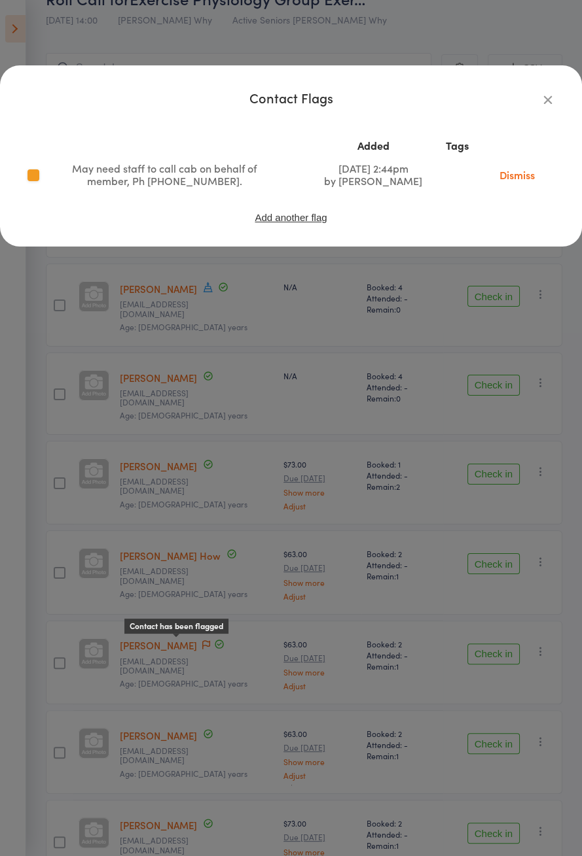
click at [302, 366] on div "Contact Flags Added Tags May need staff to call cab on behalf of member, Ph 997…" at bounding box center [291, 428] width 582 height 856
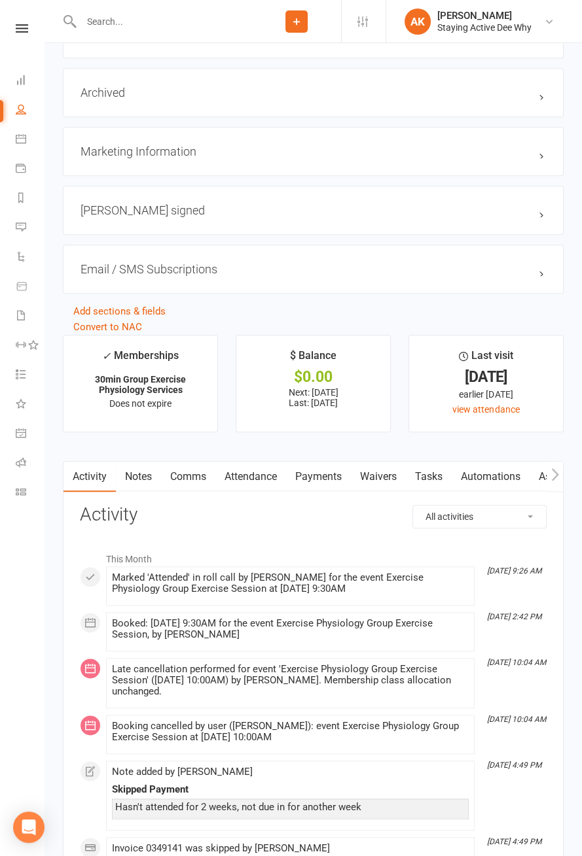
scroll to position [1395, 0]
click at [259, 474] on link "Attendance" at bounding box center [250, 476] width 71 height 30
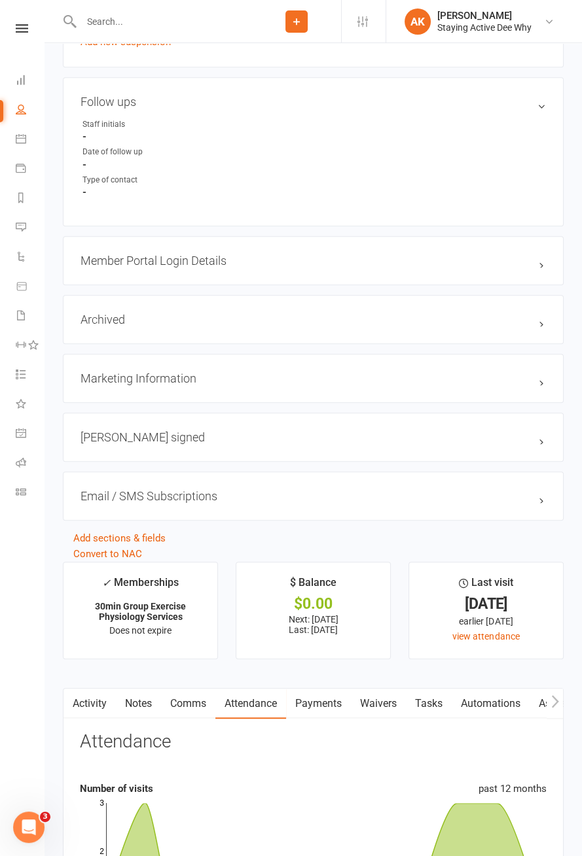
scroll to position [1150, 0]
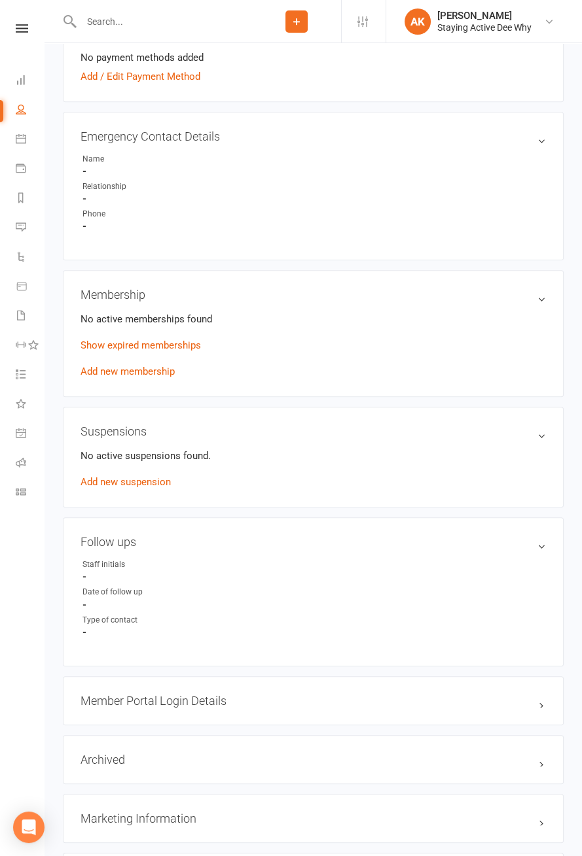
scroll to position [670, 0]
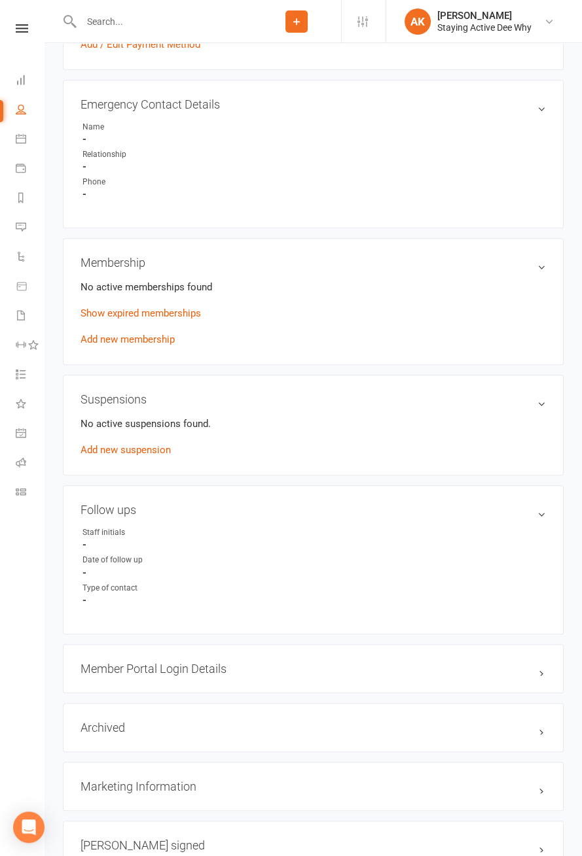
click at [188, 313] on link "Show expired memberships" at bounding box center [140, 313] width 120 height 12
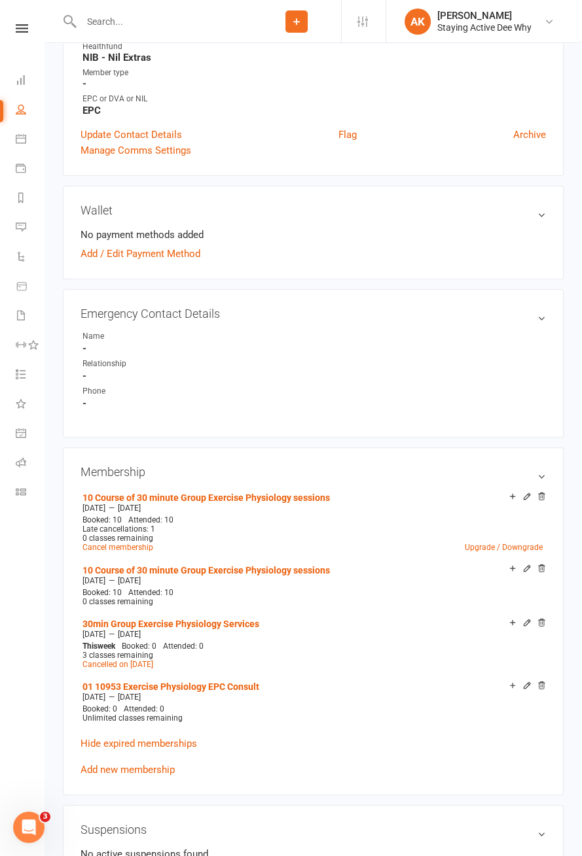
scroll to position [0, 0]
